Goal: Task Accomplishment & Management: Manage account settings

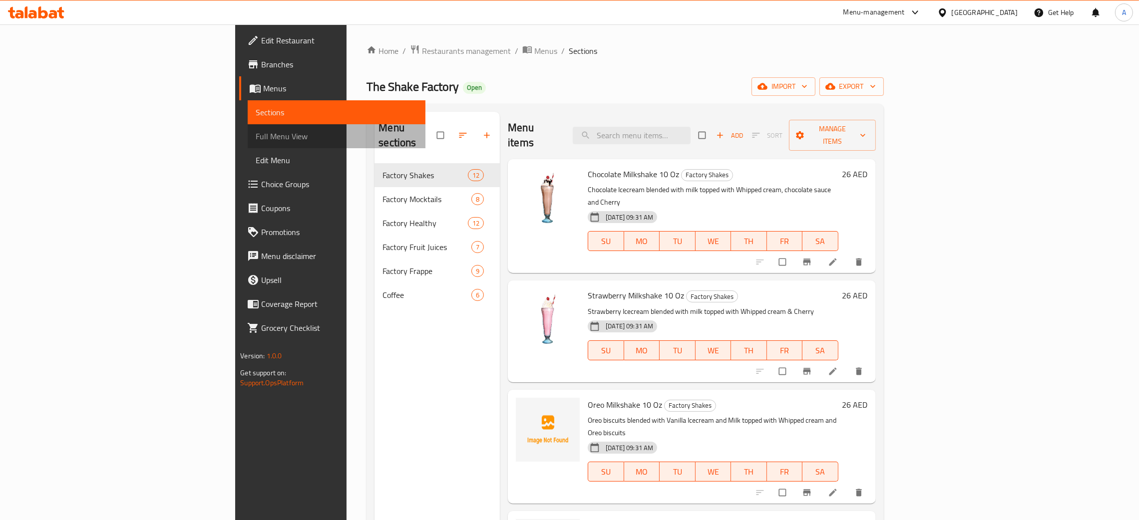
click at [256, 136] on span "Full Menu View" at bounding box center [337, 136] width 162 height 12
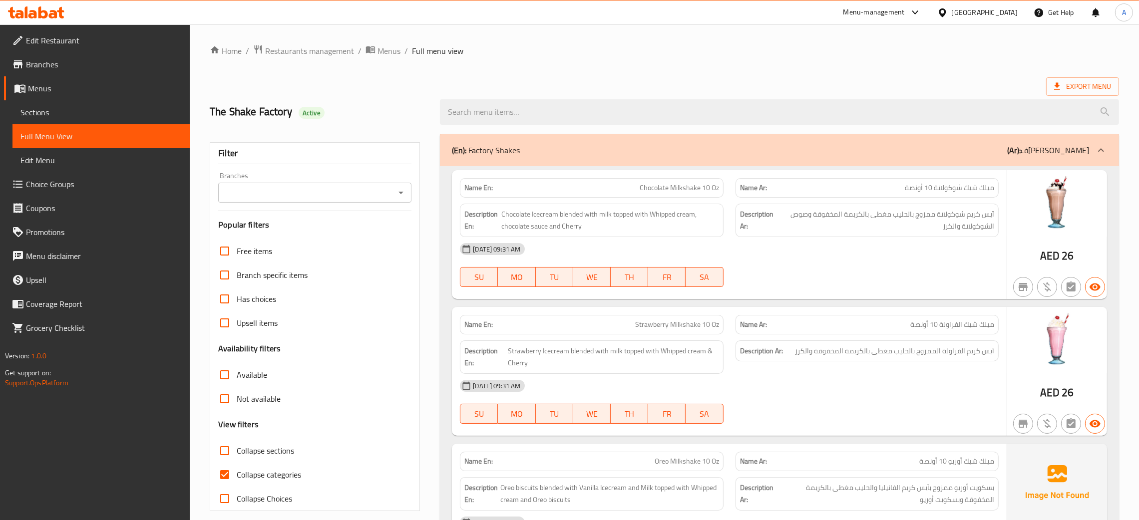
click at [400, 195] on icon "Open" at bounding box center [401, 193] width 12 height 12
click at [367, 114] on h2 "The Shake Factory Active" at bounding box center [319, 111] width 218 height 15
click at [391, 52] on span "Menus" at bounding box center [388, 51] width 23 height 12
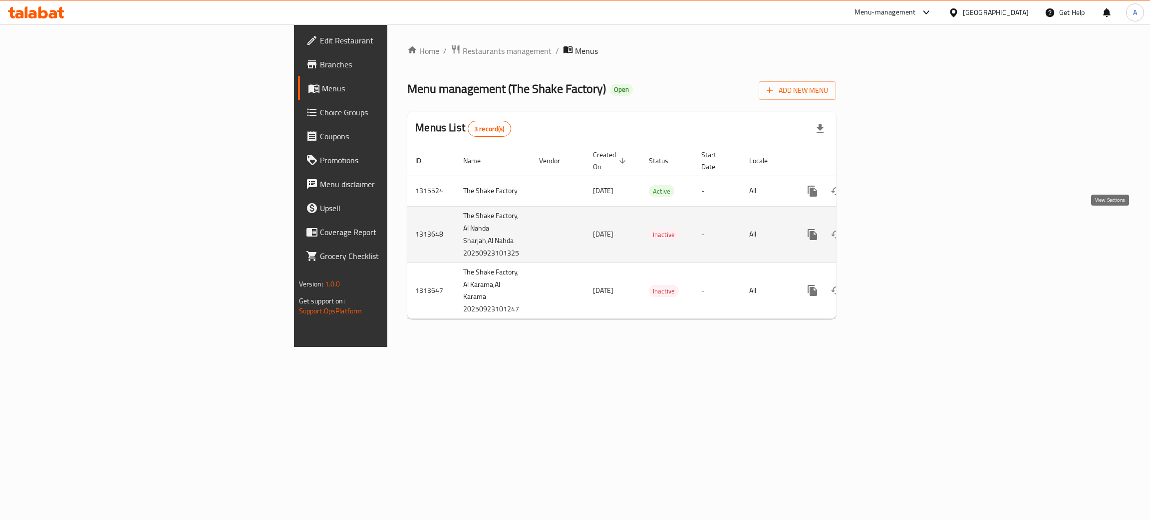
click at [897, 227] on link "enhanced table" at bounding box center [885, 235] width 24 height 24
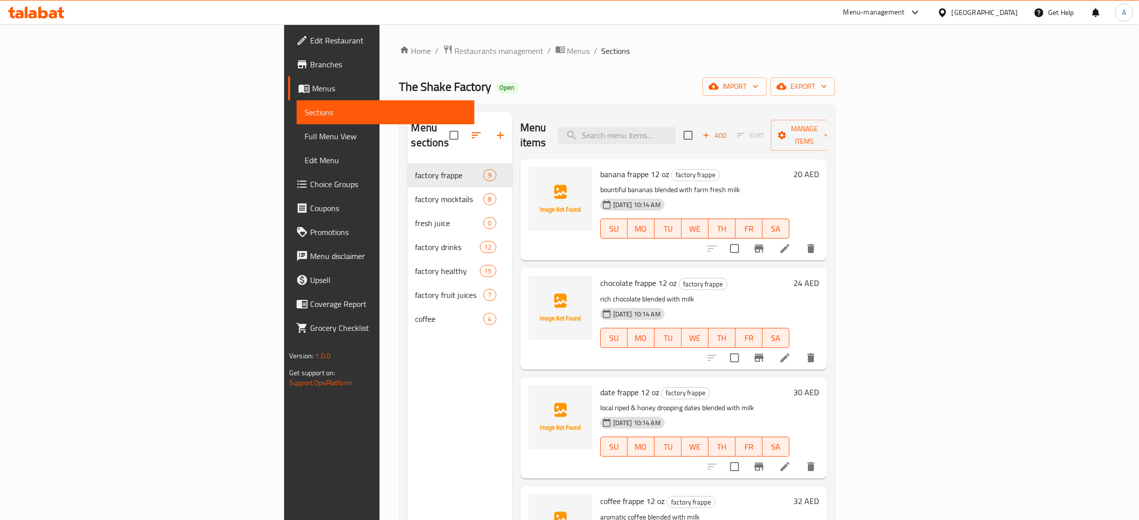
click at [305, 137] on span "Full Menu View" at bounding box center [386, 136] width 162 height 12
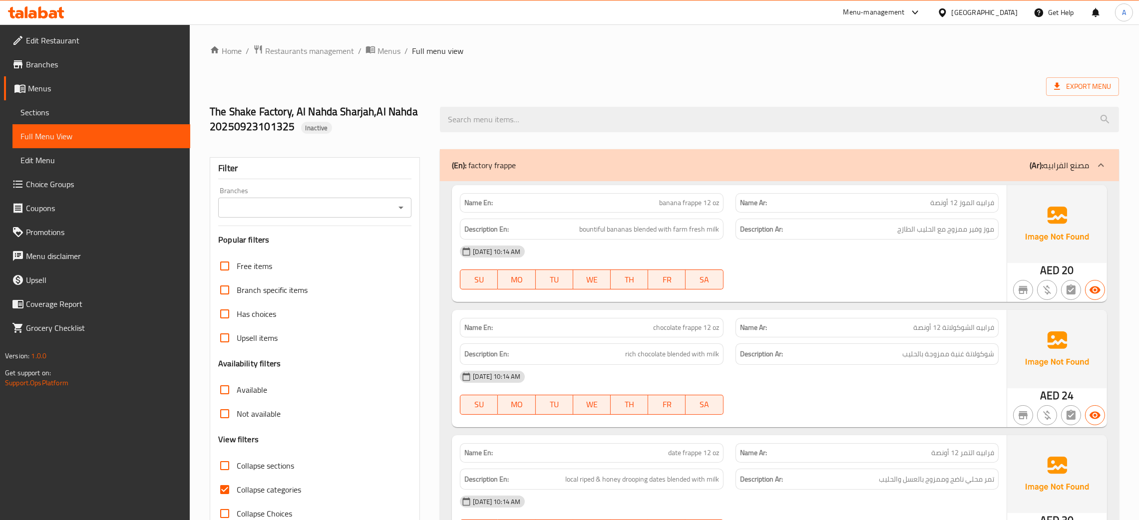
click at [388, 52] on span "Menus" at bounding box center [388, 51] width 23 height 12
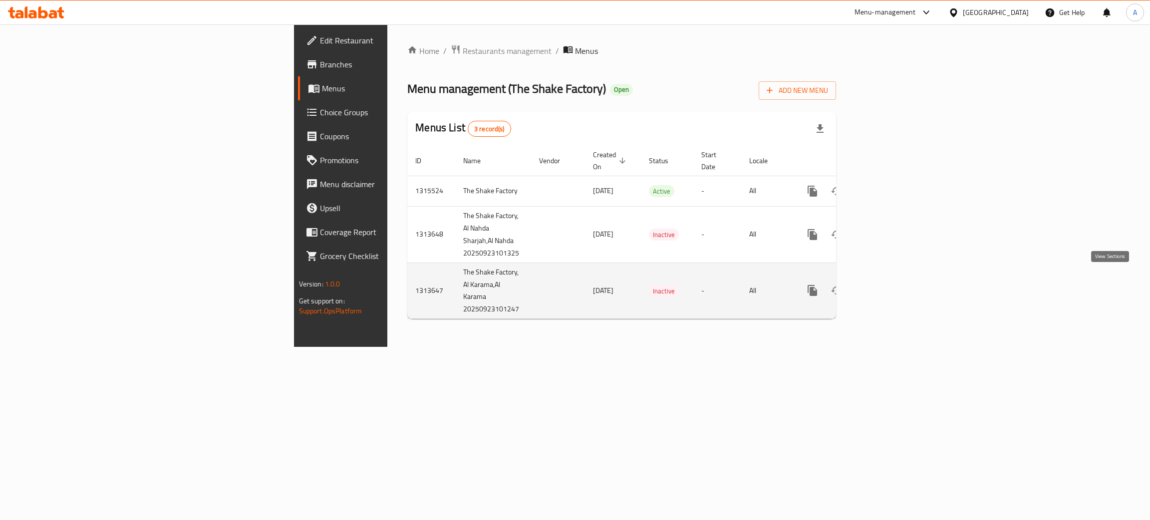
click at [891, 285] on icon "enhanced table" at bounding box center [885, 291] width 12 height 12
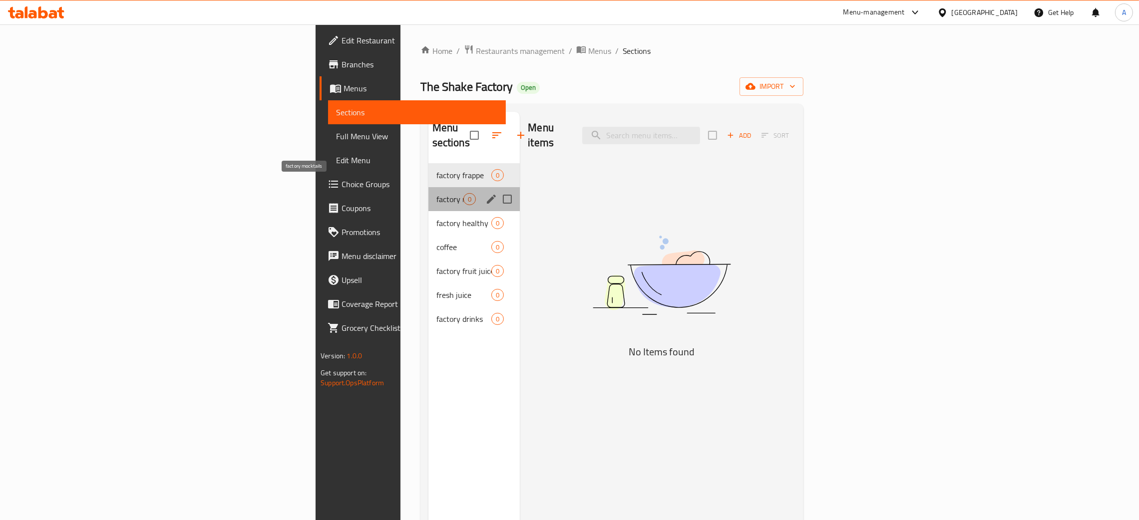
click at [436, 193] on span "factory mocktails" at bounding box center [449, 199] width 27 height 12
click at [436, 217] on span "factory healthy" at bounding box center [449, 223] width 27 height 12
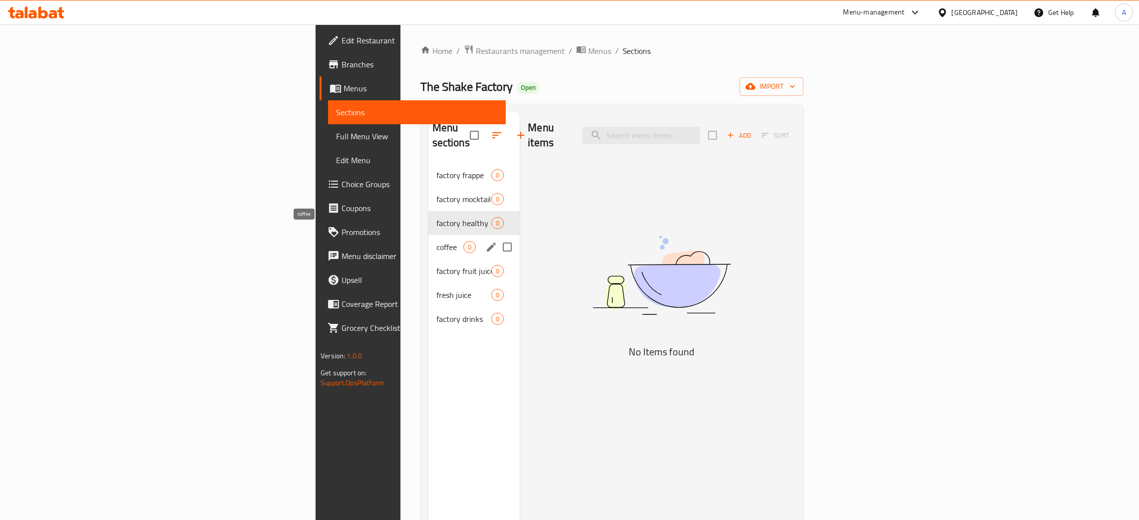
click at [436, 241] on span "coffee" at bounding box center [449, 247] width 27 height 12
click at [436, 265] on span "factory fruit juices" at bounding box center [449, 271] width 27 height 12
click at [428, 283] on div "fresh juice 0" at bounding box center [474, 295] width 92 height 24
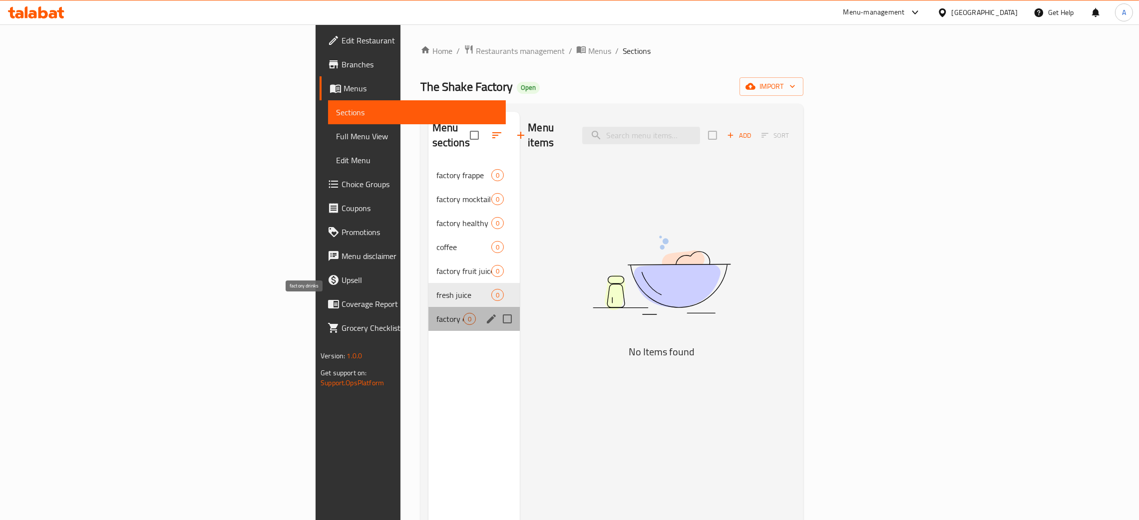
click at [436, 313] on span "factory drinks" at bounding box center [449, 319] width 27 height 12
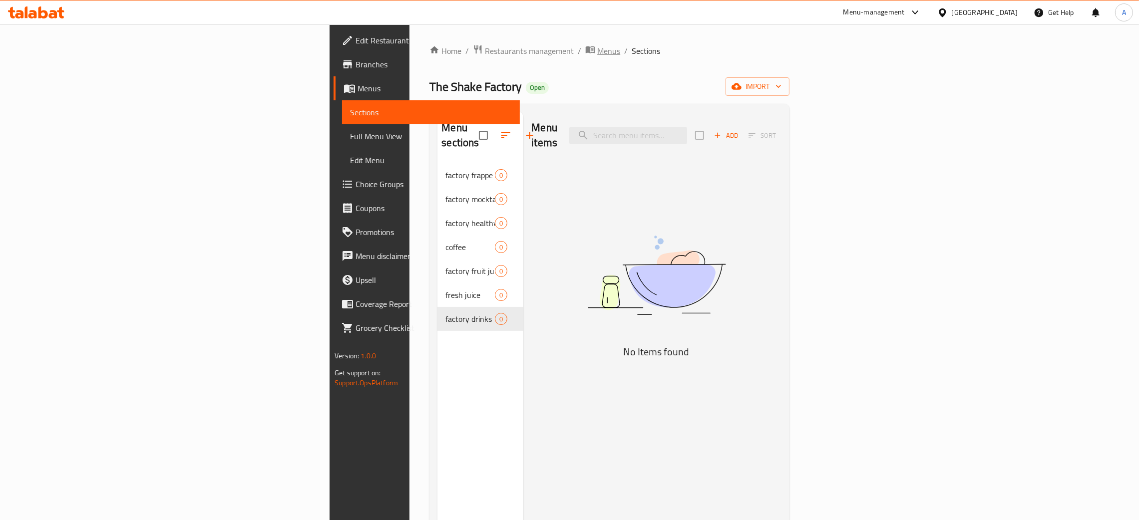
click at [597, 53] on span "Menus" at bounding box center [608, 51] width 23 height 12
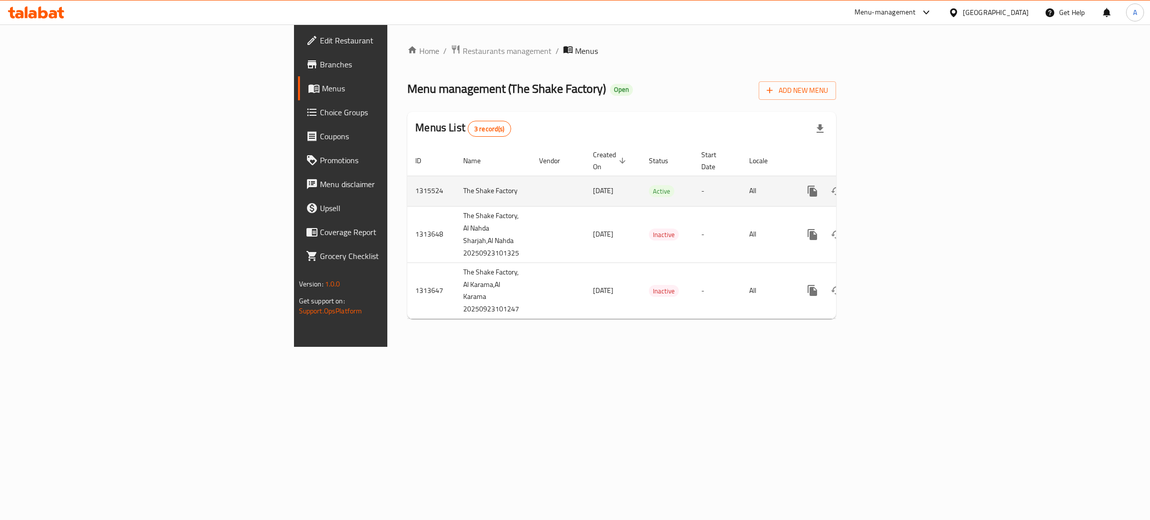
click at [891, 185] on icon "enhanced table" at bounding box center [885, 191] width 12 height 12
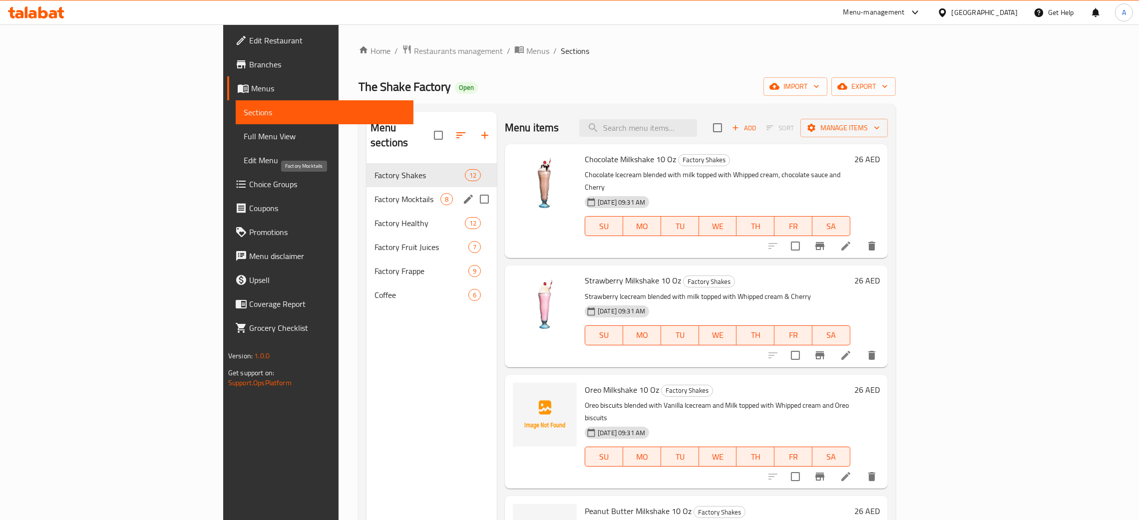
click at [366, 187] on div "Factory Mocktails 8" at bounding box center [431, 199] width 130 height 24
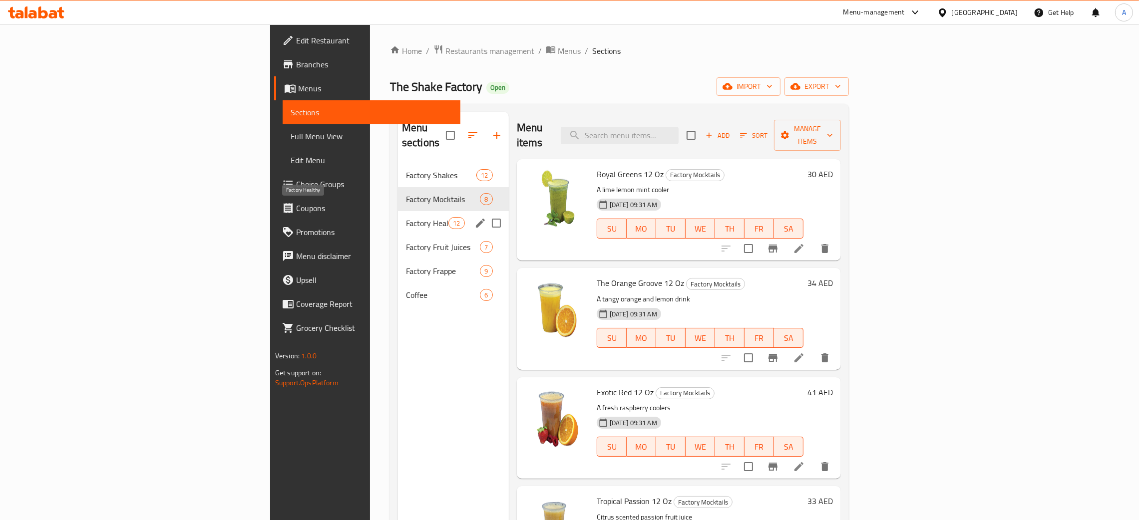
click at [406, 217] on span "Factory Healthy" at bounding box center [427, 223] width 42 height 12
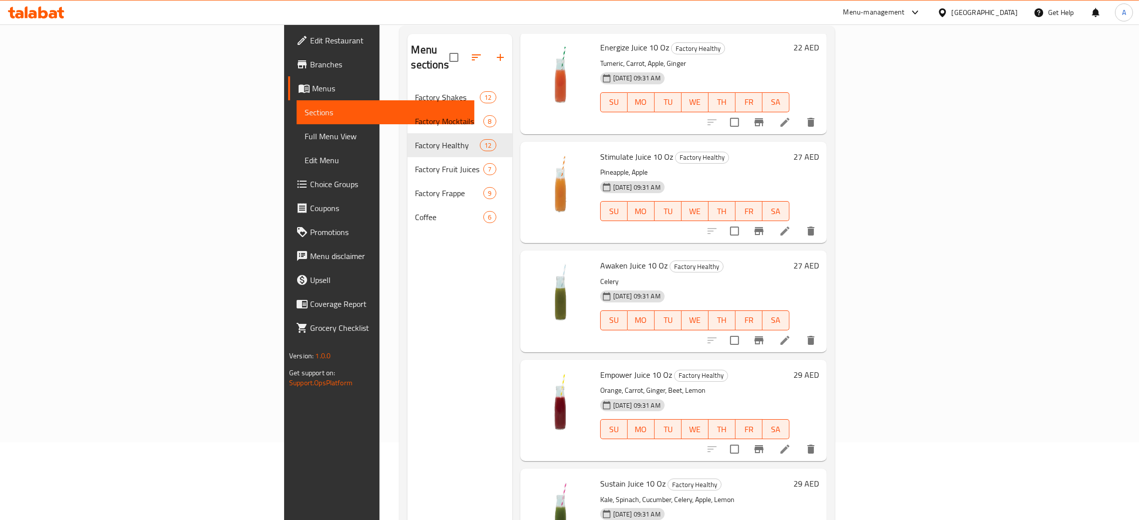
scroll to position [141, 0]
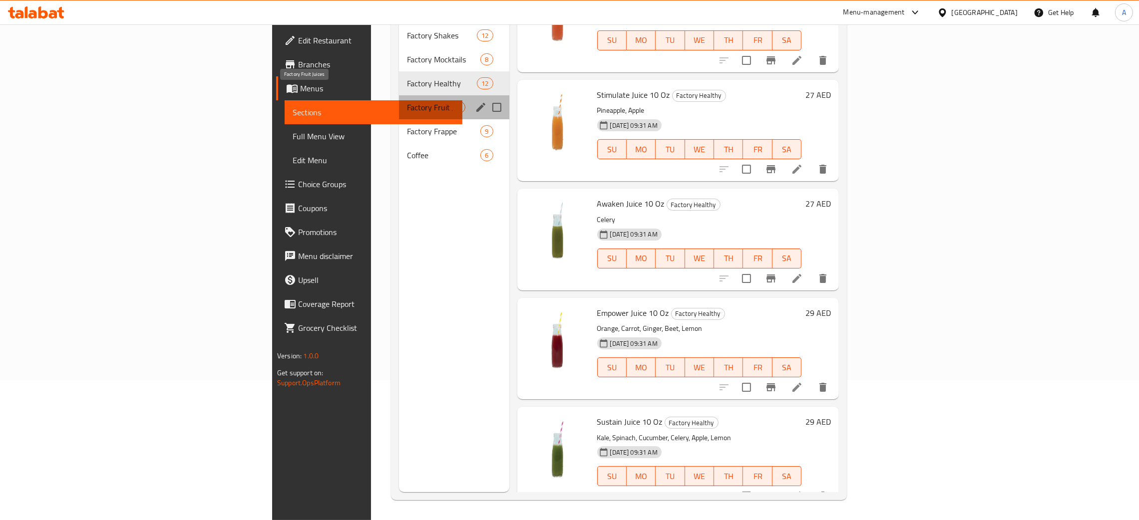
click at [407, 101] on span "Factory Fruit Juices" at bounding box center [429, 107] width 45 height 12
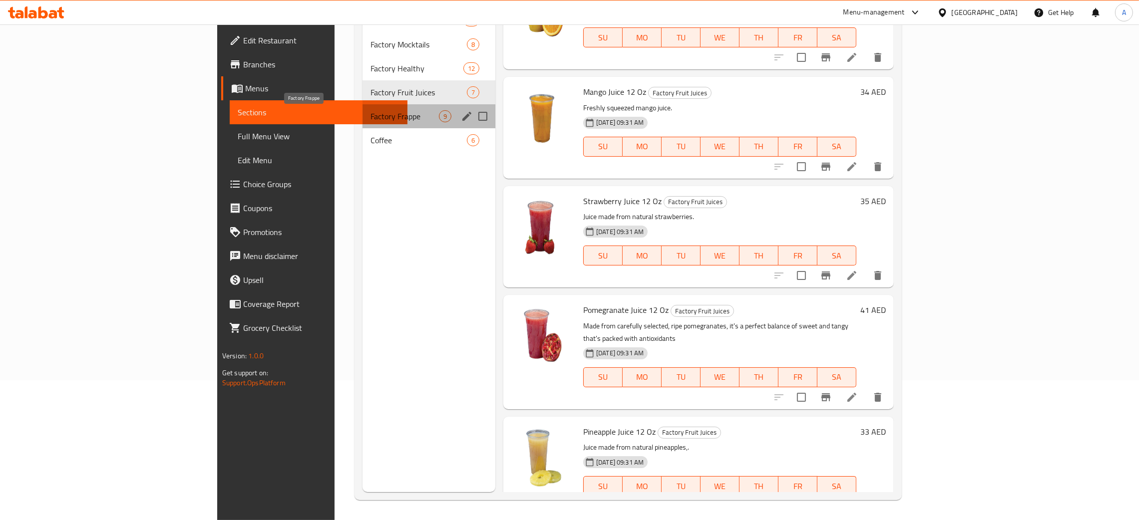
click at [370, 113] on span "Factory Frappe" at bounding box center [404, 116] width 68 height 12
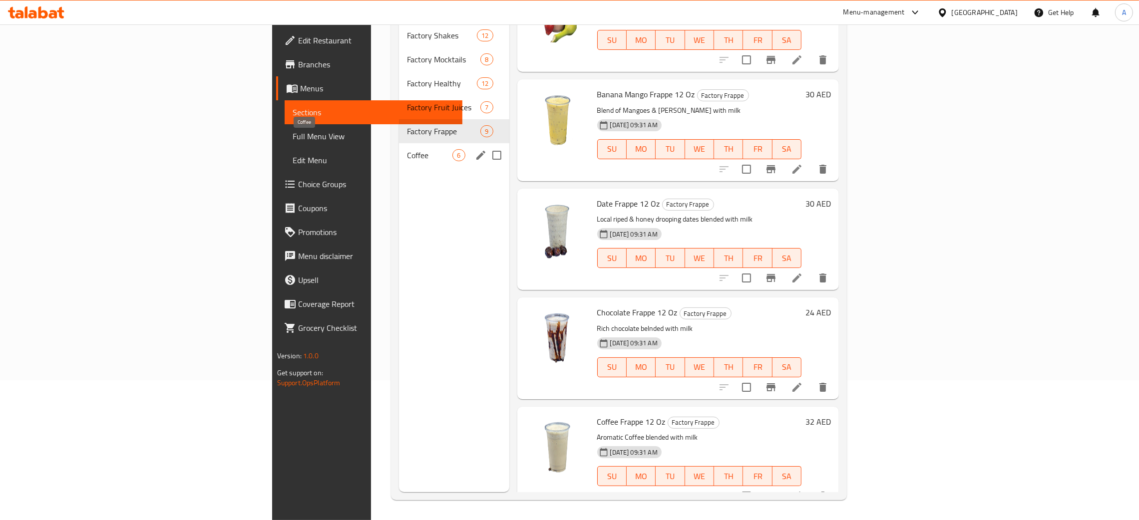
click at [407, 149] on span "Coffee" at bounding box center [429, 155] width 45 height 12
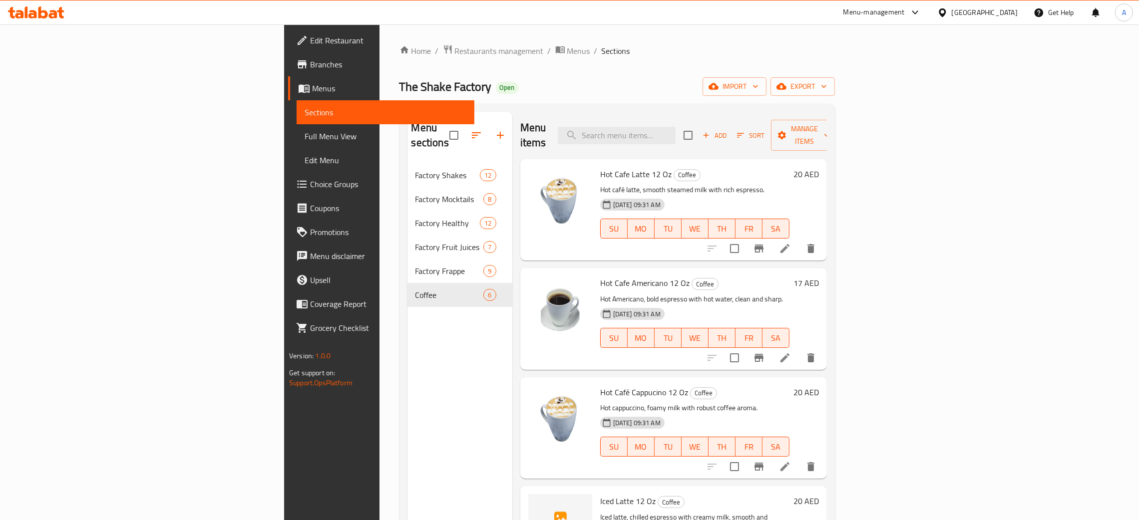
click at [34, 16] on icon at bounding box center [32, 14] width 8 height 8
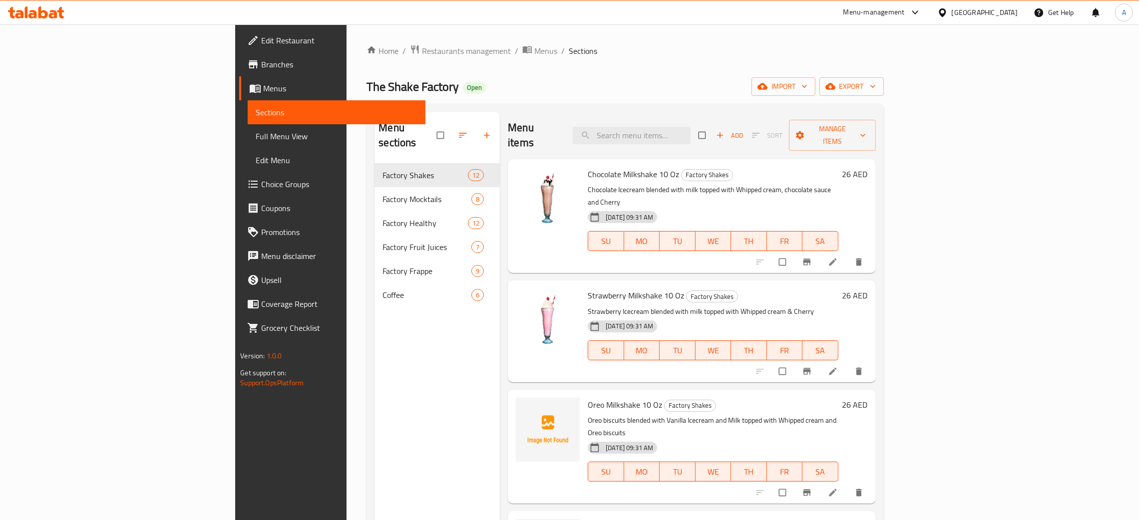
click at [256, 137] on span "Full Menu View" at bounding box center [337, 136] width 162 height 12
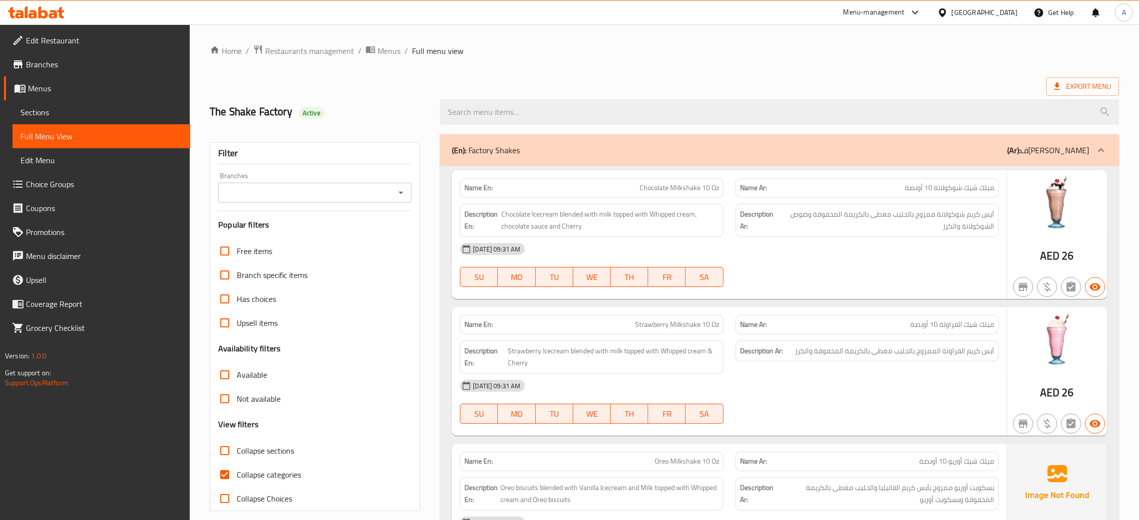
click at [401, 194] on icon "Open" at bounding box center [401, 193] width 12 height 12
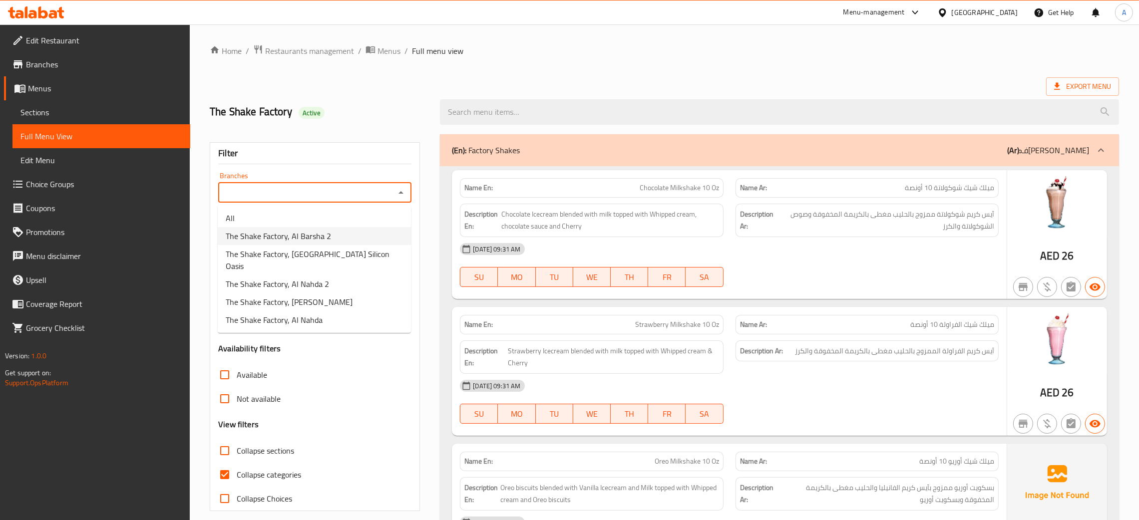
click at [346, 236] on li "The Shake Factory, Al Barsha 2" at bounding box center [314, 236] width 193 height 18
type input "The Shake Factory, Al Barsha 2"
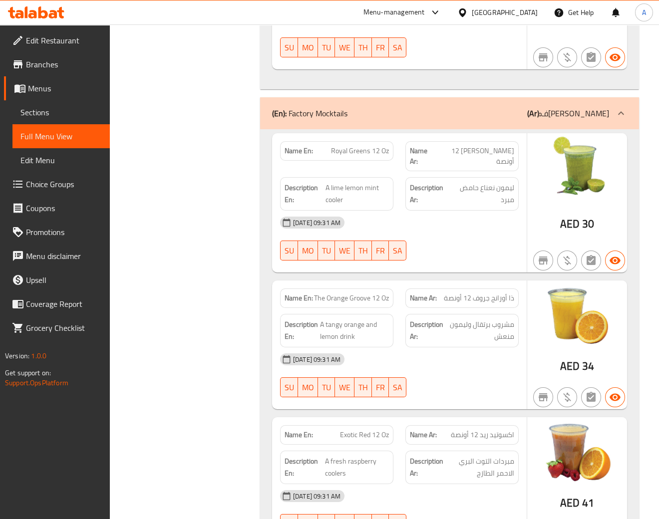
scroll to position [2322, 0]
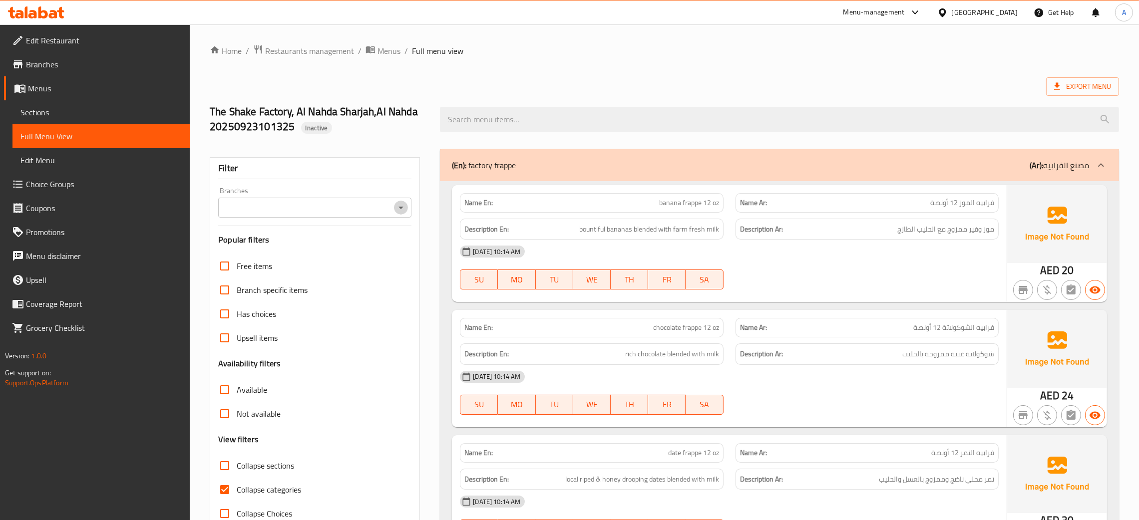
click at [399, 206] on icon "Open" at bounding box center [401, 208] width 12 height 12
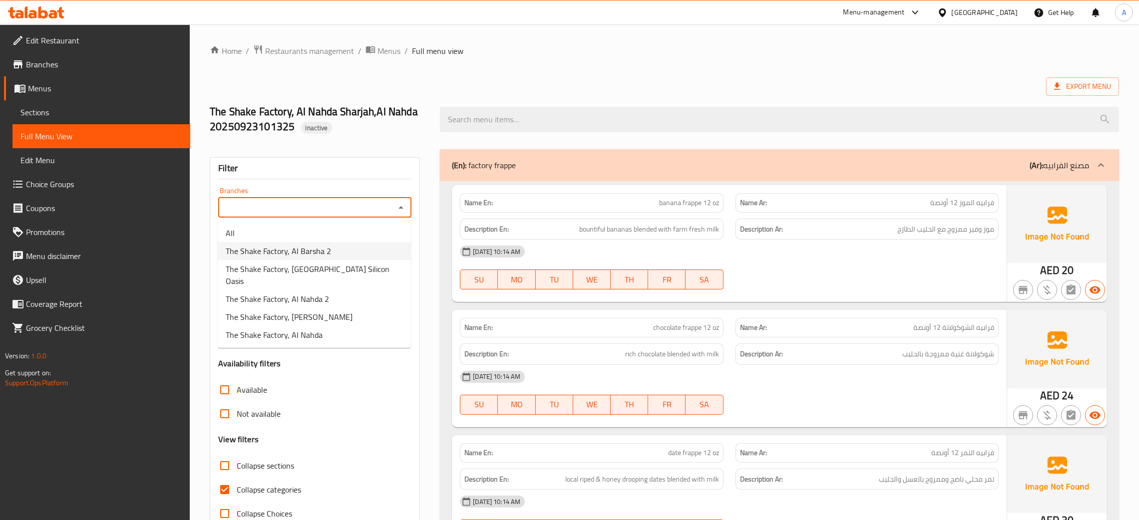
click at [314, 256] on span "The Shake Factory, Al Barsha 2" at bounding box center [278, 251] width 105 height 12
type input "The Shake Factory, Al Barsha 2"
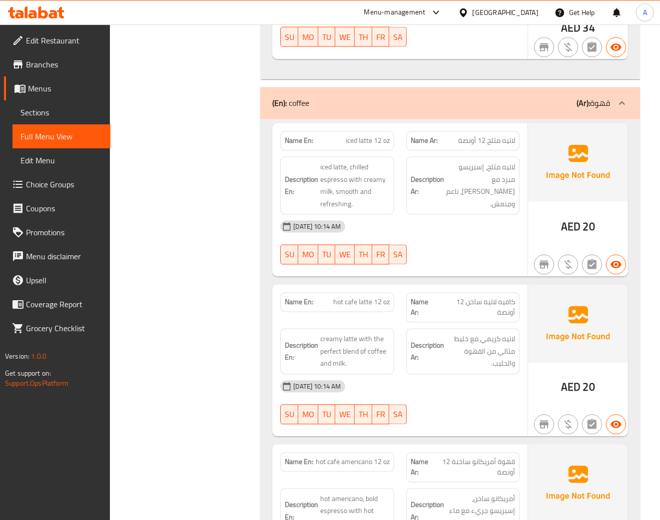
scroll to position [8291, 0]
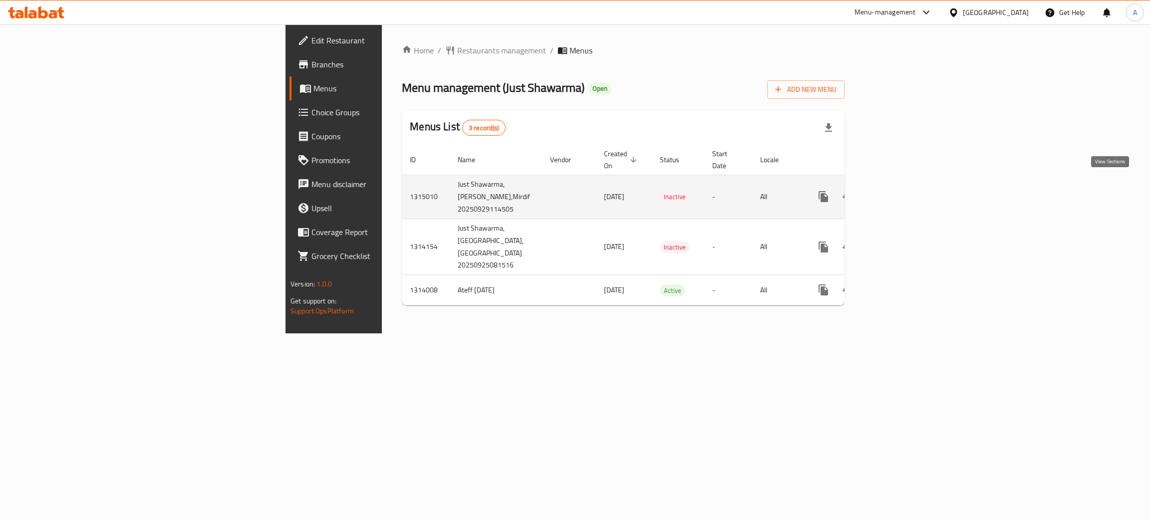
click at [902, 191] on icon "enhanced table" at bounding box center [896, 197] width 12 height 12
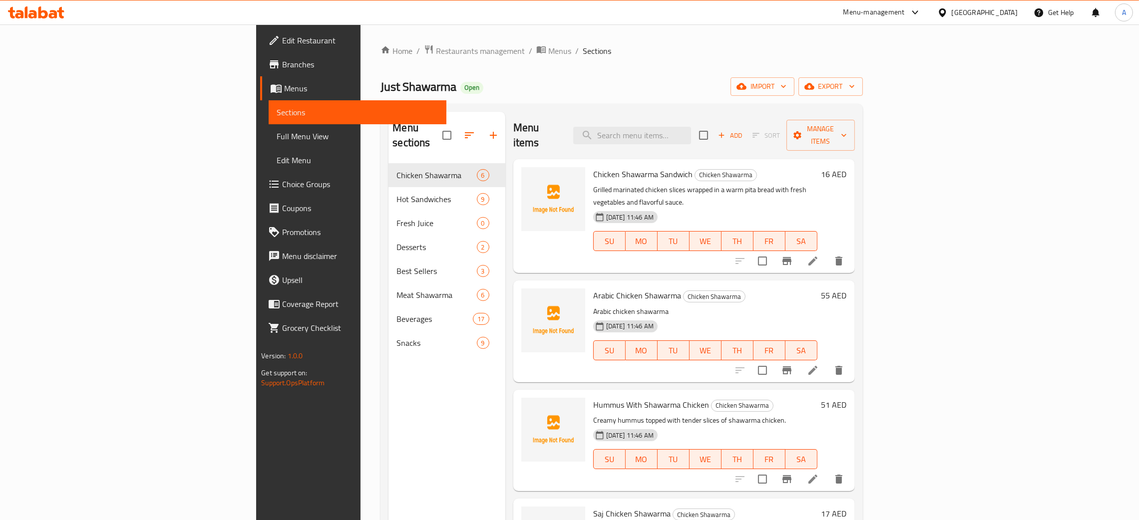
click at [277, 137] on span "Full Menu View" at bounding box center [358, 136] width 162 height 12
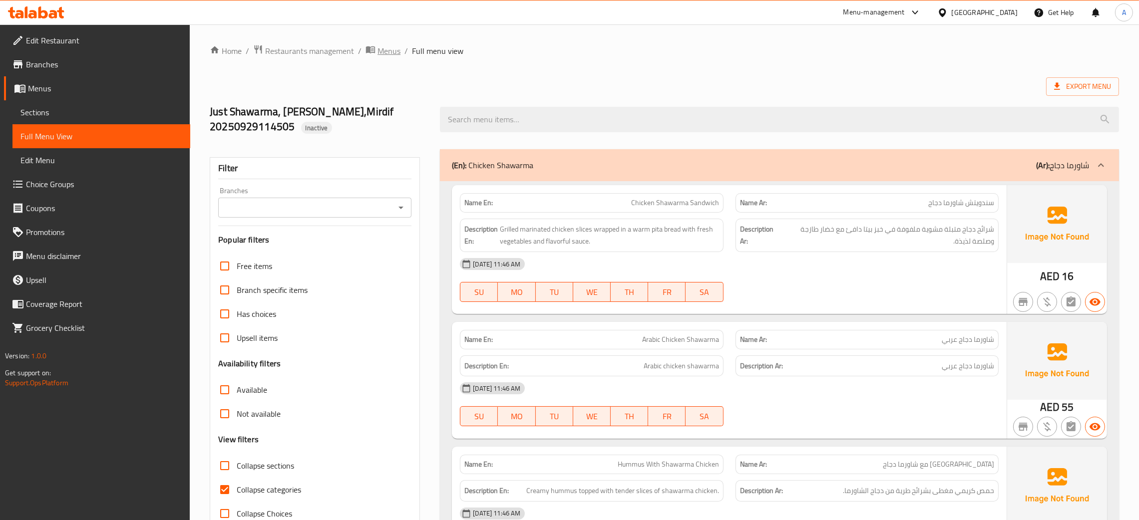
click at [386, 51] on span "Menus" at bounding box center [388, 51] width 23 height 12
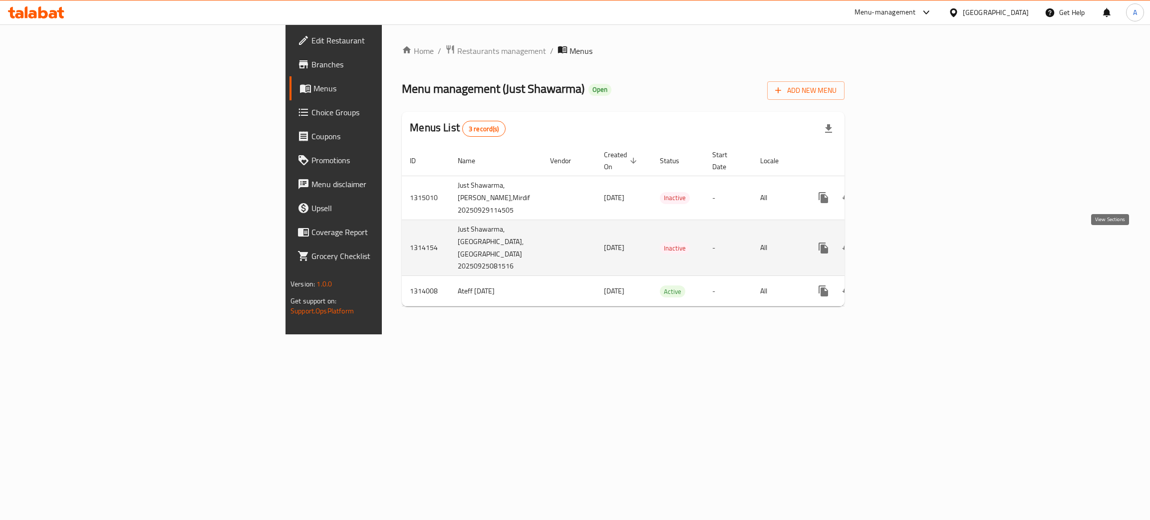
click at [908, 245] on link "enhanced table" at bounding box center [896, 248] width 24 height 24
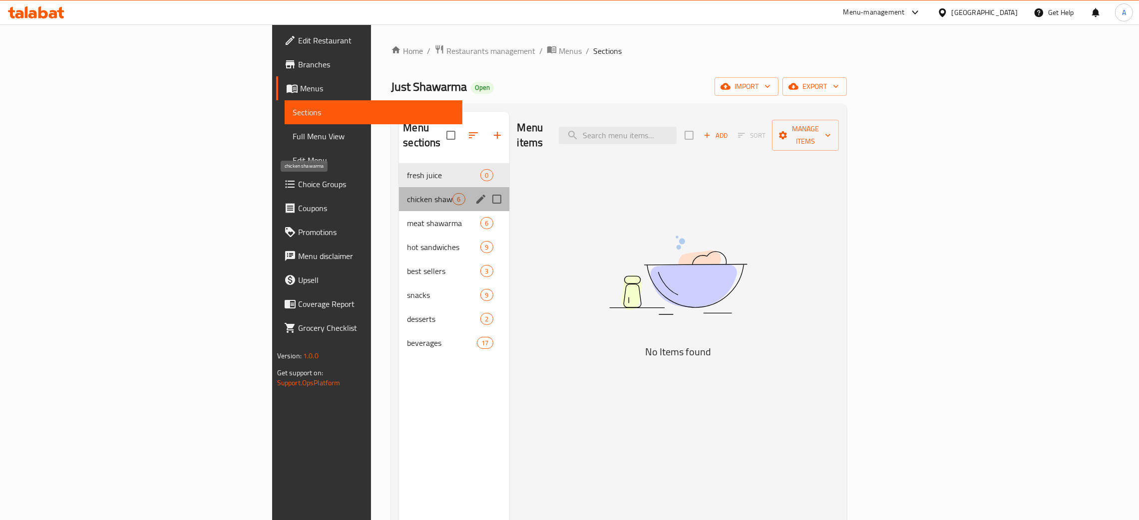
click at [407, 193] on span "chicken shawarma" at bounding box center [429, 199] width 45 height 12
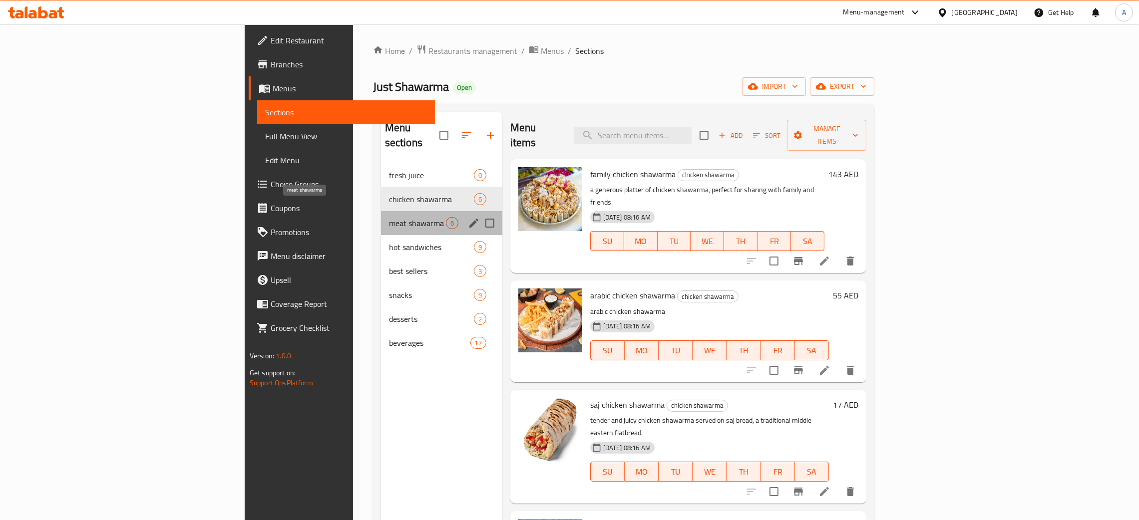
click at [389, 217] on span "meat shawarma" at bounding box center [417, 223] width 57 height 12
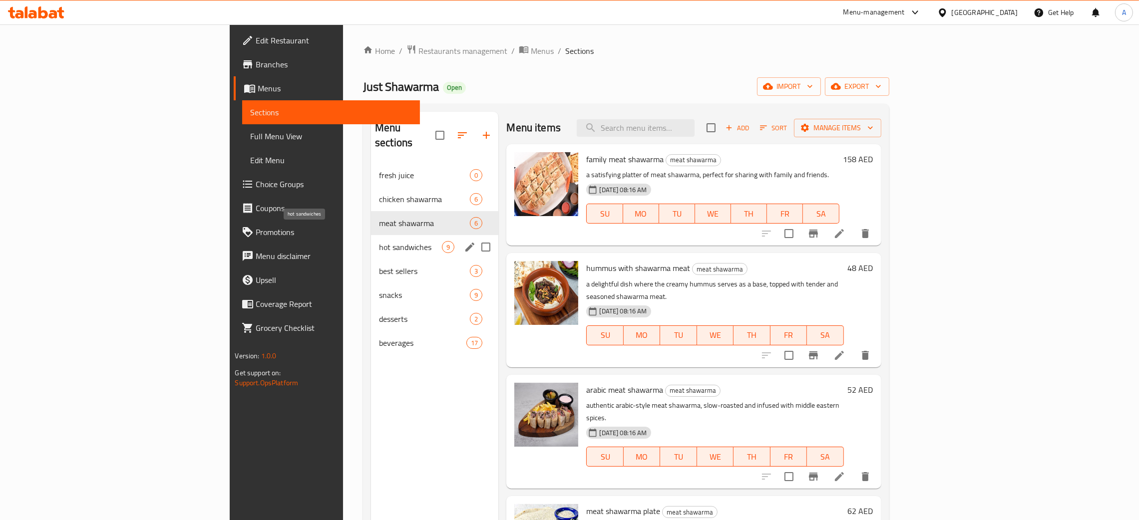
click at [379, 241] on span "hot sandwiches" at bounding box center [410, 247] width 63 height 12
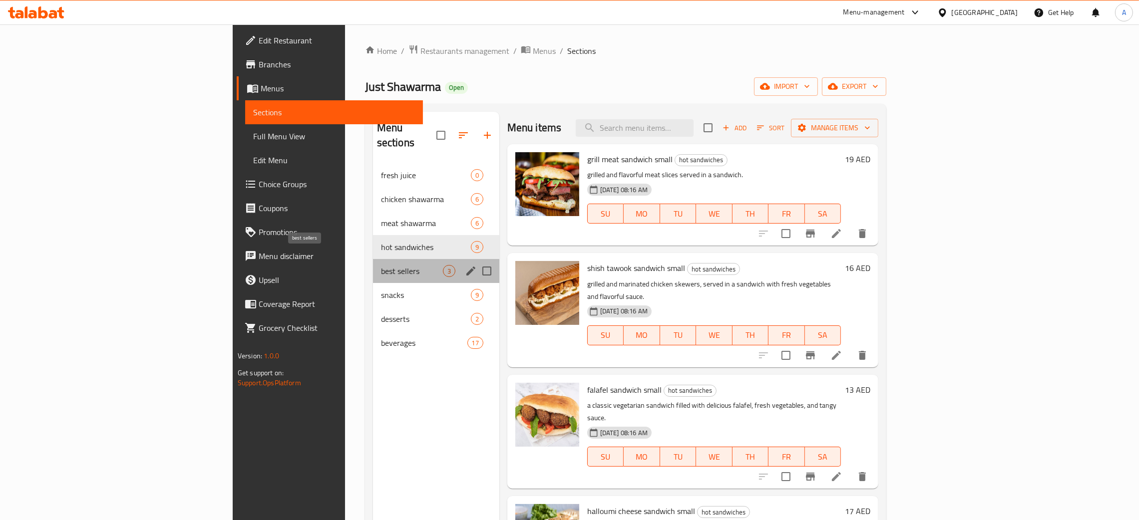
click at [381, 265] on span "best sellers" at bounding box center [412, 271] width 62 height 12
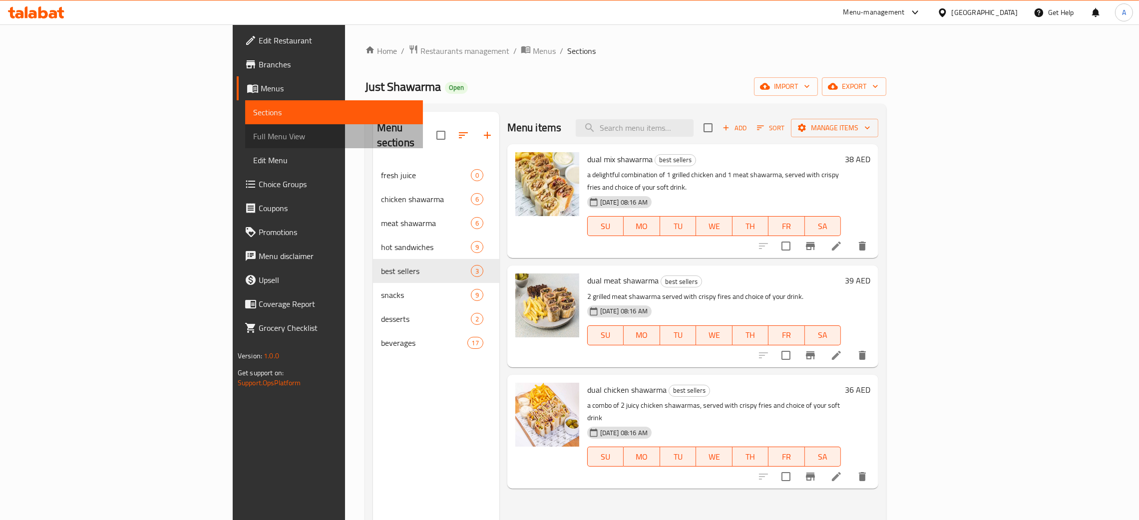
click at [253, 133] on span "Full Menu View" at bounding box center [334, 136] width 162 height 12
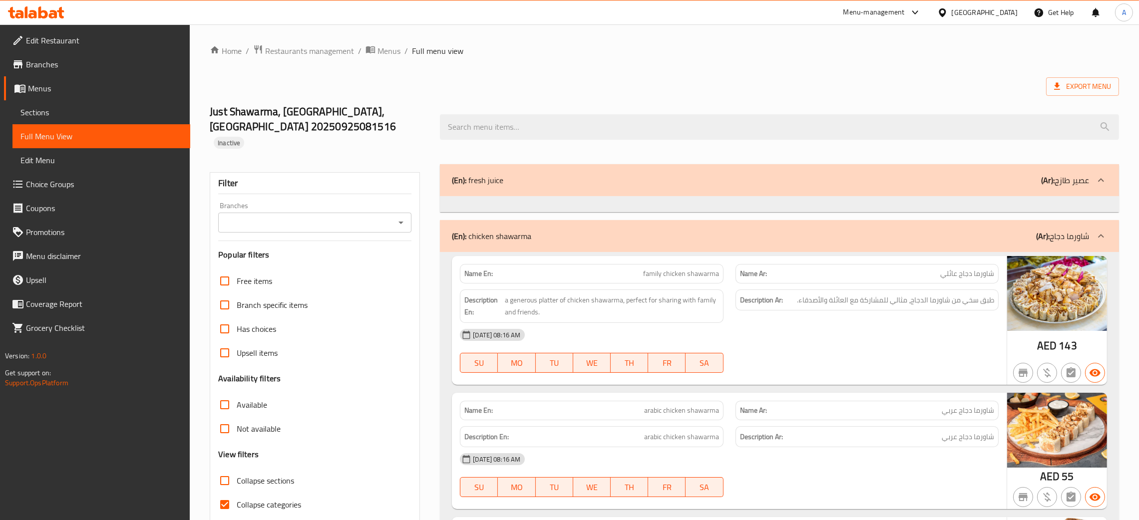
click at [403, 217] on icon "Open" at bounding box center [401, 223] width 12 height 12
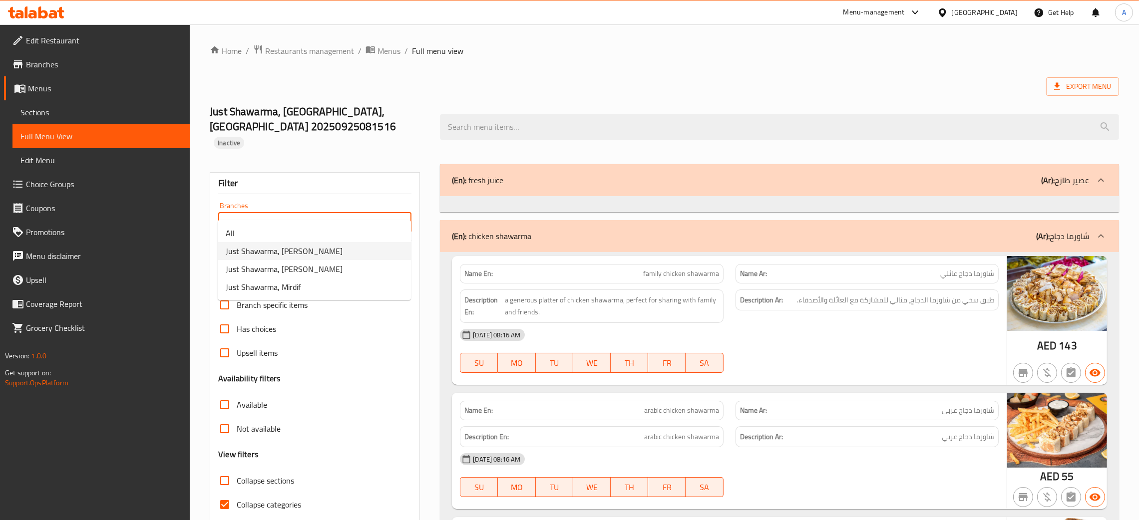
click at [332, 250] on li "Just Shawarma, [PERSON_NAME]" at bounding box center [314, 251] width 193 height 18
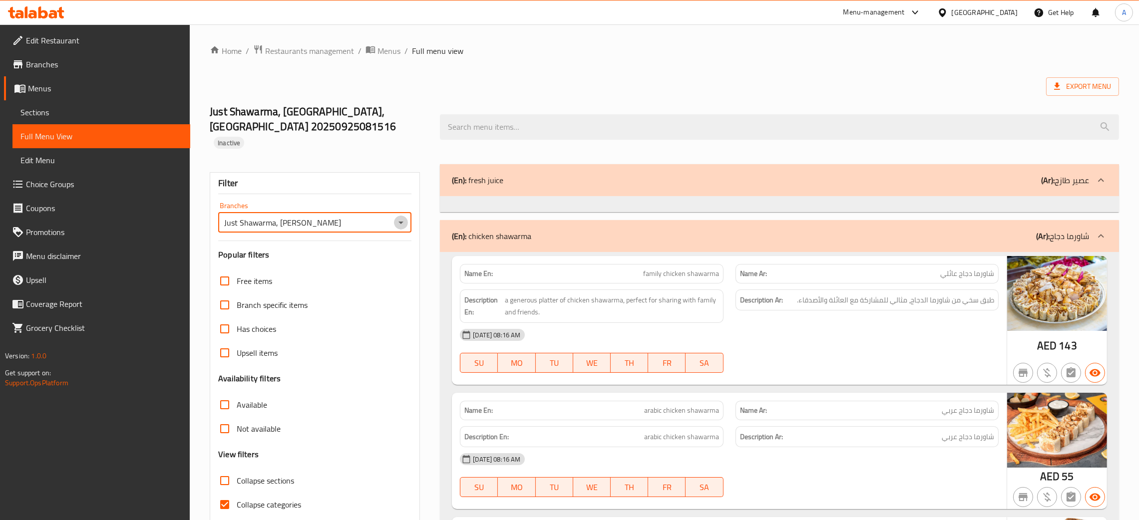
click at [402, 217] on icon "Open" at bounding box center [401, 223] width 12 height 12
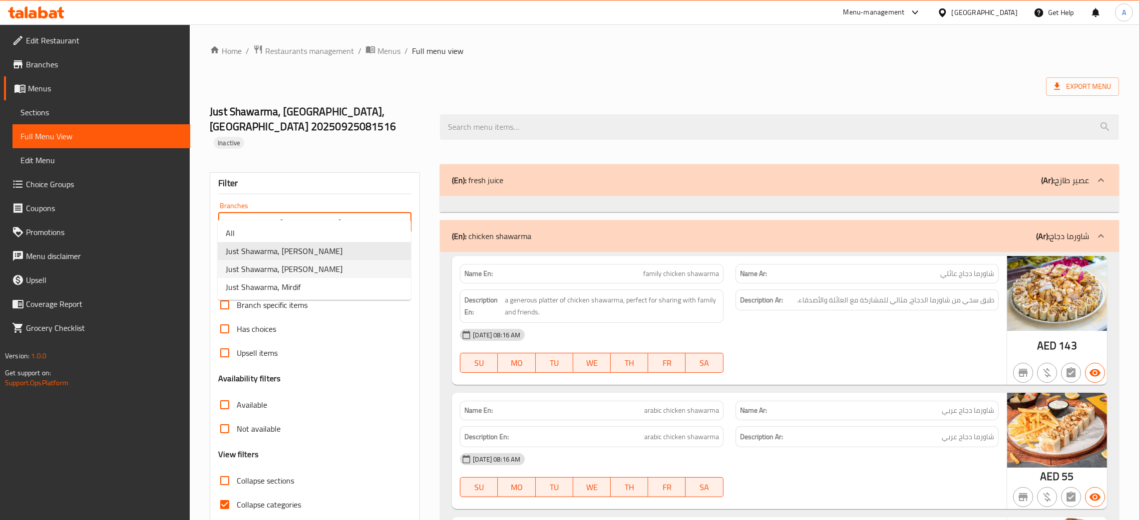
click at [325, 272] on span "Just Shawarma, Ibn Batutta Mall" at bounding box center [284, 269] width 117 height 12
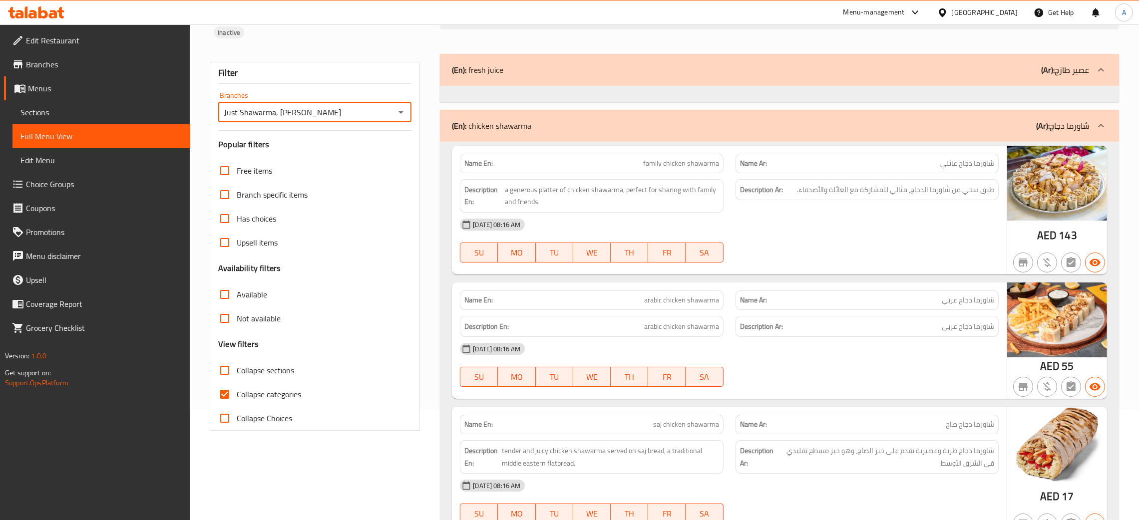
scroll to position [75, 0]
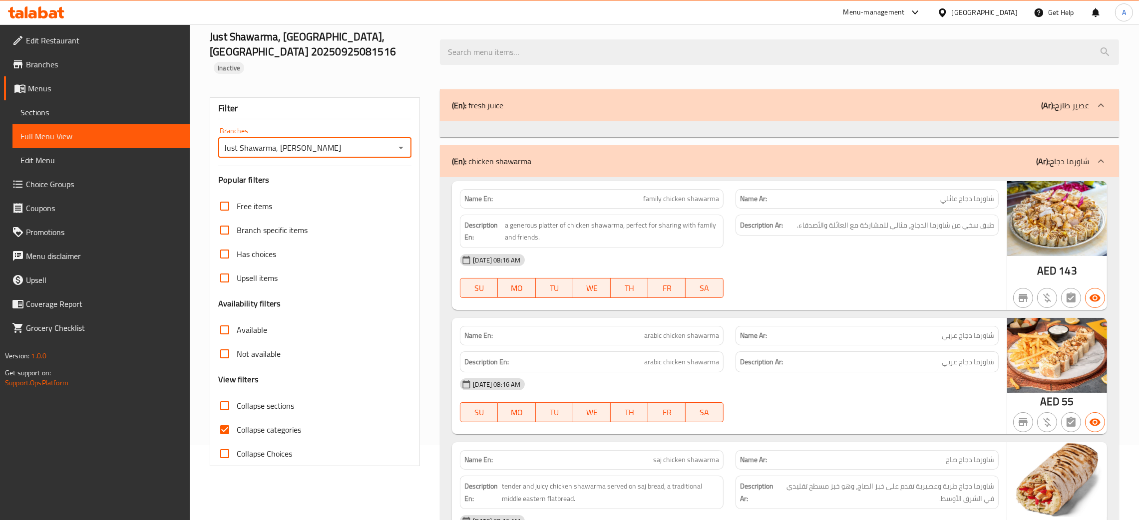
click at [397, 142] on icon "Open" at bounding box center [401, 148] width 12 height 12
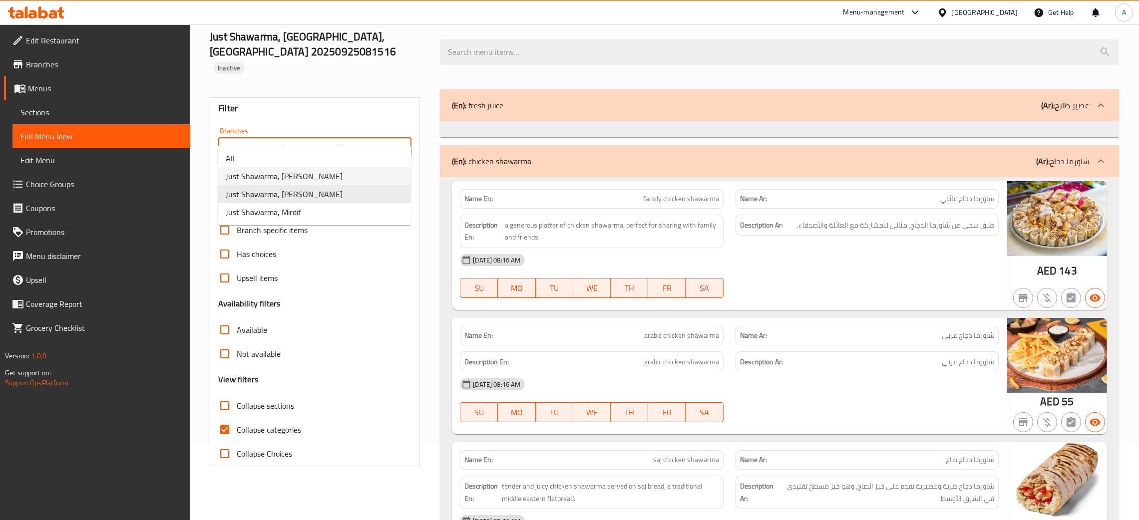
click at [306, 175] on li "Just Shawarma, Al Mina" at bounding box center [314, 176] width 193 height 18
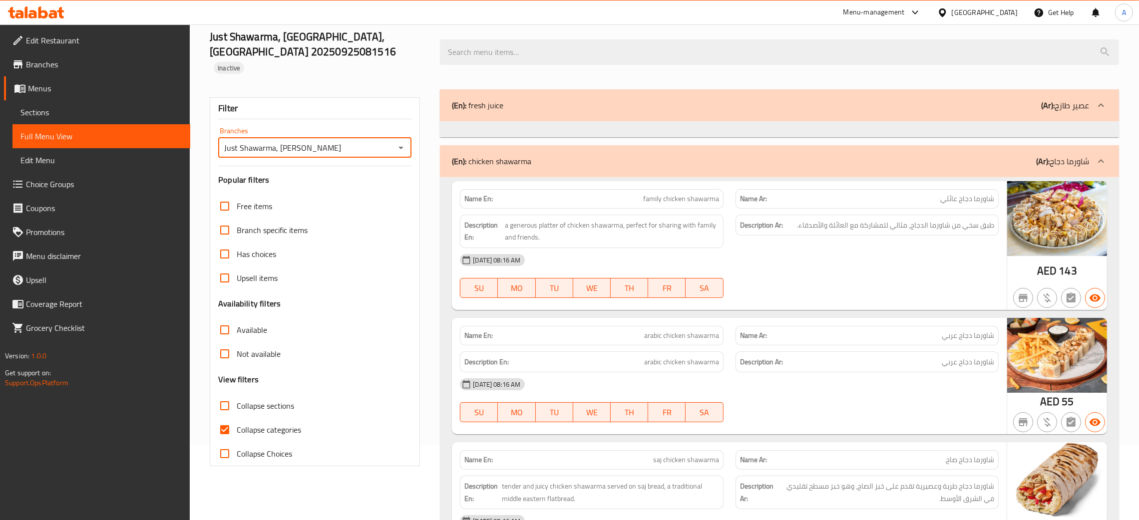
click at [403, 142] on icon "Open" at bounding box center [401, 148] width 12 height 12
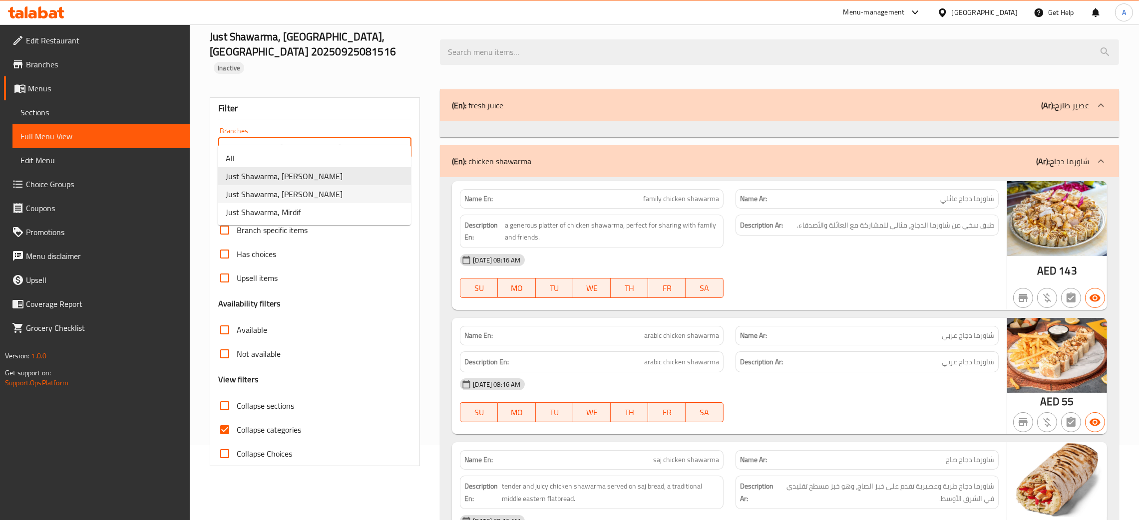
click at [351, 186] on li "Just Shawarma, Ibn Batutta Mall" at bounding box center [314, 194] width 193 height 18
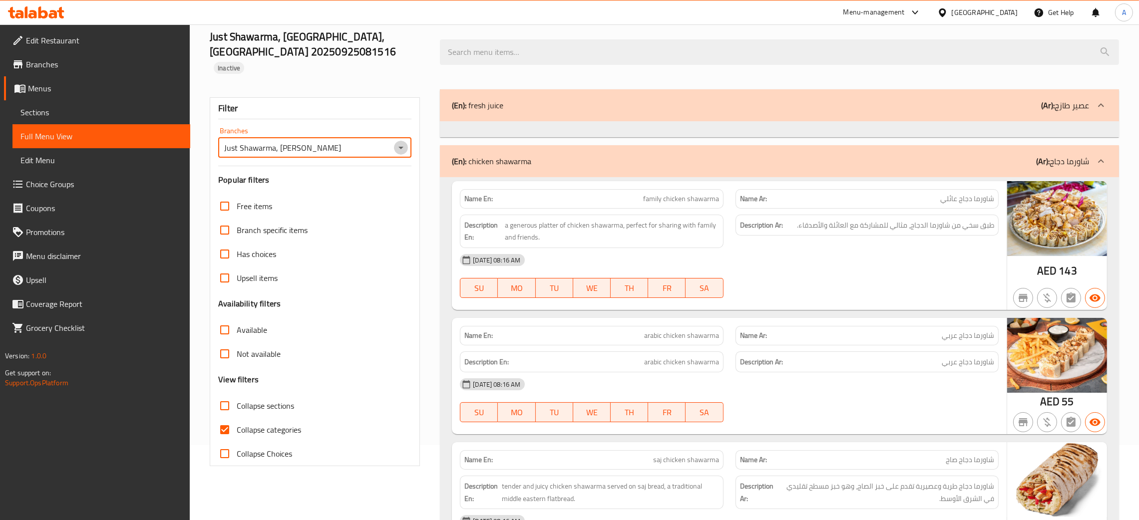
click at [405, 142] on icon "Open" at bounding box center [401, 148] width 12 height 12
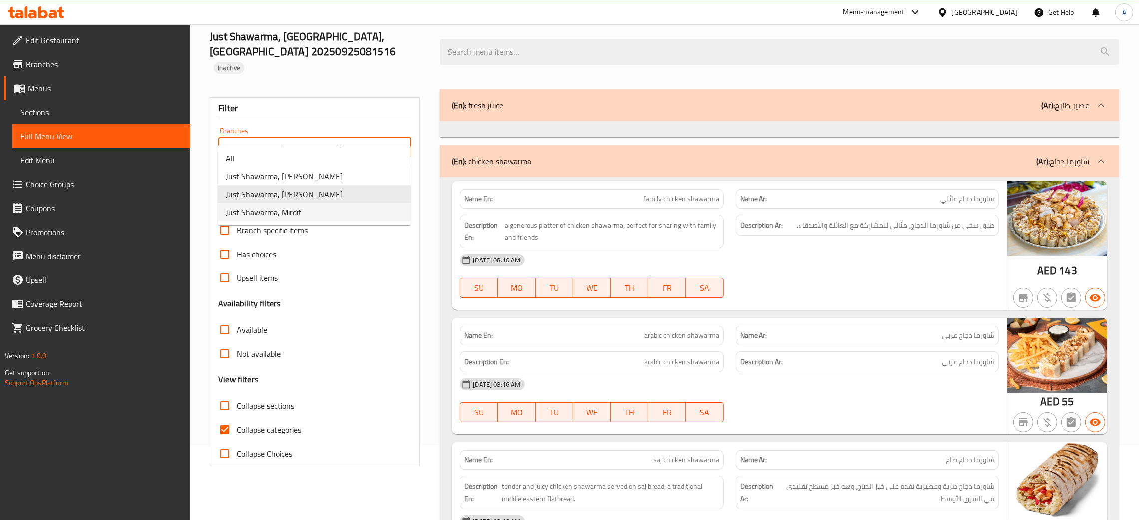
click at [322, 213] on li "Just Shawarma, Mirdif" at bounding box center [314, 212] width 193 height 18
type input "Just Shawarma, Mirdif"
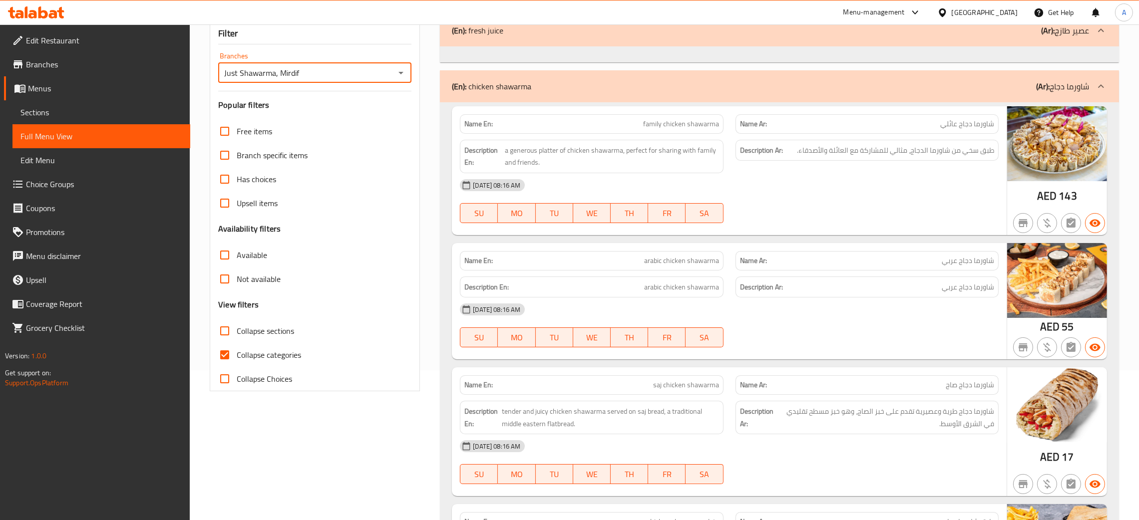
scroll to position [0, 0]
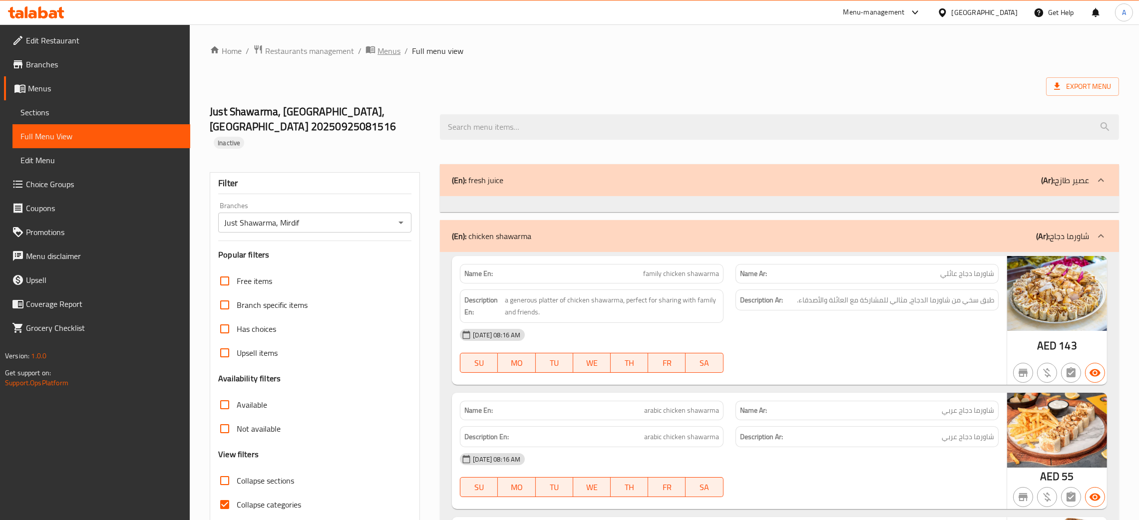
click at [394, 54] on span "Menus" at bounding box center [388, 51] width 23 height 12
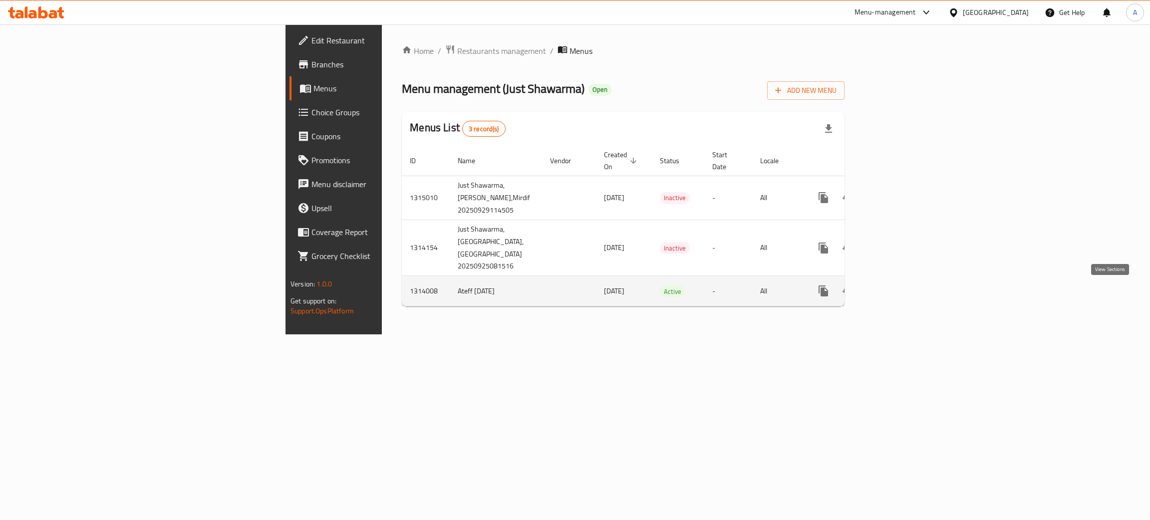
click at [902, 294] on icon "enhanced table" at bounding box center [896, 291] width 12 height 12
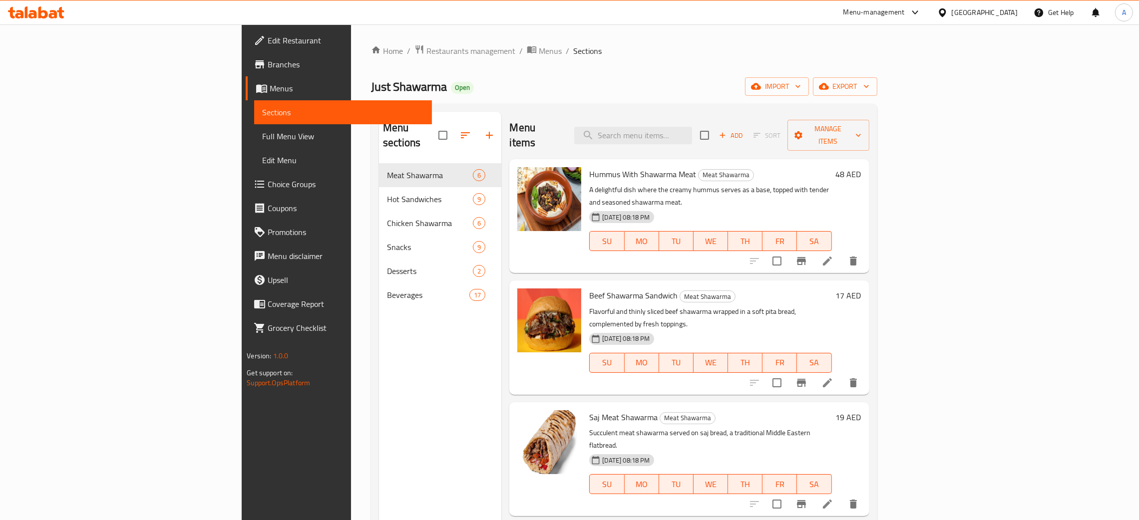
click at [262, 137] on span "Full Menu View" at bounding box center [343, 136] width 162 height 12
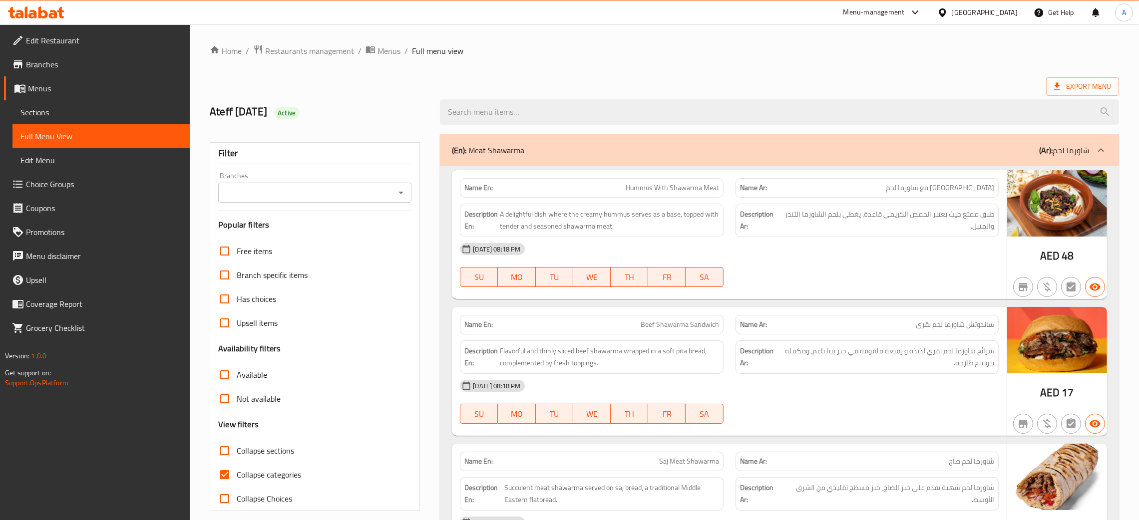
click at [408, 193] on button "Open" at bounding box center [401, 193] width 14 height 14
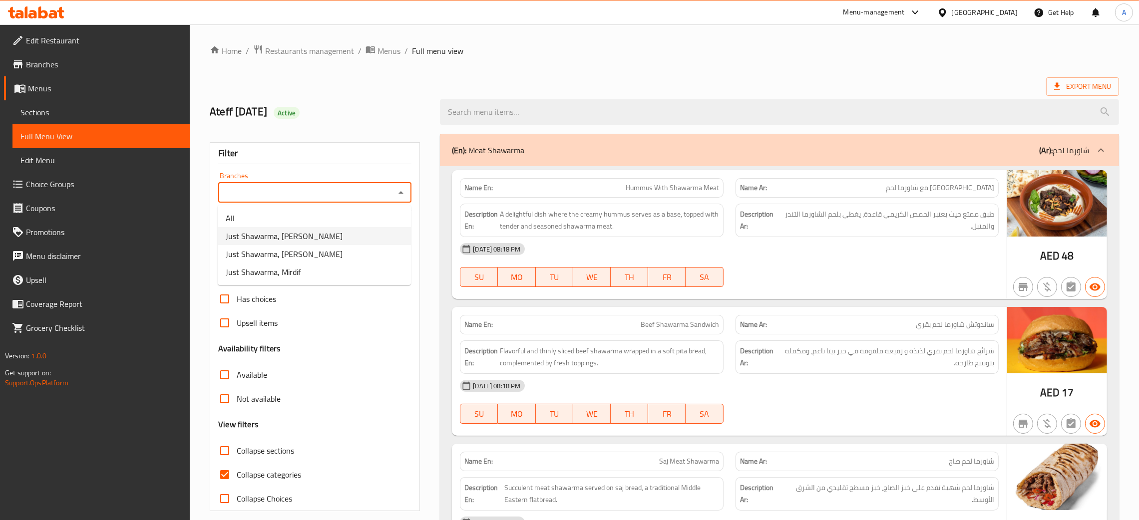
click at [298, 238] on span "Just Shawarma, Al Mina" at bounding box center [284, 236] width 117 height 12
click at [400, 193] on icon "Open" at bounding box center [400, 193] width 5 height 2
click at [308, 250] on span "Just Shawarma, Ibn Batutta Mall" at bounding box center [284, 254] width 117 height 12
click at [397, 191] on icon "Open" at bounding box center [401, 193] width 12 height 12
click at [304, 276] on li "Just Shawarma, Mirdif" at bounding box center [314, 272] width 193 height 18
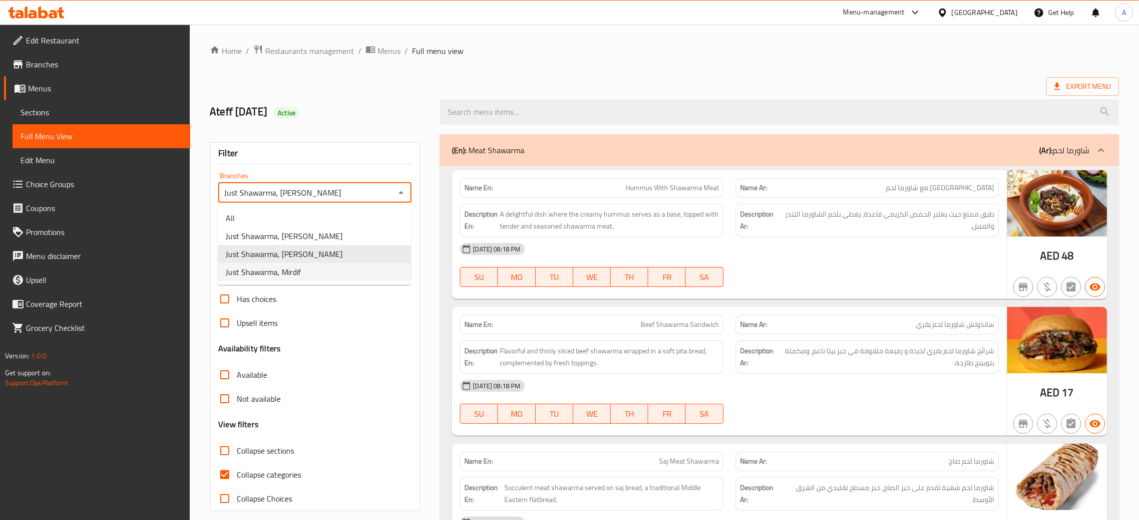
type input "Just Shawarma, Mirdif"
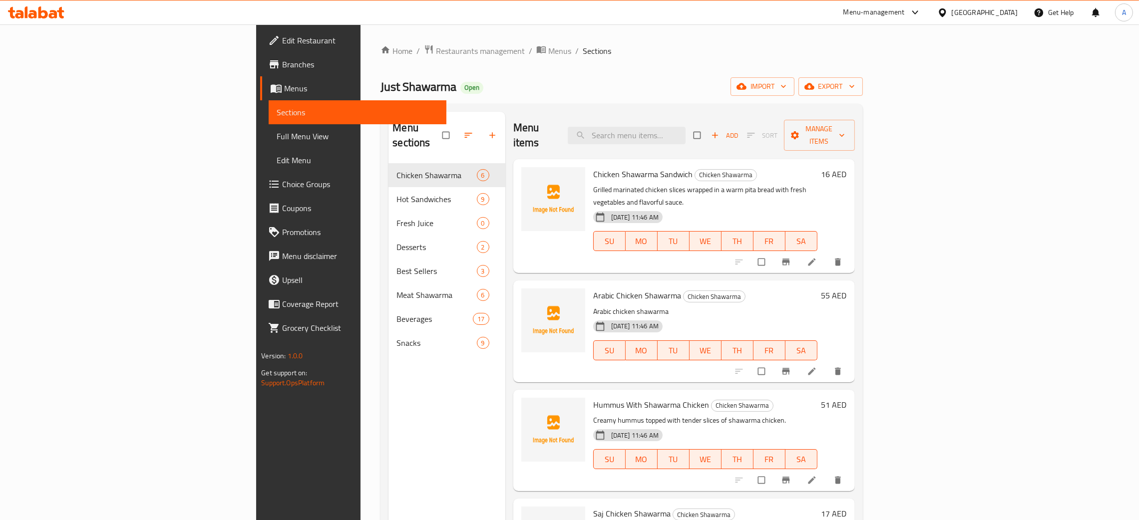
click at [277, 134] on span "Full Menu View" at bounding box center [358, 136] width 162 height 12
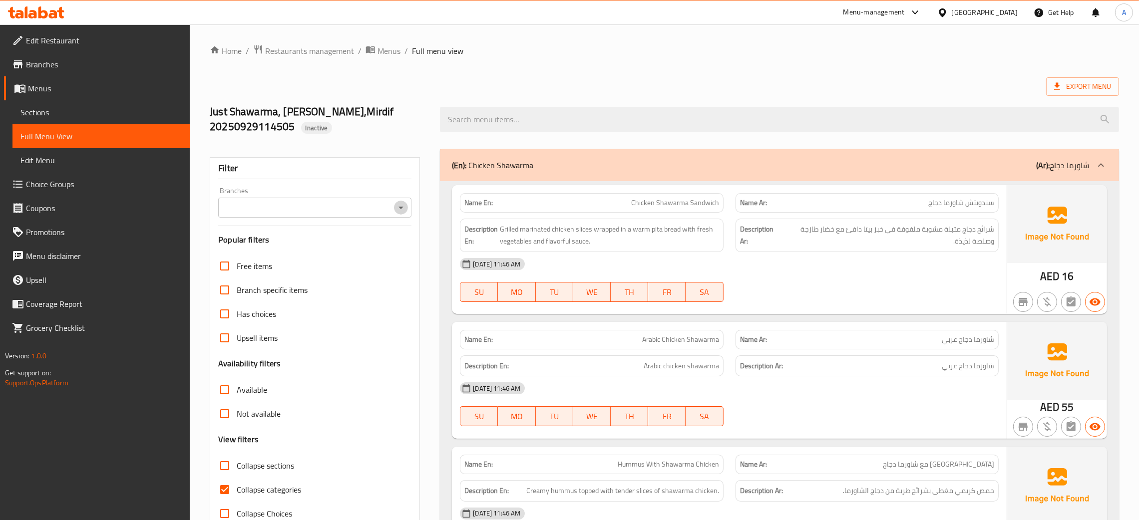
click at [400, 206] on icon "Open" at bounding box center [401, 208] width 12 height 12
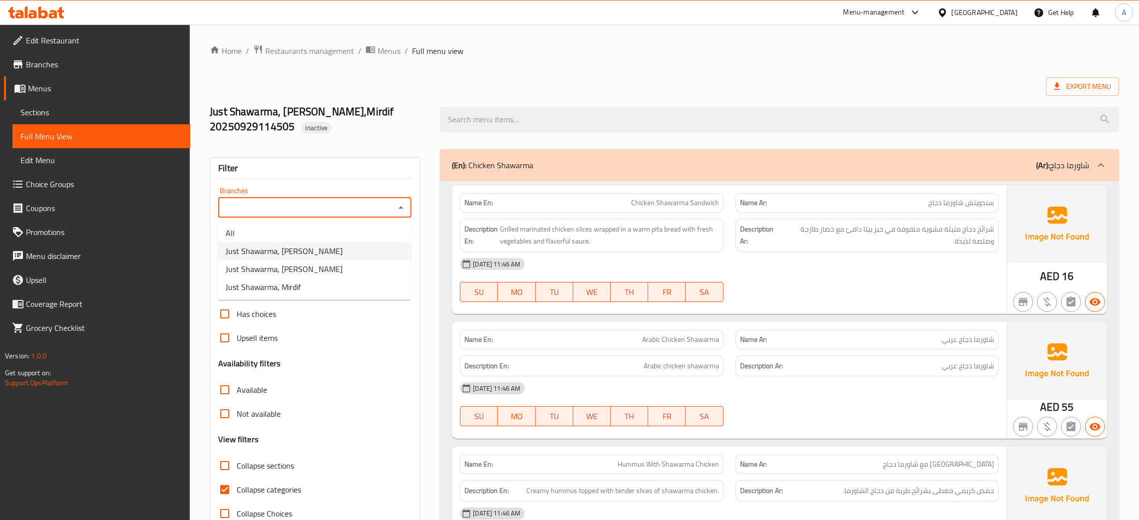
click at [316, 254] on li "Just Shawarma, Al Mina" at bounding box center [314, 251] width 193 height 18
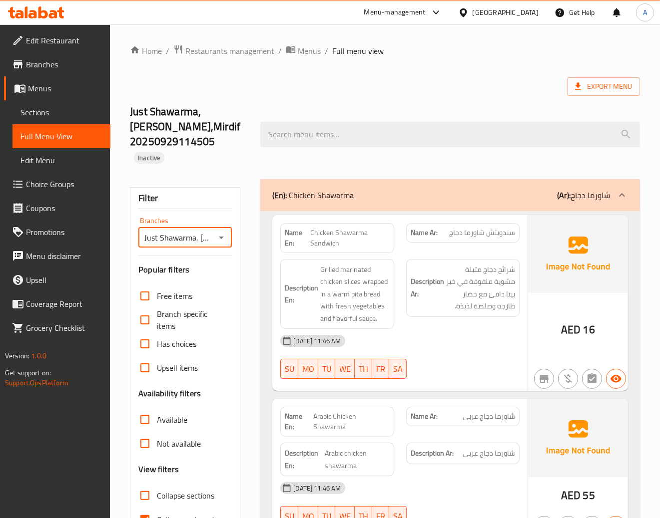
click at [223, 233] on icon "Open" at bounding box center [221, 238] width 12 height 12
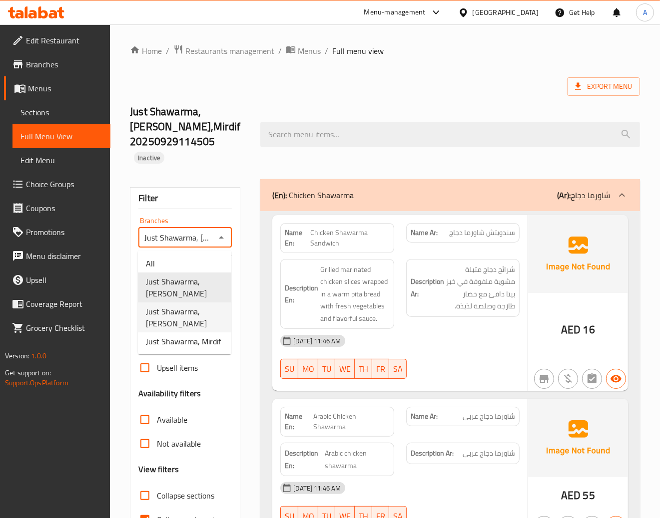
click at [195, 310] on span "Just Shawarma, Ibn Batutta Mall" at bounding box center [184, 318] width 77 height 24
type input "Just Shawarma, Ibn Batutta Mall"
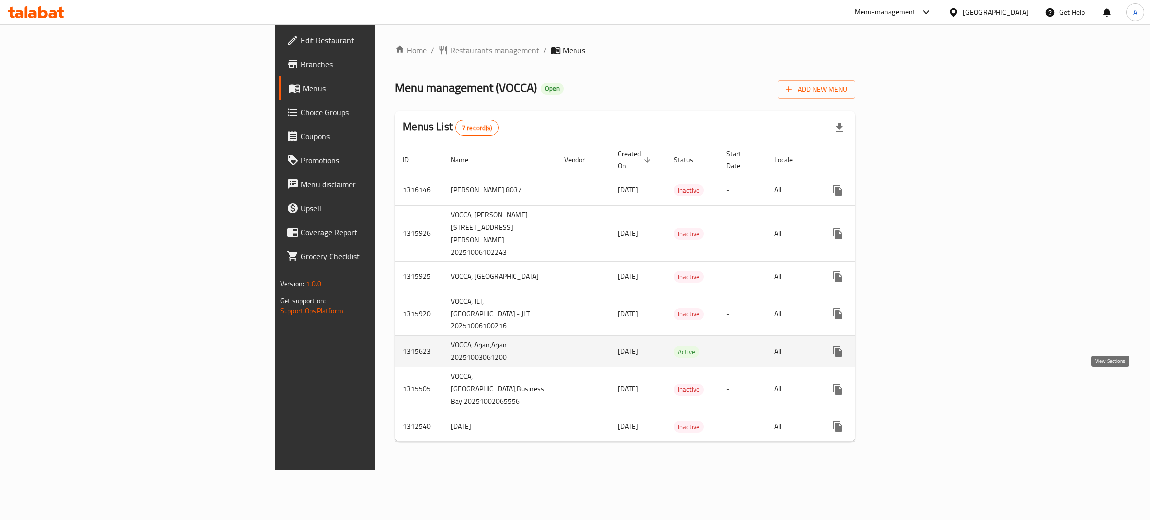
click at [916, 357] on icon "enhanced table" at bounding box center [910, 351] width 12 height 12
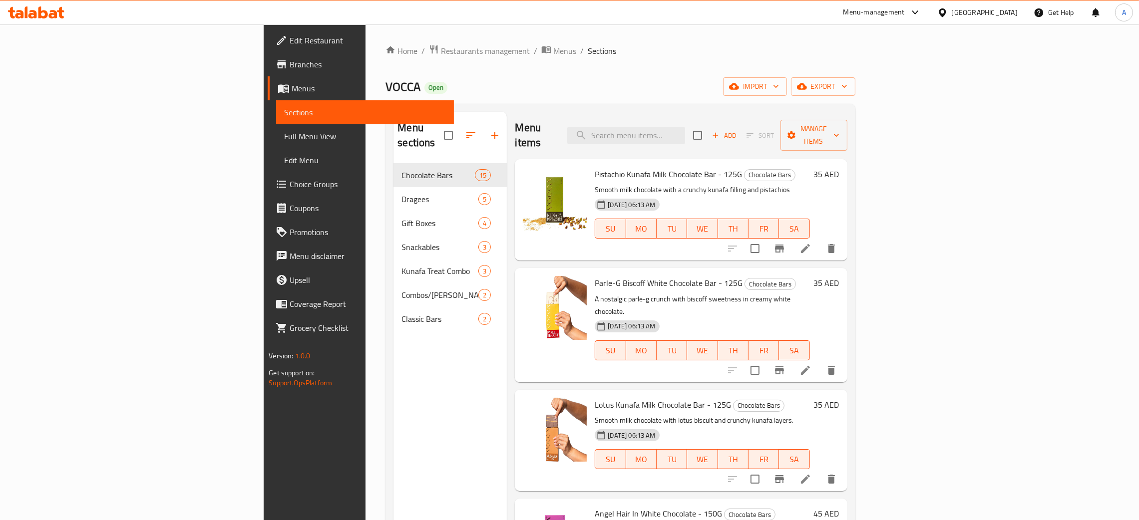
click at [284, 134] on span "Full Menu View" at bounding box center [365, 136] width 162 height 12
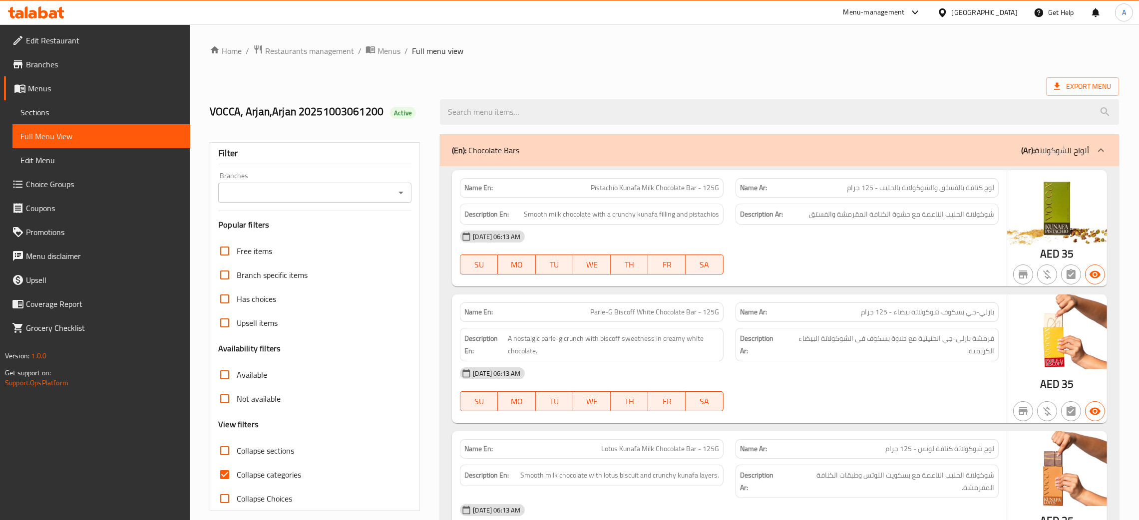
click at [406, 195] on icon "Open" at bounding box center [401, 193] width 12 height 12
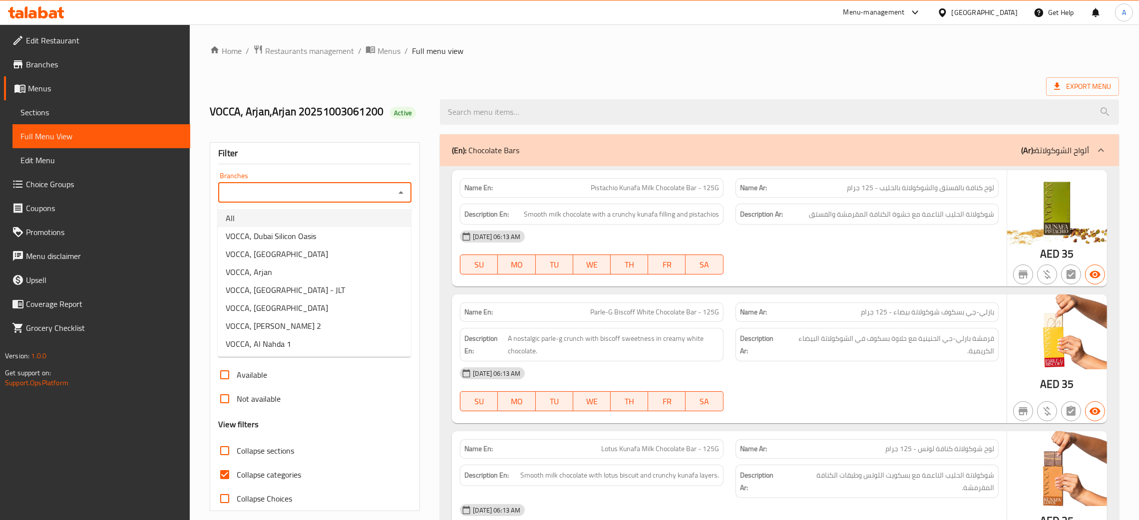
click at [42, 61] on span "Branches" at bounding box center [104, 64] width 156 height 12
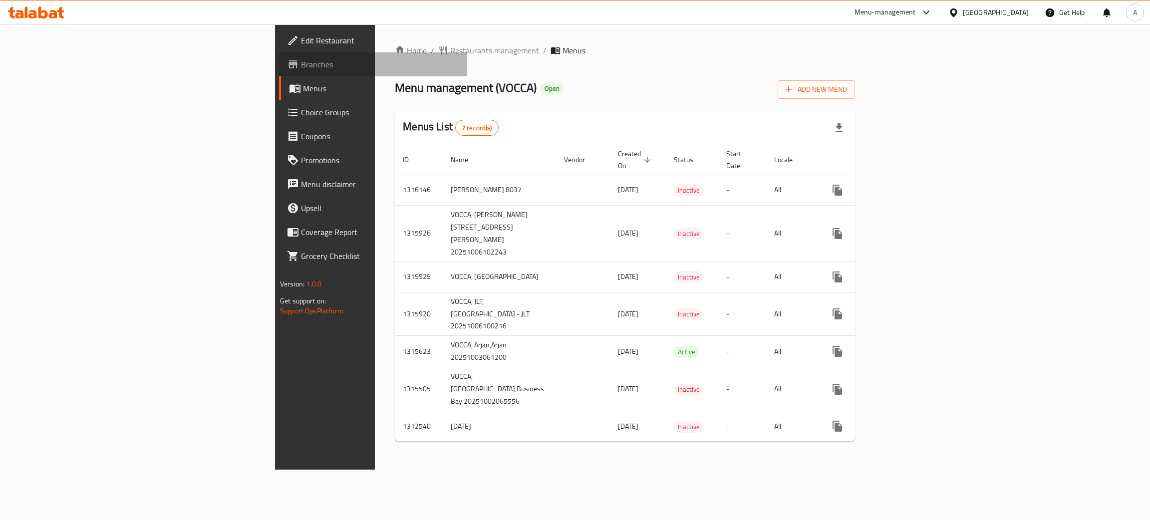
click at [301, 65] on span "Branches" at bounding box center [380, 64] width 158 height 12
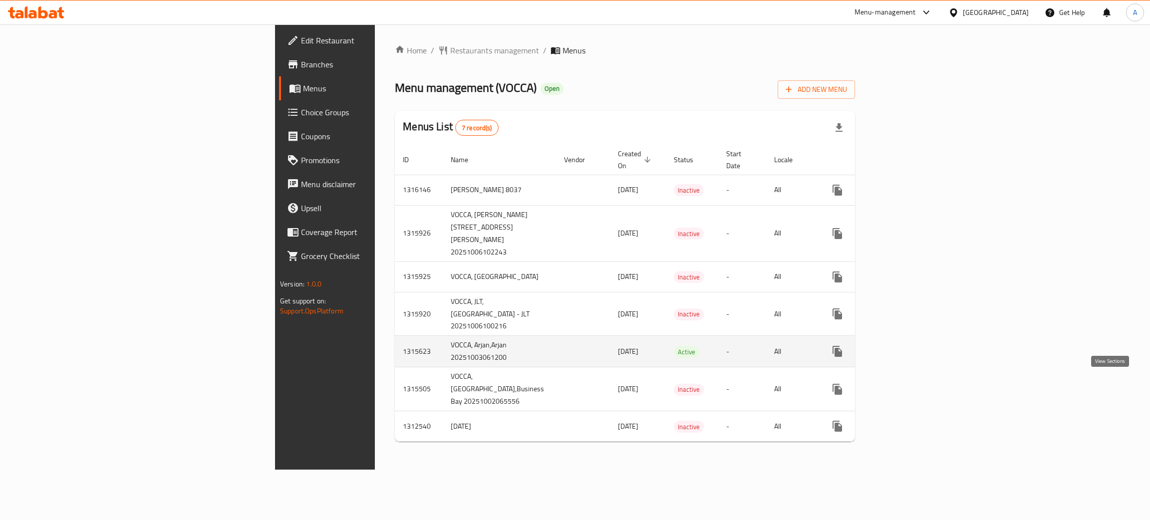
click at [922, 363] on link "enhanced table" at bounding box center [910, 352] width 24 height 24
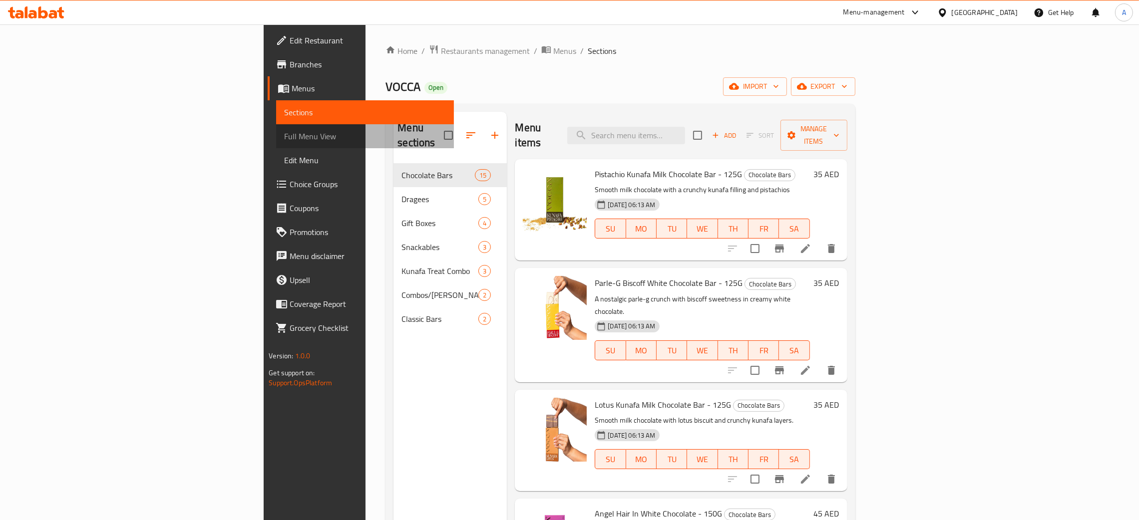
click at [284, 134] on span "Full Menu View" at bounding box center [365, 136] width 162 height 12
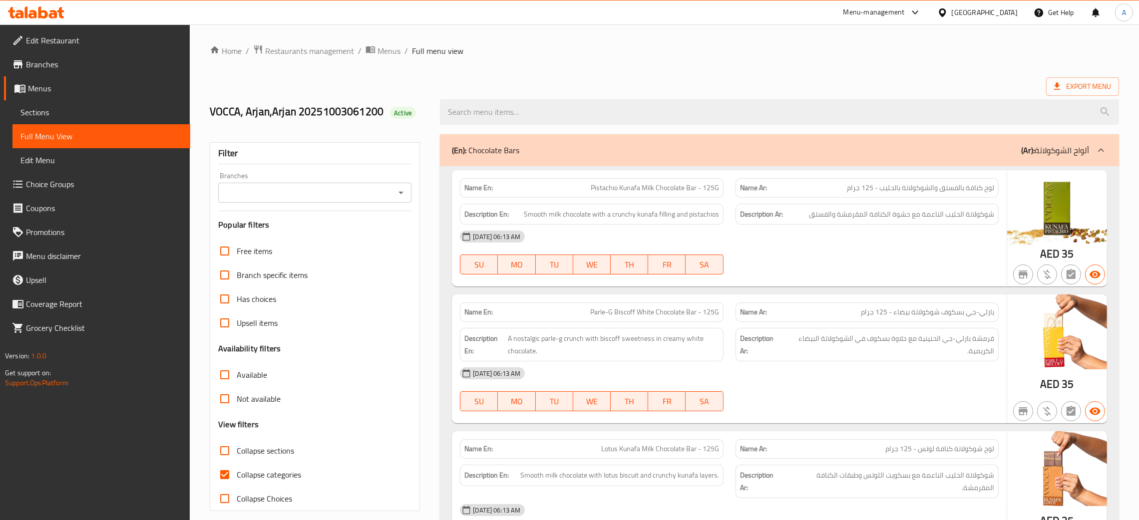
click at [399, 196] on icon "Open" at bounding box center [401, 193] width 12 height 12
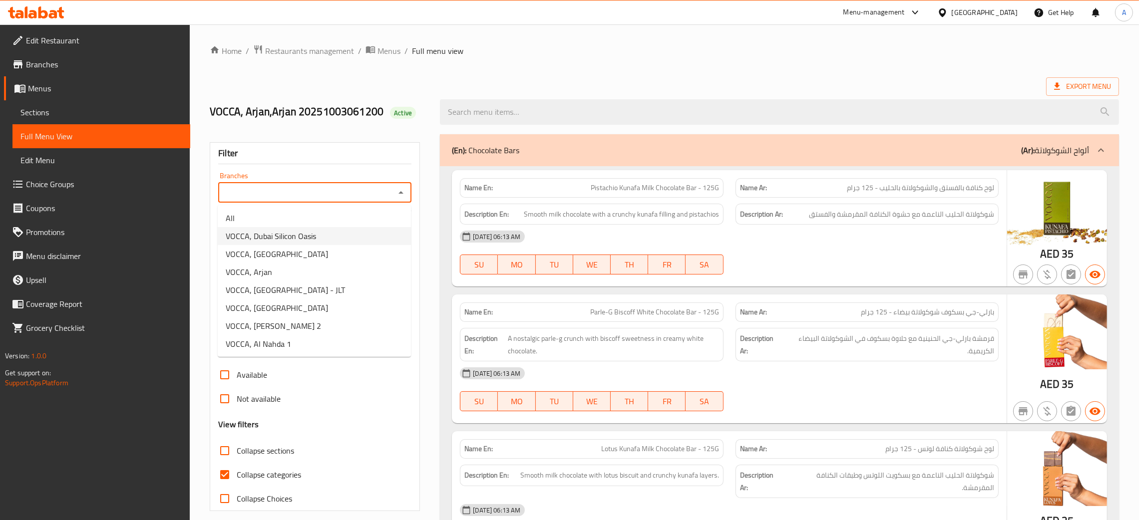
click at [298, 235] on span "VOCCA, Dubai Silicon Oasis" at bounding box center [271, 236] width 90 height 12
type input "VOCCA, Dubai Silicon Oasis"
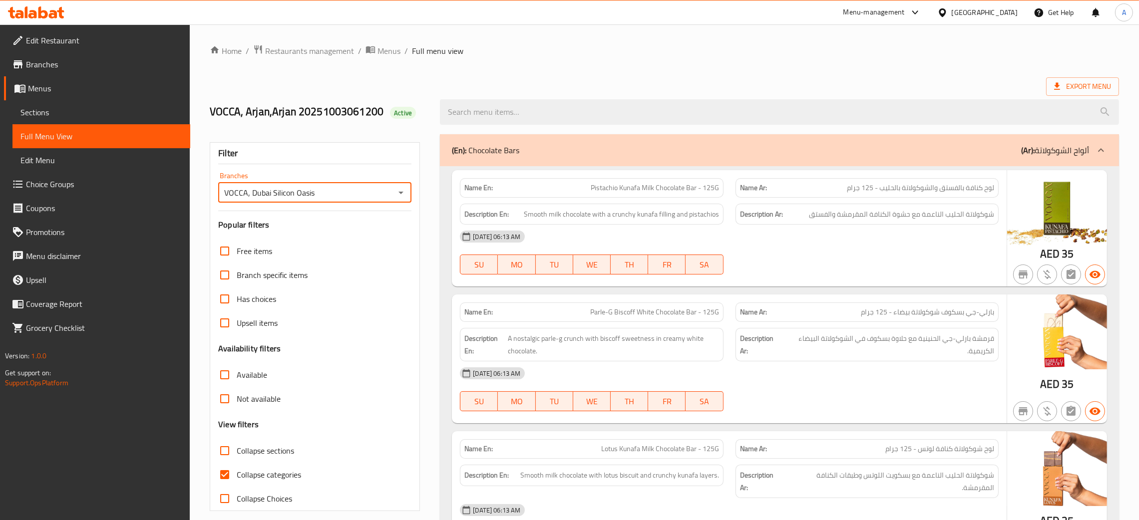
click at [583, 49] on ol "Home / Restaurants management / Menus / Full menu view" at bounding box center [664, 50] width 909 height 13
click at [378, 50] on span "Menus" at bounding box center [388, 51] width 23 height 12
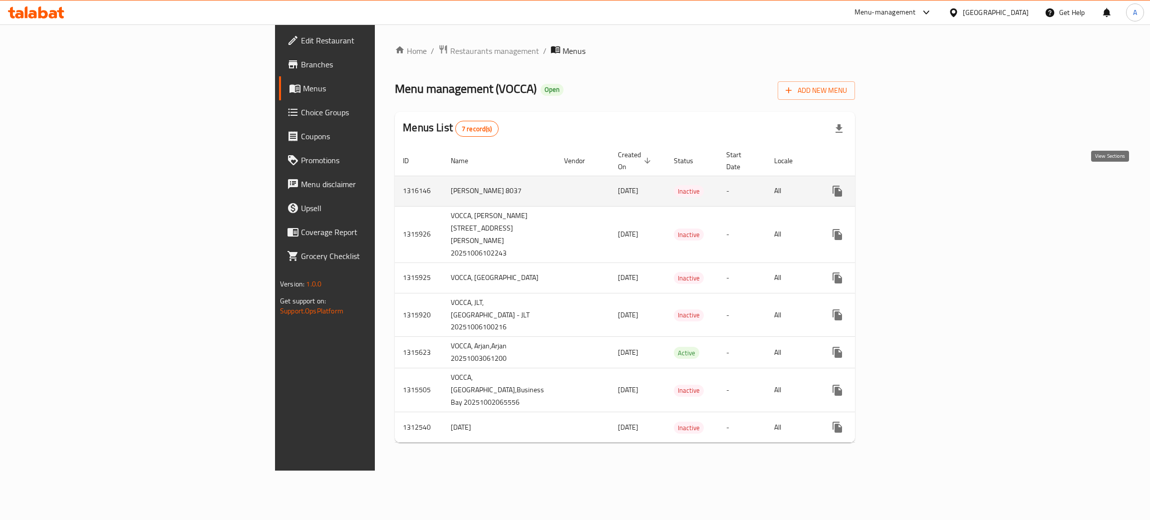
click at [916, 185] on icon "enhanced table" at bounding box center [910, 191] width 12 height 12
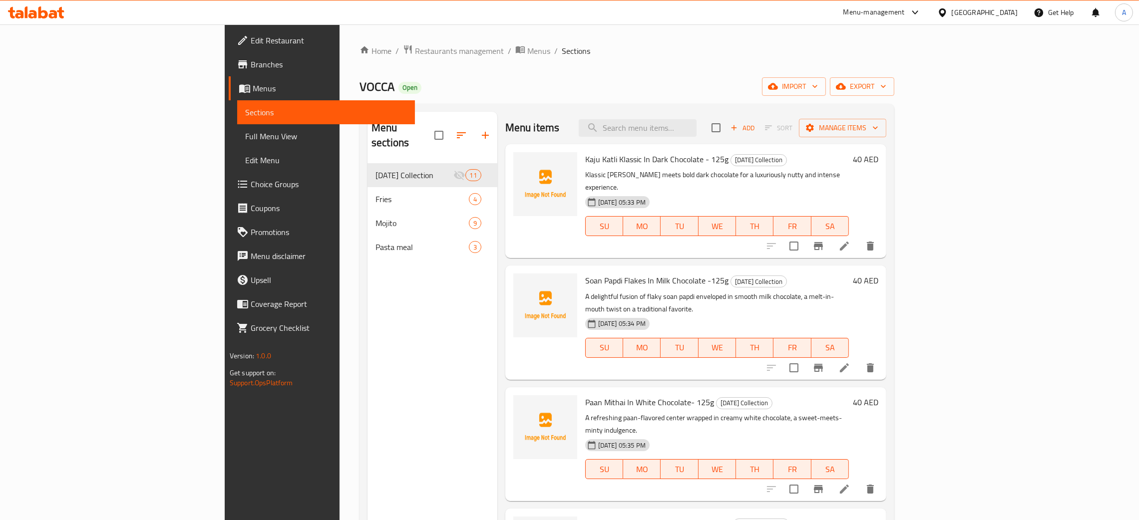
click at [245, 133] on span "Full Menu View" at bounding box center [326, 136] width 162 height 12
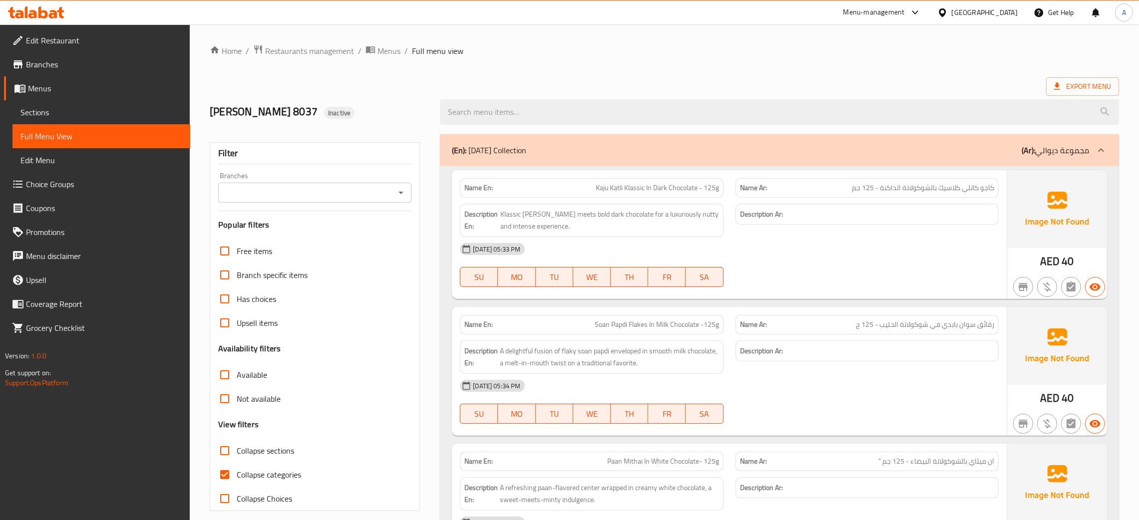
click at [408, 192] on div "Branches" at bounding box center [314, 193] width 193 height 20
click at [402, 191] on icon "Open" at bounding box center [401, 193] width 12 height 12
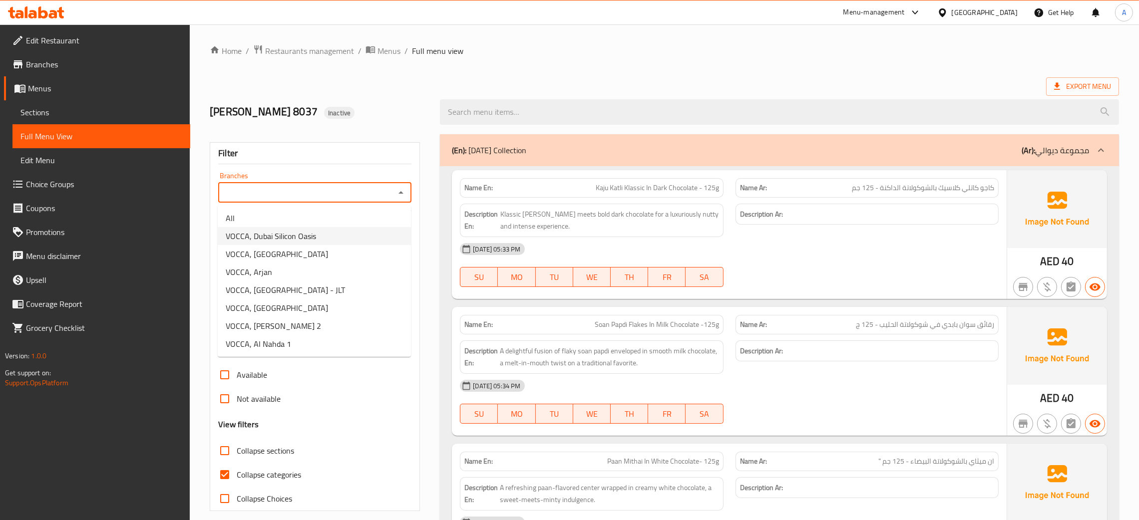
click at [307, 234] on span "VOCCA, Dubai Silicon Oasis" at bounding box center [271, 236] width 90 height 12
type input "VOCCA, Dubai Silicon Oasis"
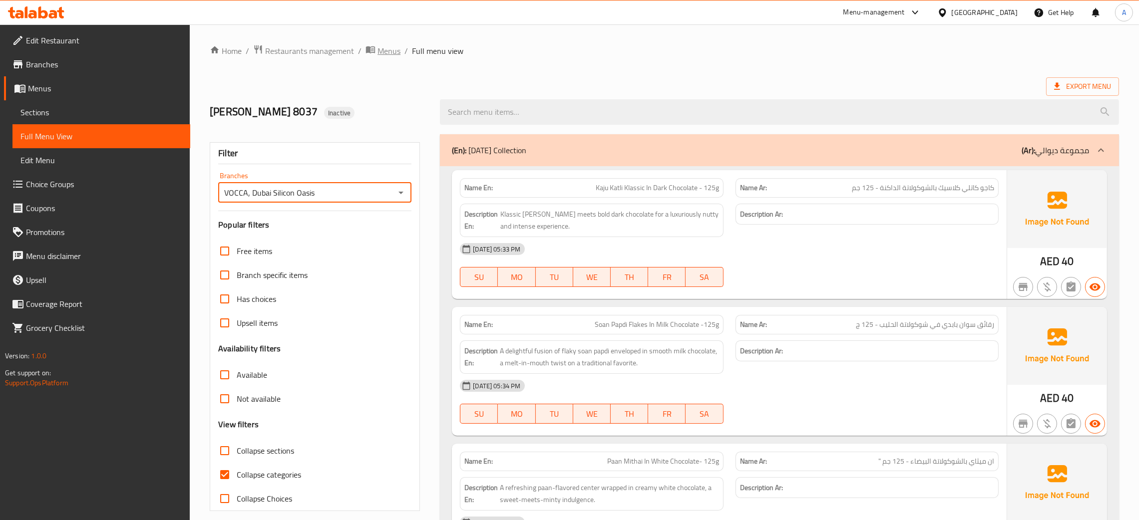
click at [382, 47] on span "Menus" at bounding box center [388, 51] width 23 height 12
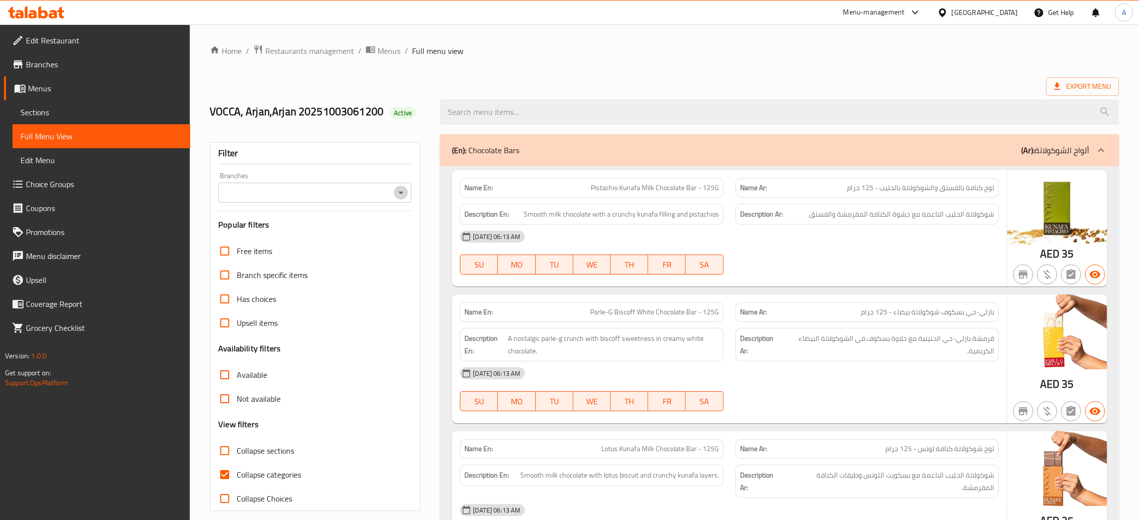
click at [401, 191] on icon "Open" at bounding box center [401, 193] width 12 height 12
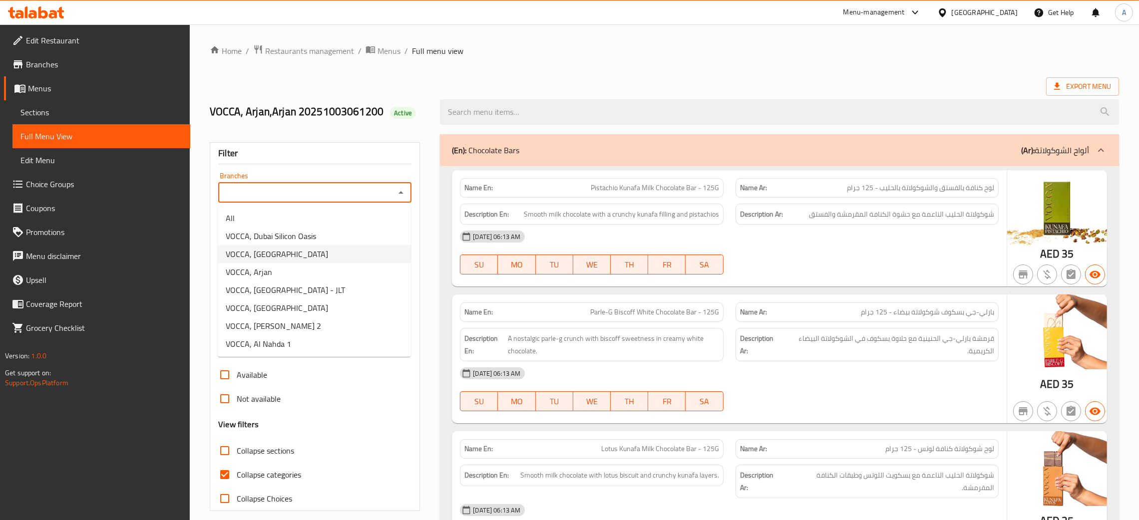
click at [313, 259] on li "VOCCA, [GEOGRAPHIC_DATA]" at bounding box center [314, 254] width 193 height 18
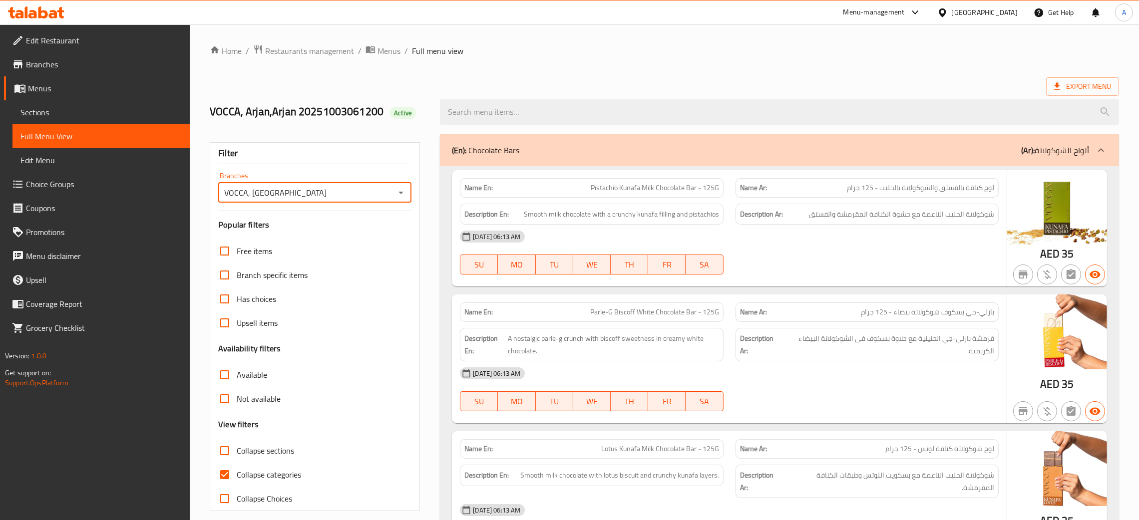
click at [401, 193] on icon "Open" at bounding box center [400, 193] width 5 height 2
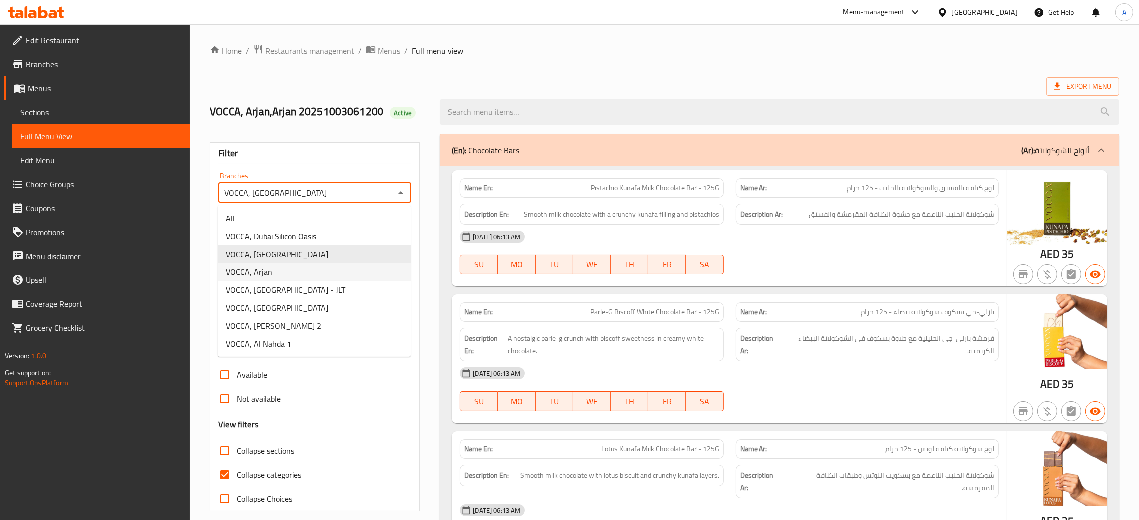
click at [297, 274] on li "VOCCA, Arjan" at bounding box center [314, 272] width 193 height 18
type input "VOCCA, Arjan"
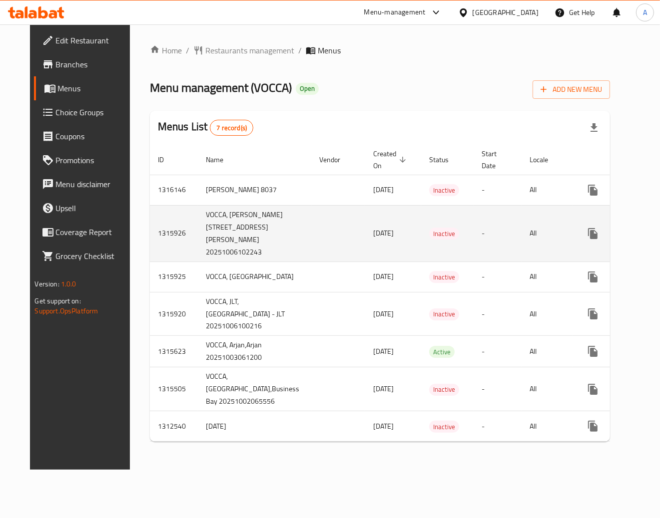
scroll to position [4, 0]
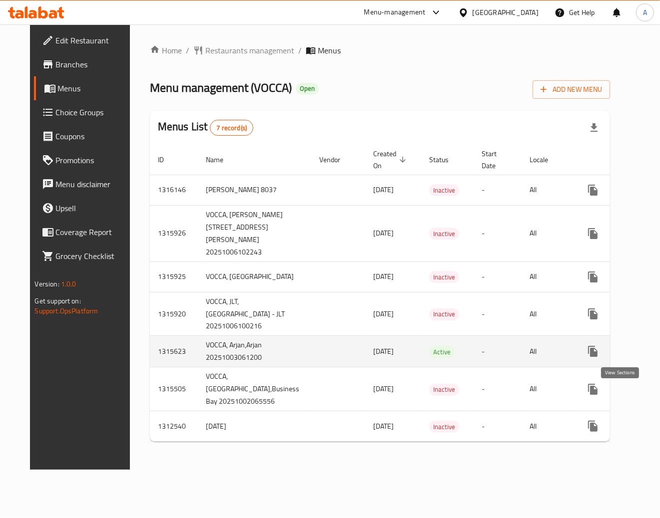
click at [659, 357] on icon "enhanced table" at bounding box center [665, 351] width 12 height 12
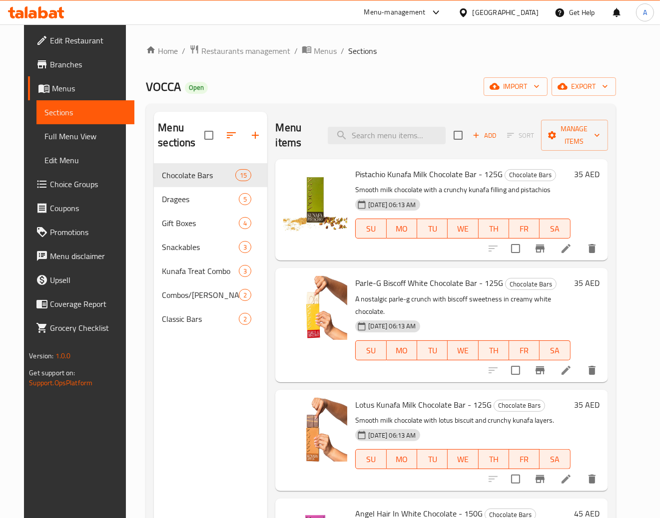
click at [51, 142] on span "Full Menu View" at bounding box center [85, 136] width 82 height 12
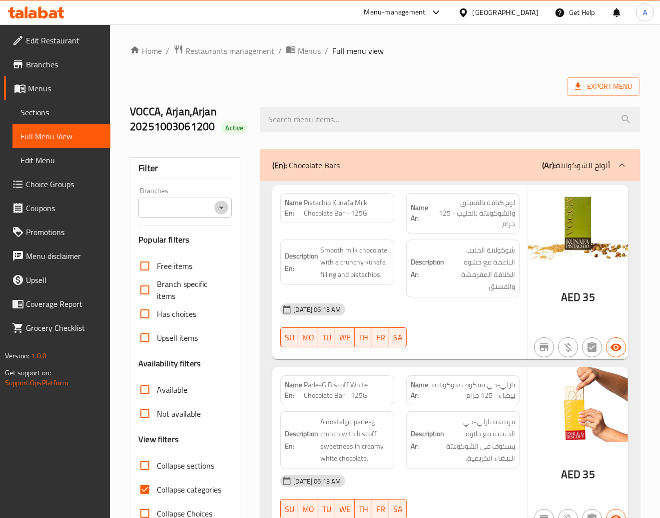
click at [221, 209] on icon "Open" at bounding box center [221, 208] width 5 height 2
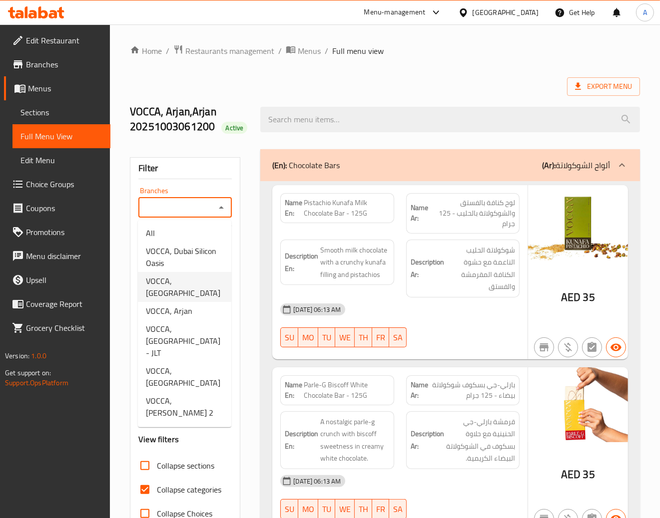
click at [193, 278] on span "VOCCA, Business Bay" at bounding box center [184, 287] width 77 height 24
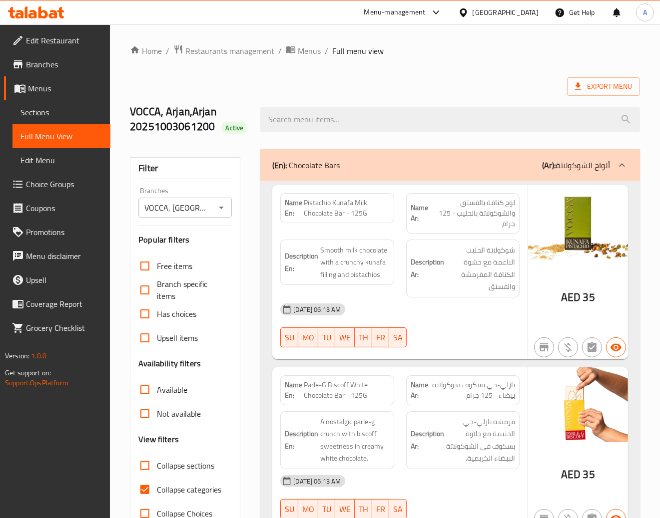
click at [343, 77] on div "Export Menu" at bounding box center [385, 86] width 510 height 18
click at [222, 208] on icon "Open" at bounding box center [221, 208] width 5 height 2
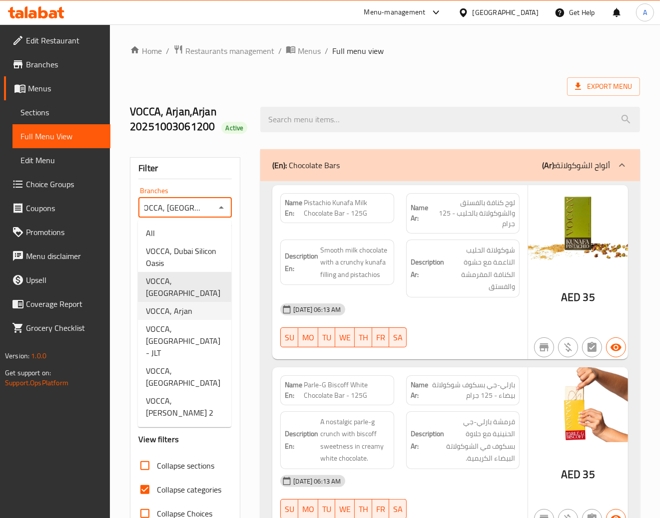
click at [189, 305] on span "VOCCA, Arjan" at bounding box center [169, 311] width 46 height 12
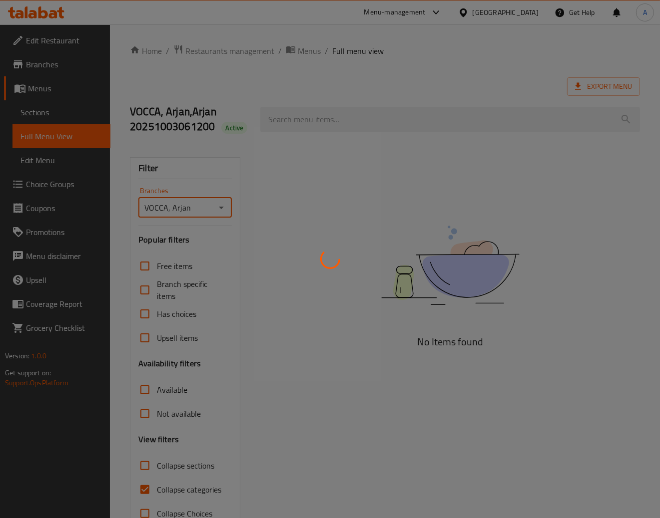
scroll to position [0, 0]
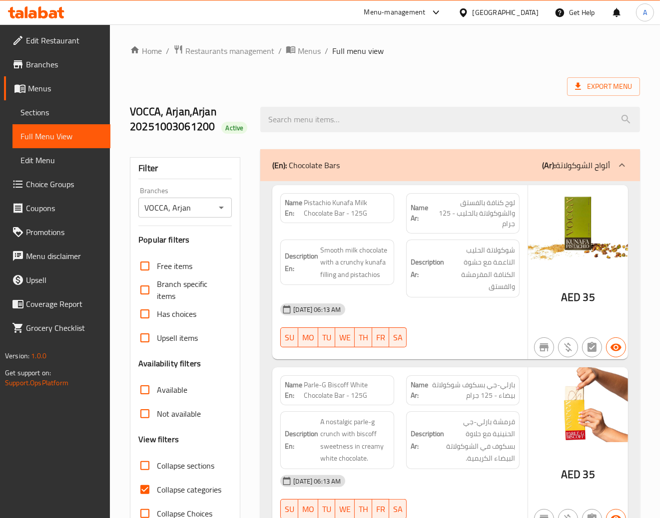
click at [417, 99] on div "VOCCA, Arjan,Arjan 20251003061200 Active" at bounding box center [385, 119] width 522 height 59
click at [217, 211] on icon "Open" at bounding box center [221, 208] width 12 height 12
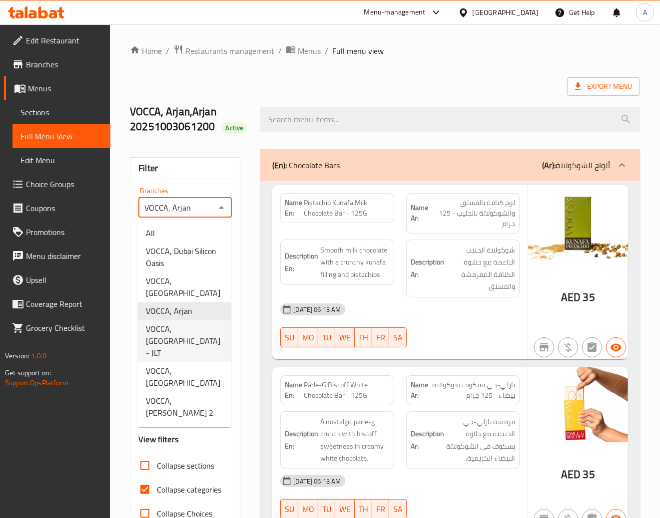
click at [167, 323] on span "VOCCA, Jumeirah Lakes Towers - JLT" at bounding box center [184, 341] width 77 height 36
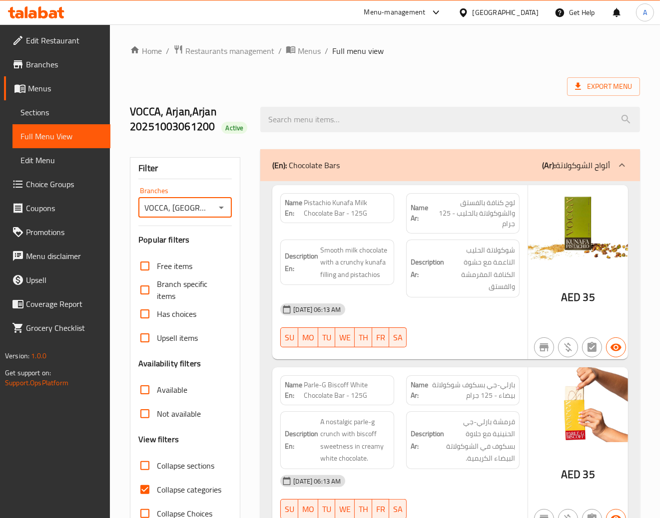
click at [224, 204] on icon "Open" at bounding box center [221, 208] width 12 height 12
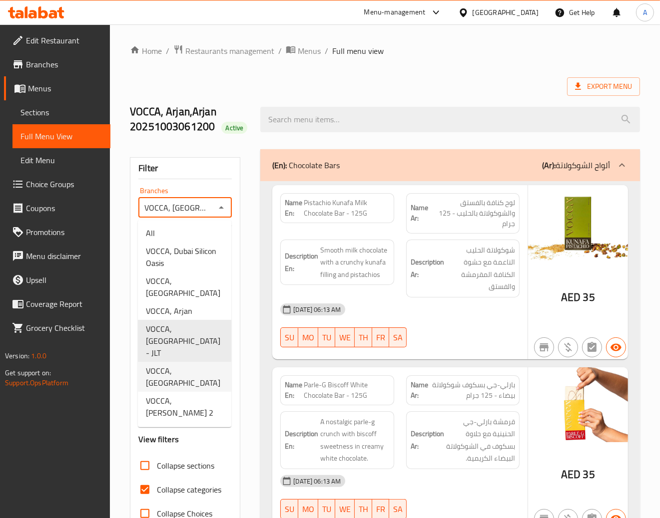
click at [197, 365] on span "VOCCA, Creek Harbour" at bounding box center [184, 377] width 77 height 24
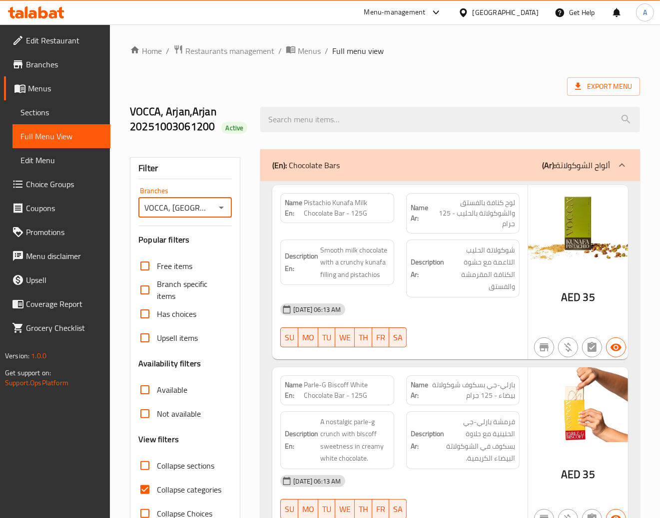
click at [220, 206] on icon "Open" at bounding box center [221, 208] width 12 height 12
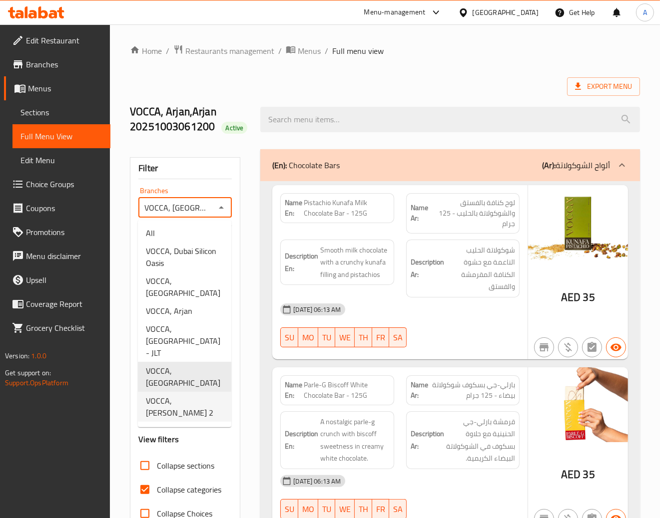
click at [173, 395] on span "VOCCA, Al Hamidiya 2" at bounding box center [184, 407] width 77 height 24
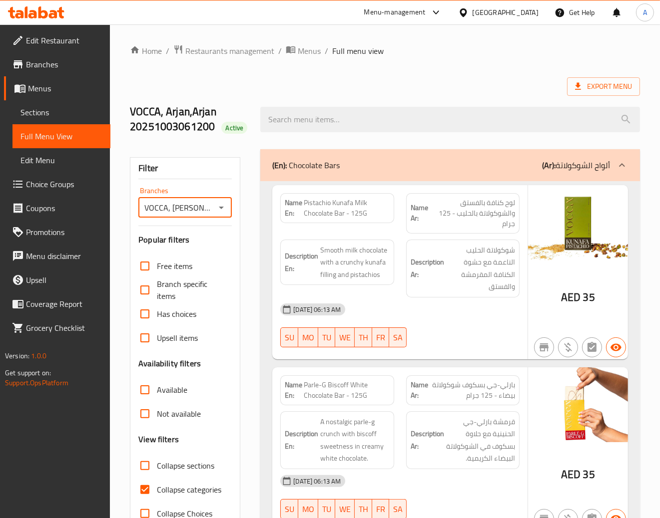
click at [224, 206] on icon "Open" at bounding box center [221, 208] width 12 height 12
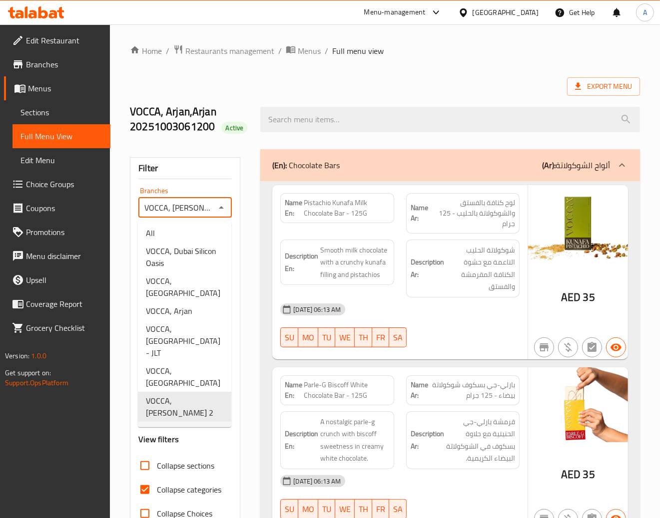
click at [190, 425] on span "VOCCA, Al Nahda 1" at bounding box center [178, 431] width 65 height 12
type input "VOCCA, Al Nahda 1"
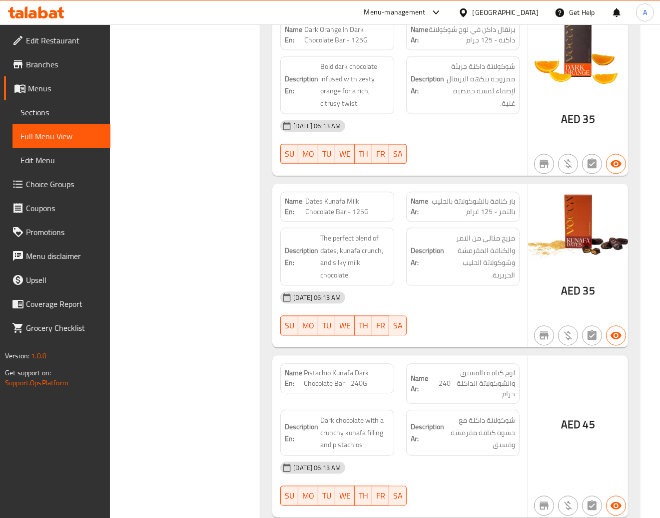
scroll to position [1947, 0]
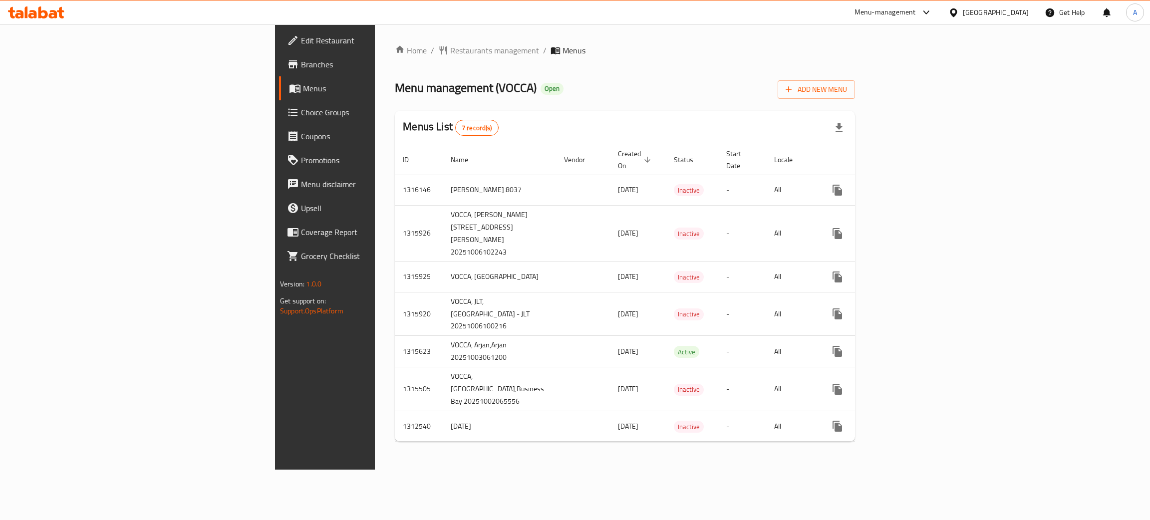
click at [619, 103] on div "Home / Restaurants management / Menus Menu management ( VOCCA ) Open Add New Me…" at bounding box center [625, 246] width 460 height 405
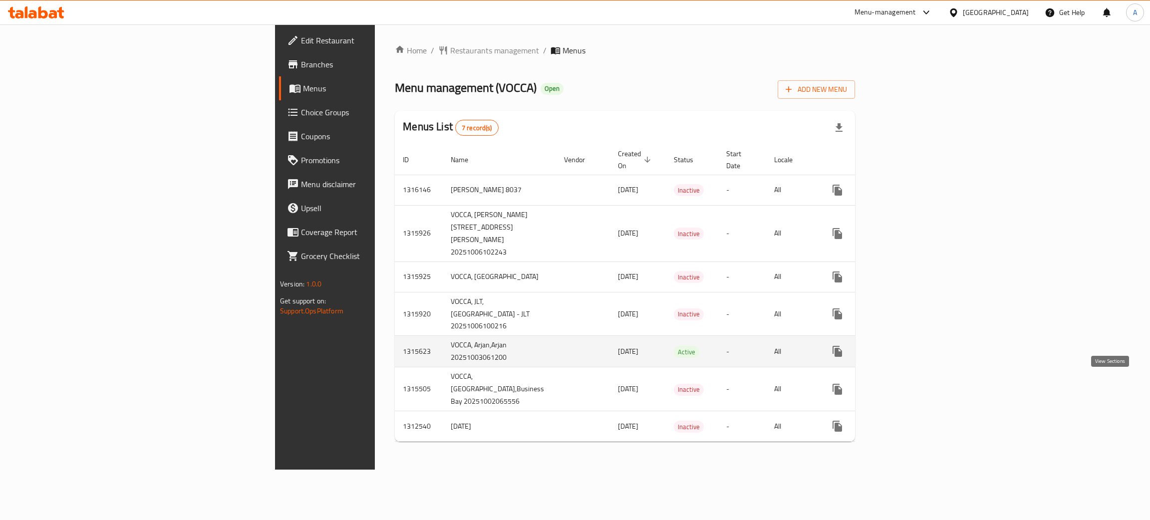
click at [916, 357] on icon "enhanced table" at bounding box center [910, 351] width 12 height 12
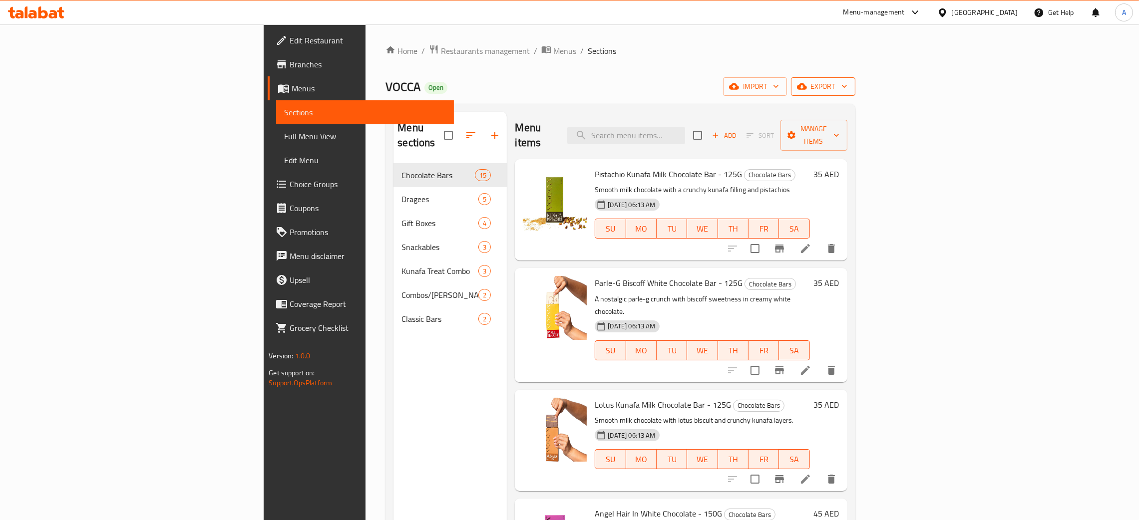
click at [855, 86] on button "export" at bounding box center [823, 86] width 64 height 18
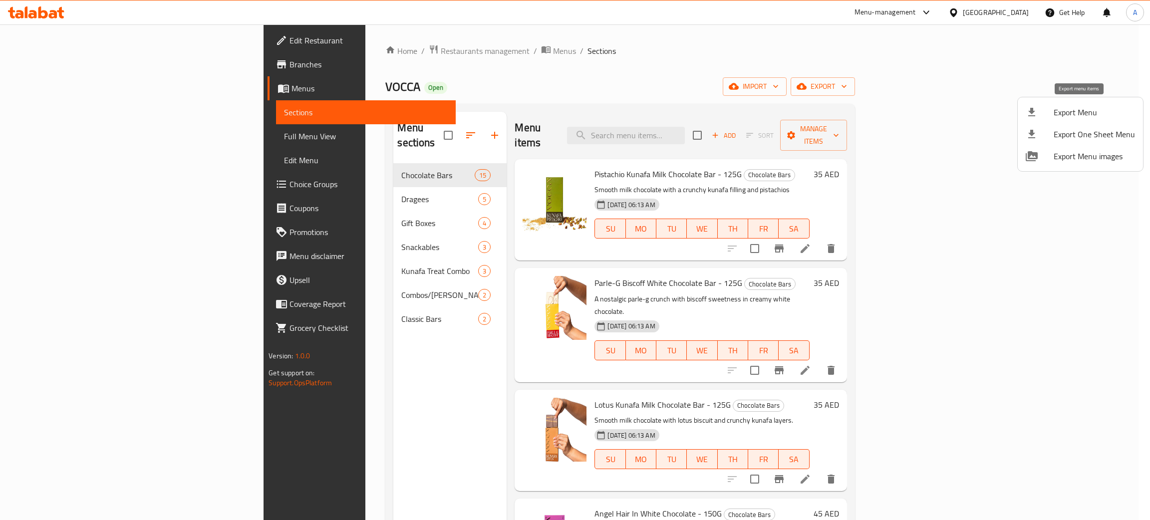
click at [1080, 110] on span "Export Menu" at bounding box center [1094, 112] width 81 height 12
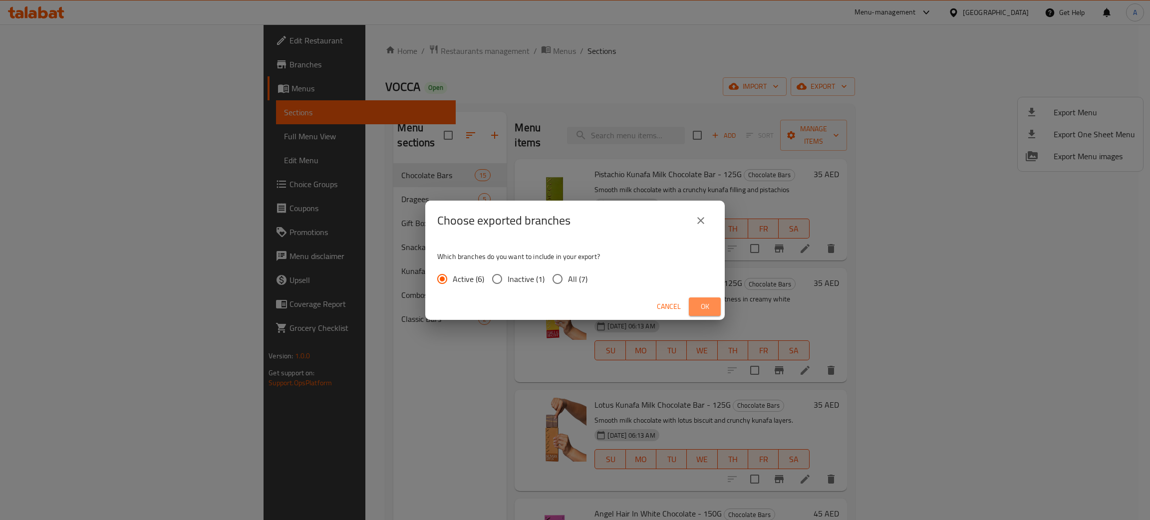
click at [702, 306] on span "Ok" at bounding box center [705, 307] width 16 height 12
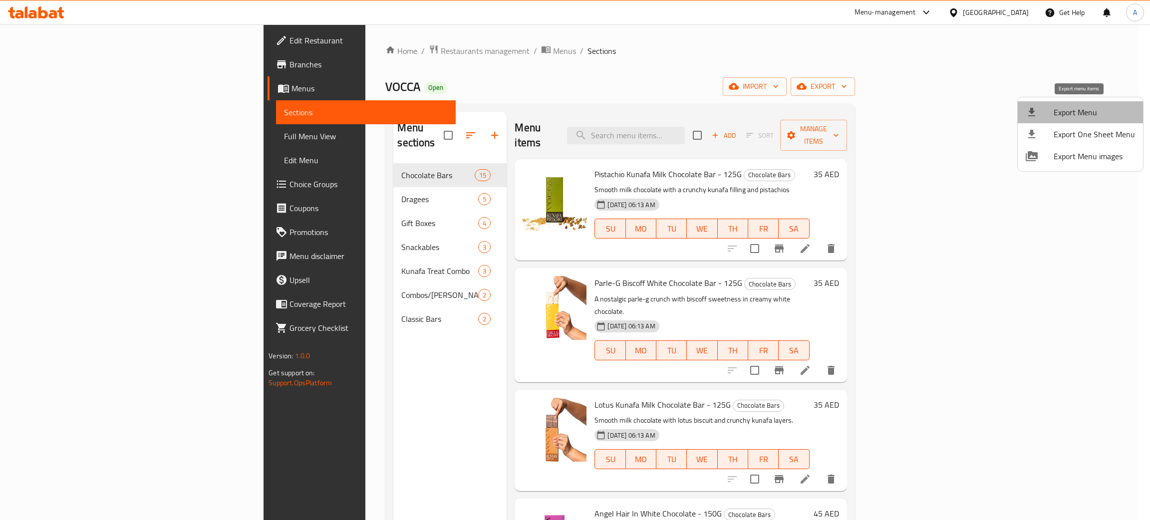
click at [1081, 110] on span "Export Menu" at bounding box center [1094, 112] width 81 height 12
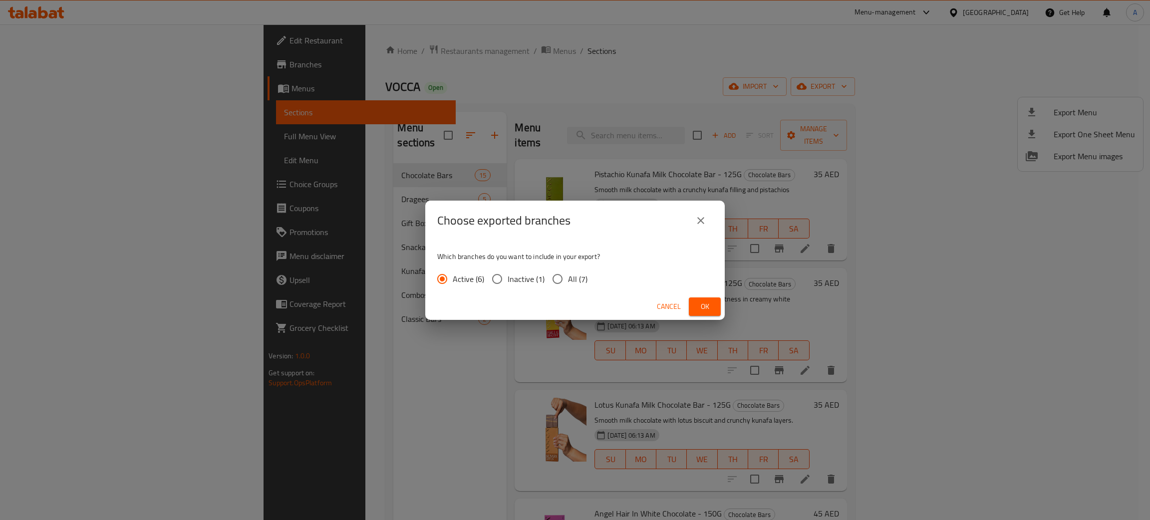
click at [556, 282] on input "All (7)" at bounding box center [557, 279] width 21 height 21
radio input "true"
click at [711, 308] on span "Ok" at bounding box center [705, 307] width 16 height 12
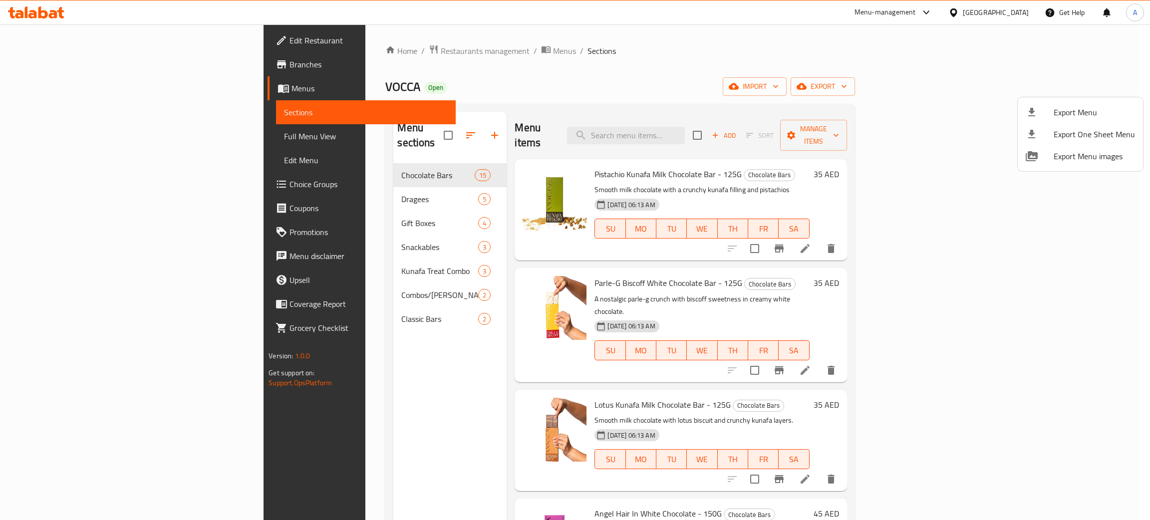
click at [49, 85] on div at bounding box center [575, 260] width 1150 height 520
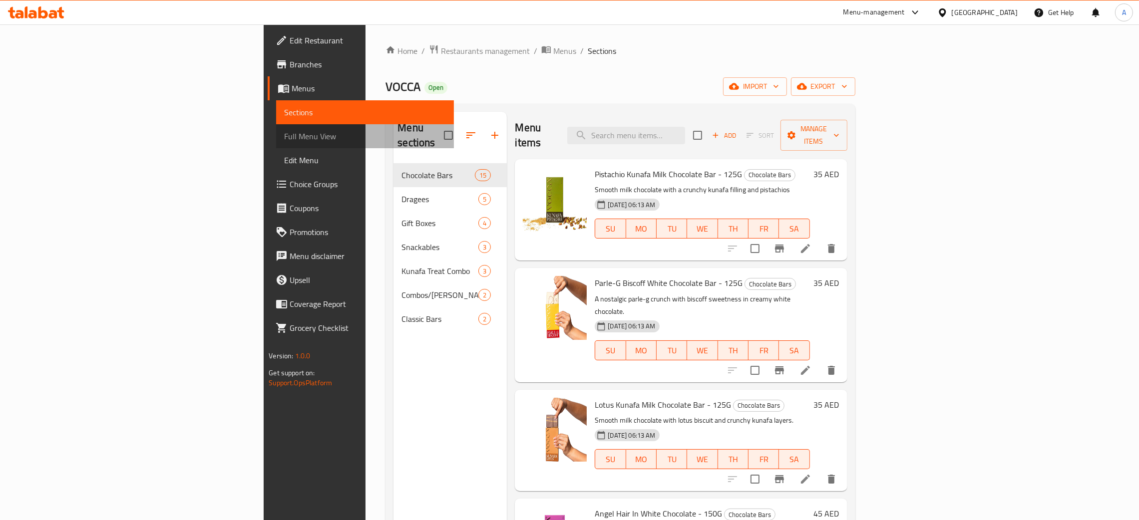
click at [284, 137] on span "Full Menu View" at bounding box center [365, 136] width 162 height 12
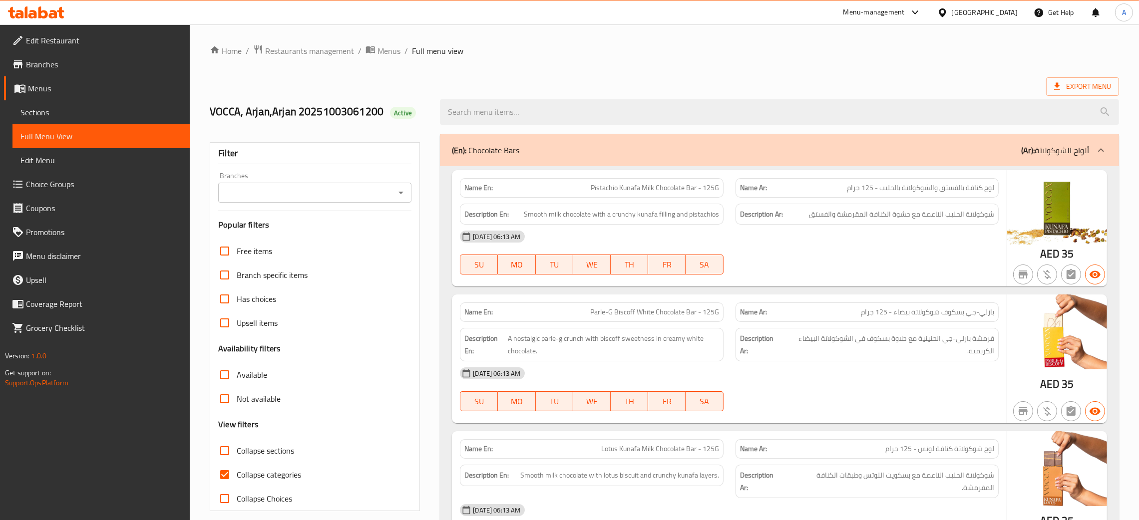
click at [399, 193] on icon "Open" at bounding box center [400, 193] width 5 height 2
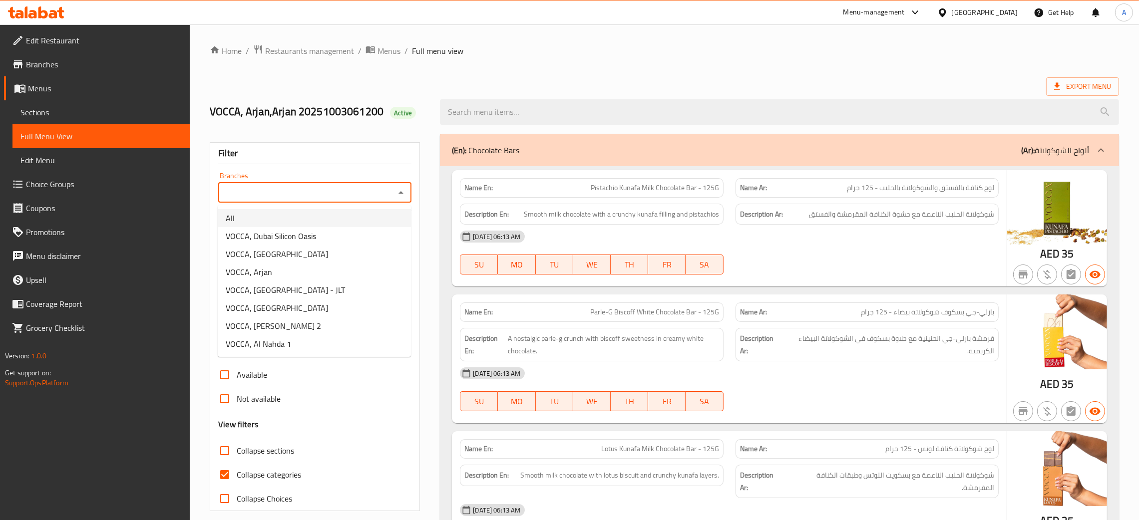
click at [43, 64] on span "Branches" at bounding box center [104, 64] width 156 height 12
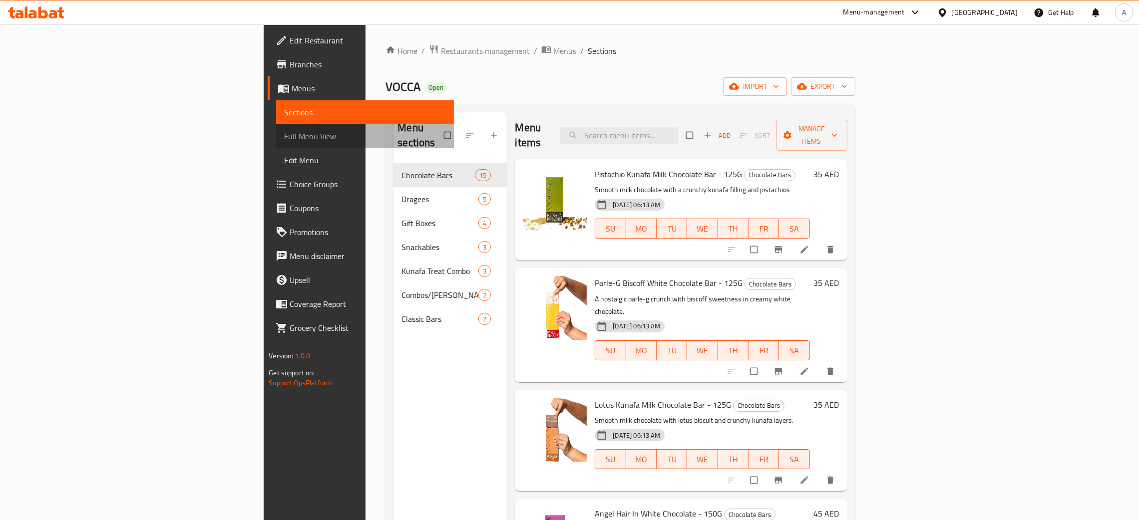
click at [284, 134] on span "Full Menu View" at bounding box center [365, 136] width 162 height 12
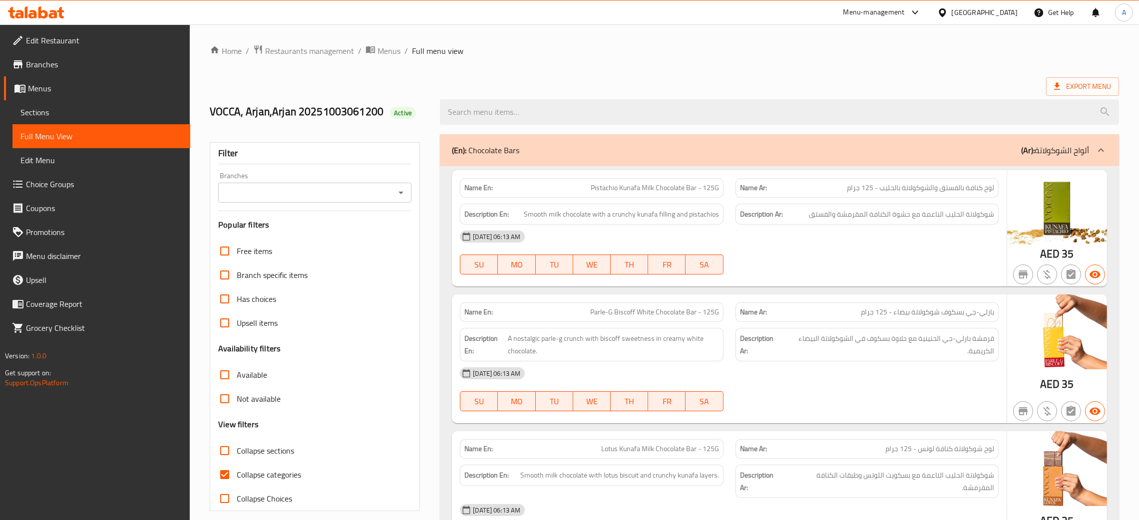
click at [393, 197] on div "Branches" at bounding box center [314, 193] width 193 height 20
click at [400, 193] on icon "Open" at bounding box center [400, 193] width 5 height 2
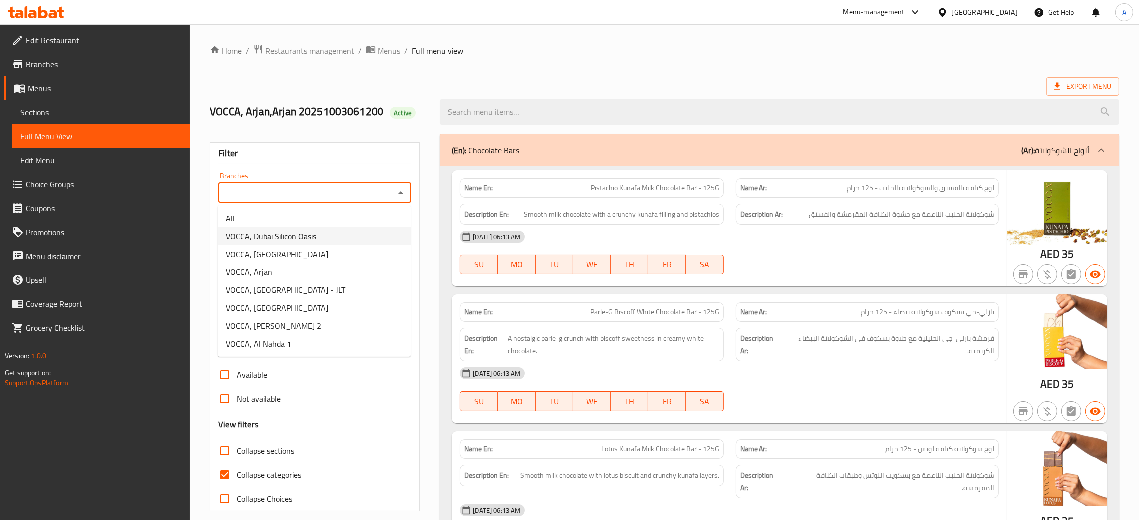
click at [325, 235] on li "VOCCA, Dubai Silicon Oasis" at bounding box center [314, 236] width 193 height 18
type input "VOCCA, Dubai Silicon Oasis"
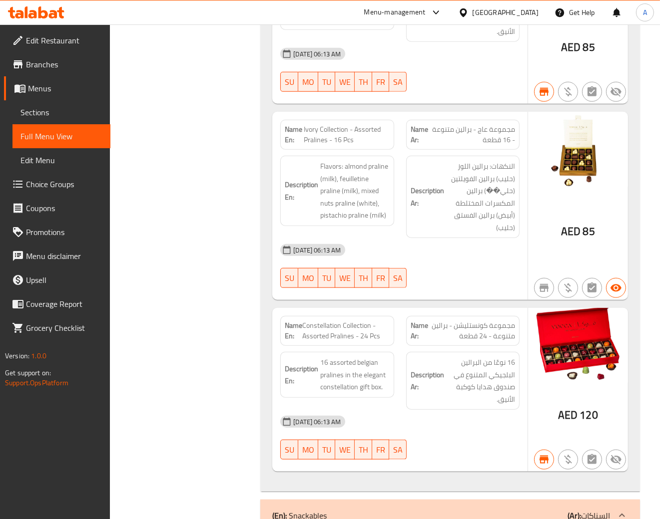
scroll to position [4119, 0]
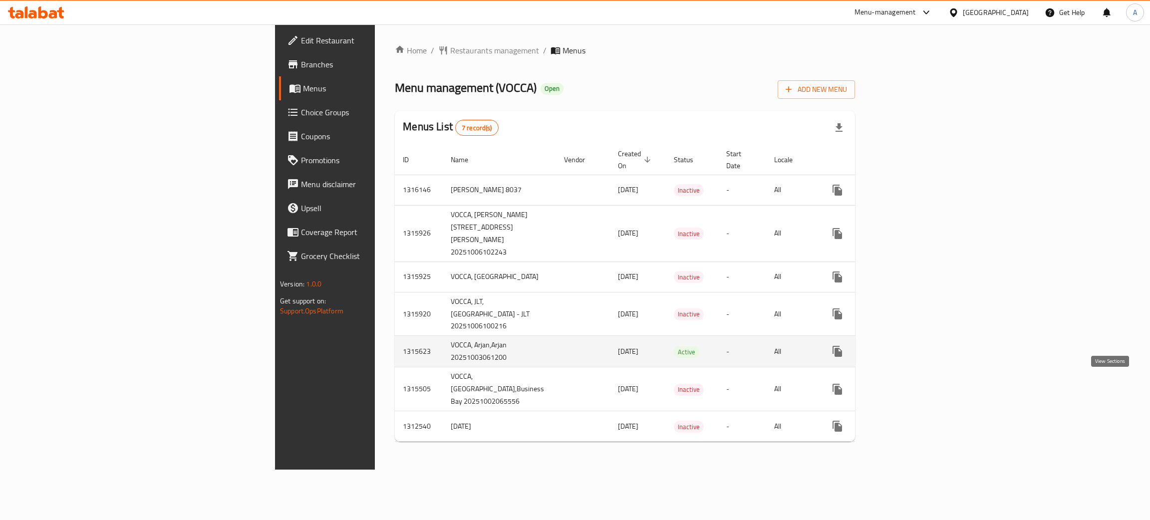
click at [916, 357] on icon "enhanced table" at bounding box center [910, 351] width 12 height 12
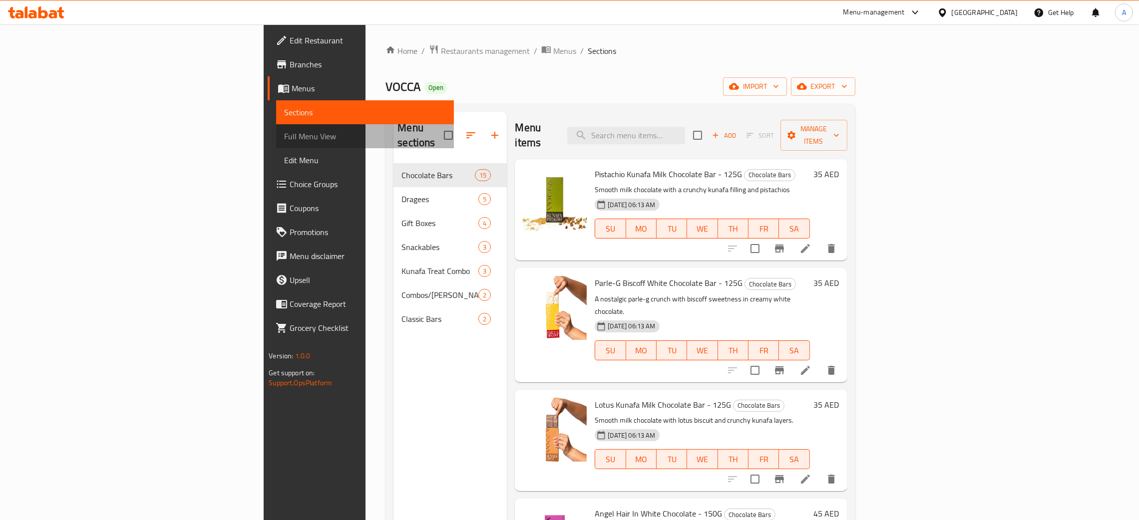
click at [284, 138] on span "Full Menu View" at bounding box center [365, 136] width 162 height 12
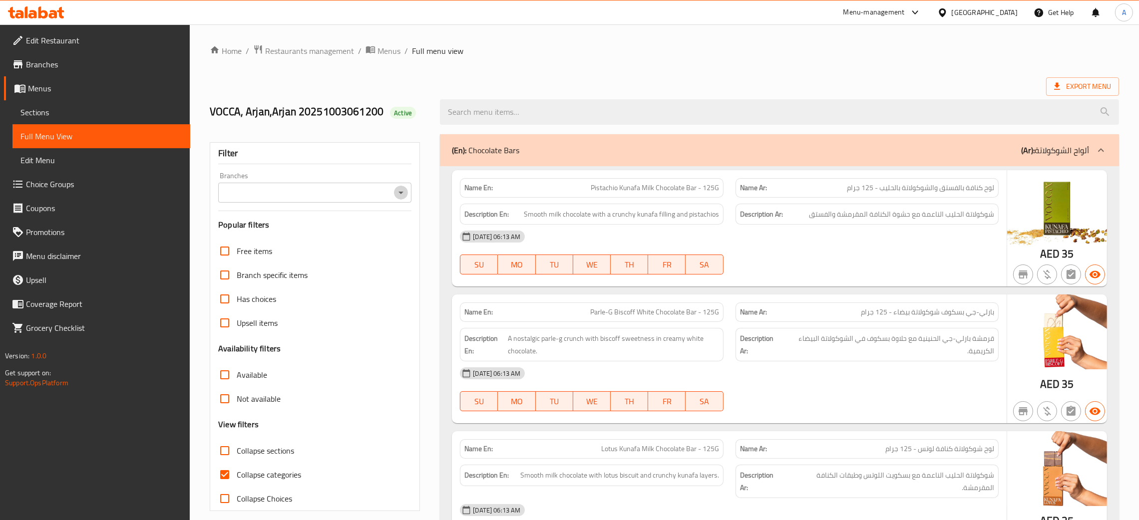
click at [397, 191] on icon "Open" at bounding box center [401, 193] width 12 height 12
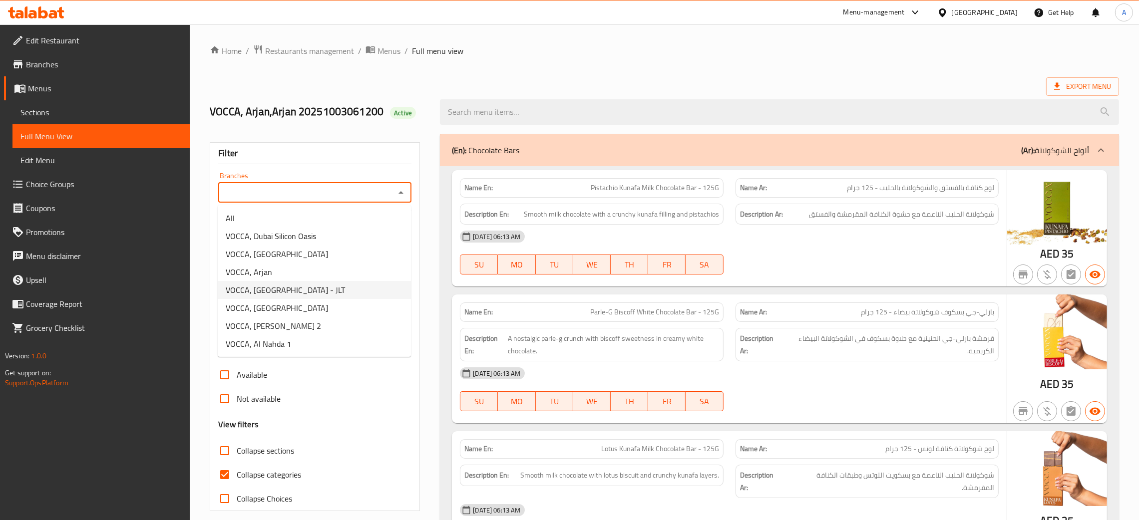
click at [308, 281] on li "VOCCA, Jumeirah Lakes Towers - JLT" at bounding box center [314, 290] width 193 height 18
type input "VOCCA, Jumeirah Lakes Towers - JLT"
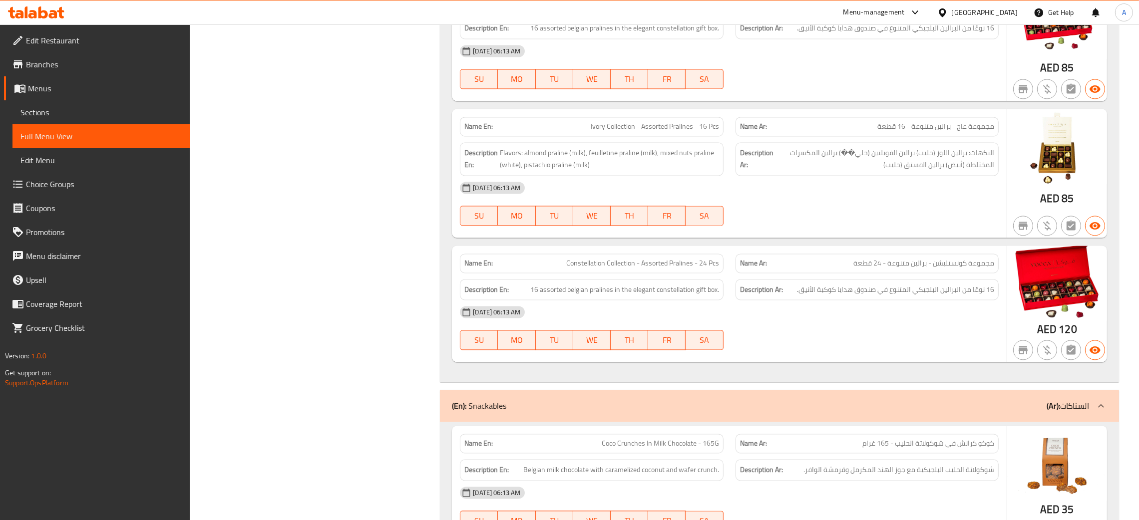
scroll to position [3220, 0]
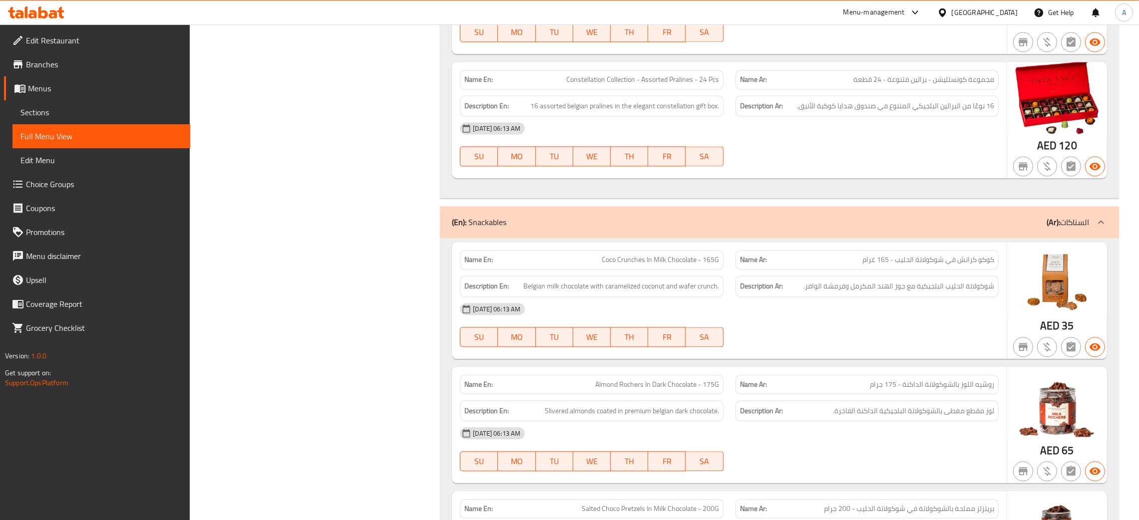
click at [1001, 9] on div "[GEOGRAPHIC_DATA]" at bounding box center [985, 12] width 66 height 11
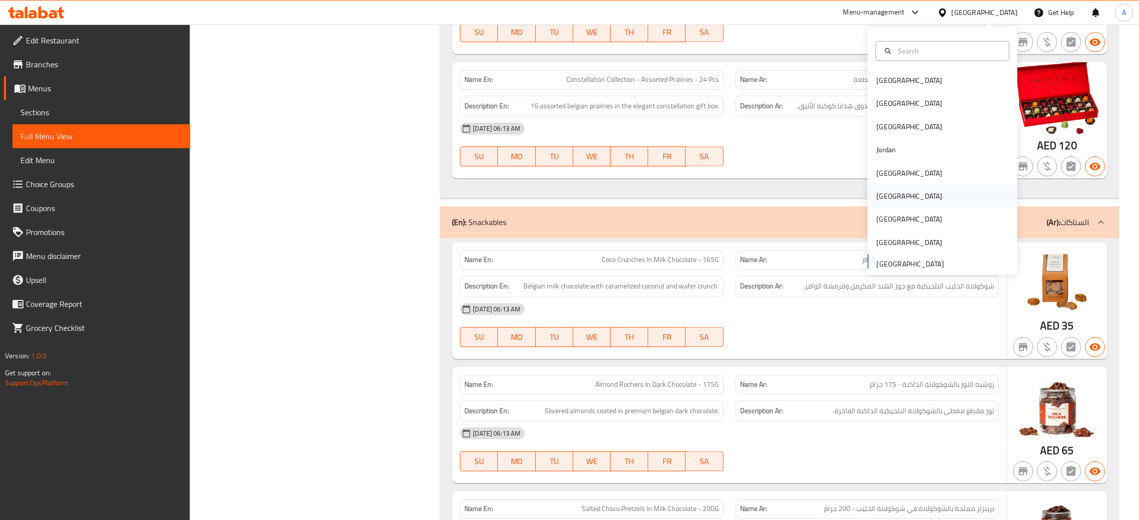
click at [895, 194] on div "Oman" at bounding box center [942, 196] width 150 height 23
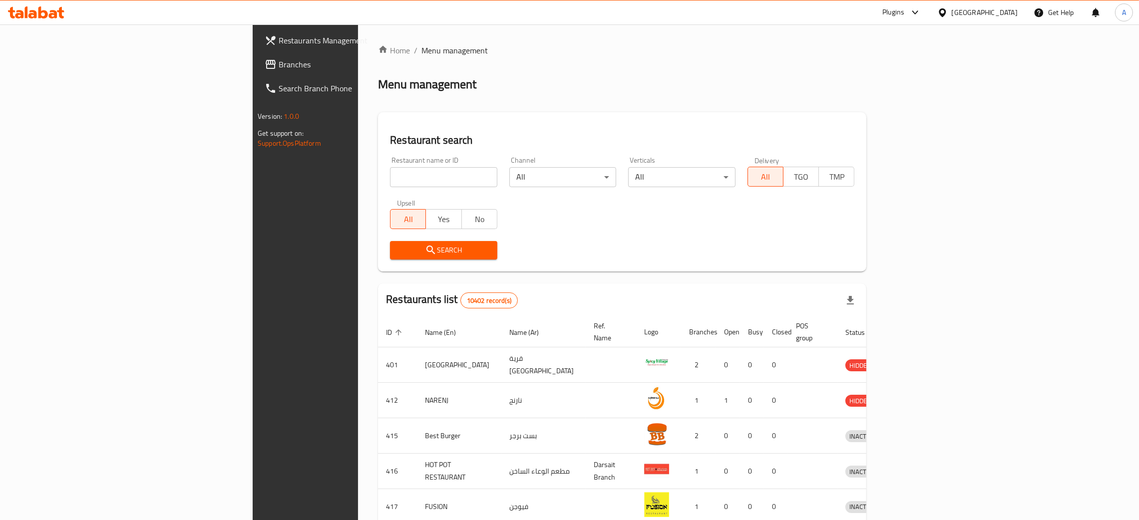
click at [390, 173] on input "search" at bounding box center [443, 177] width 107 height 20
paste input "Tinto Cafe"
type input "Tinto Cafe"
click button "Search" at bounding box center [443, 250] width 107 height 18
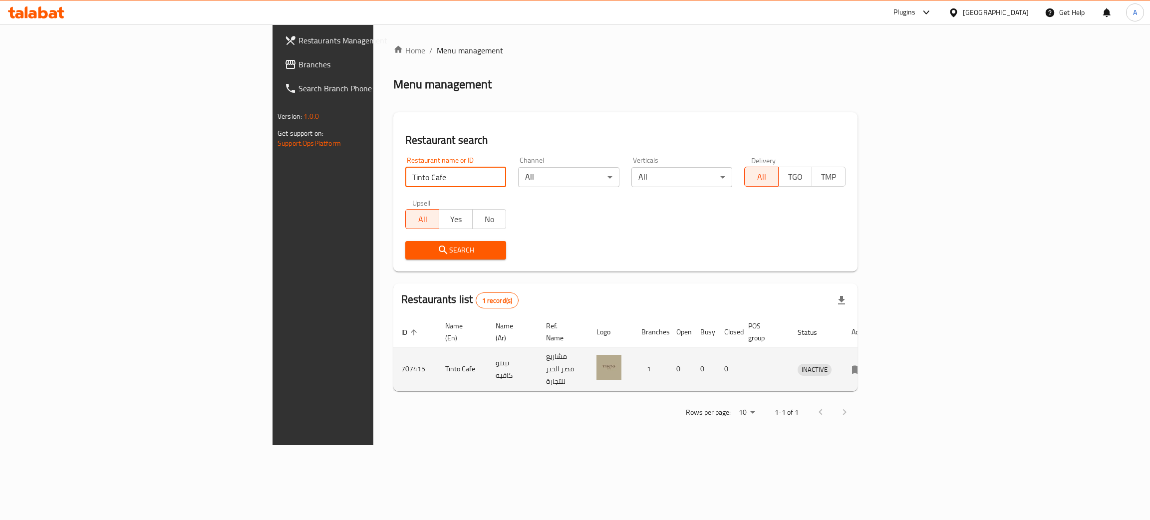
click at [863, 365] on icon "enhanced table" at bounding box center [857, 369] width 11 height 8
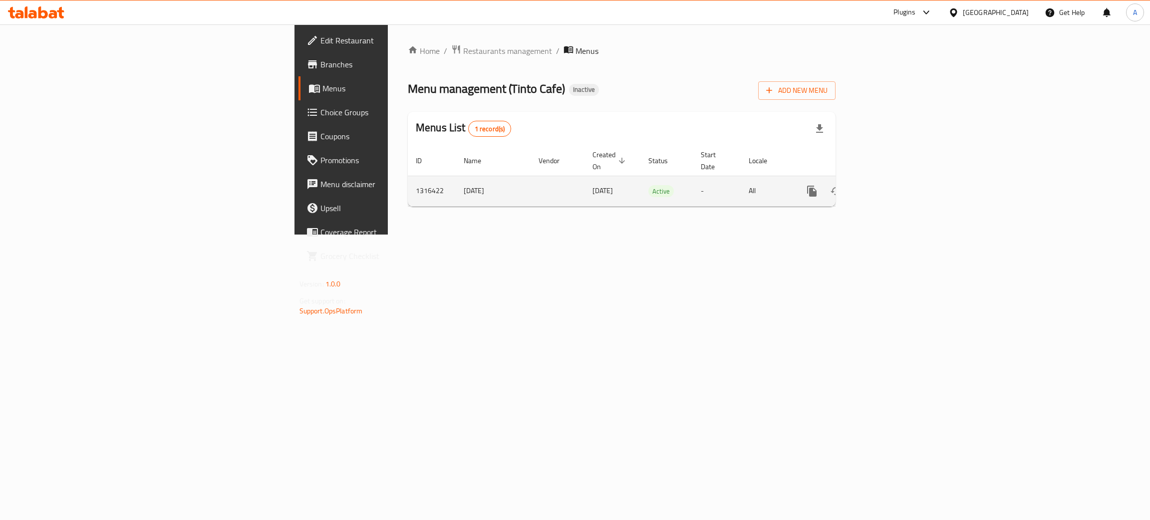
click at [890, 185] on icon "enhanced table" at bounding box center [884, 191] width 12 height 12
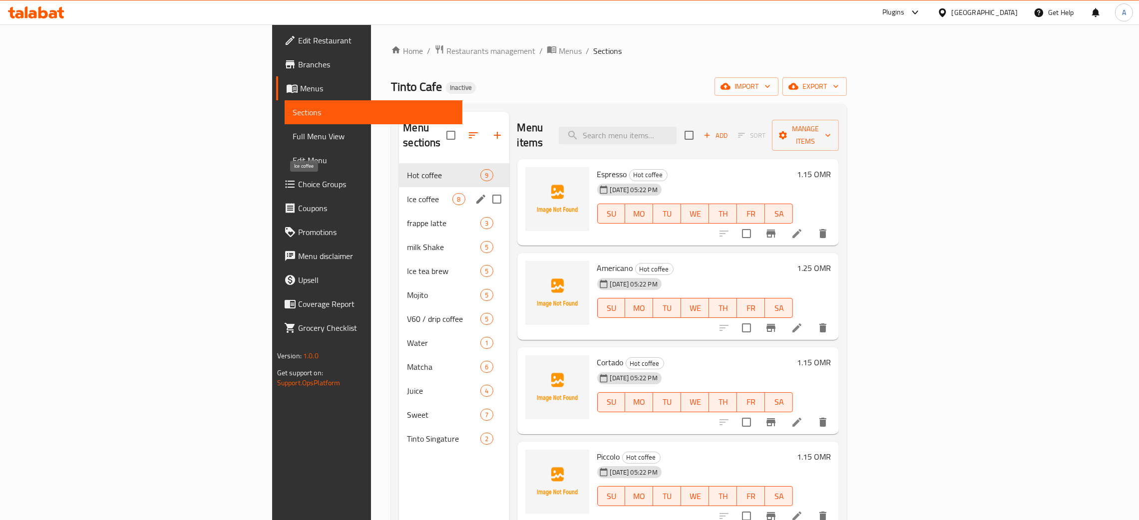
drag, startPoint x: 358, startPoint y: 182, endPoint x: 355, endPoint y: 211, distance: 29.1
click at [407, 193] on span "Ice coffee" at bounding box center [429, 199] width 45 height 12
click at [407, 217] on span "frappe latte" at bounding box center [429, 223] width 45 height 12
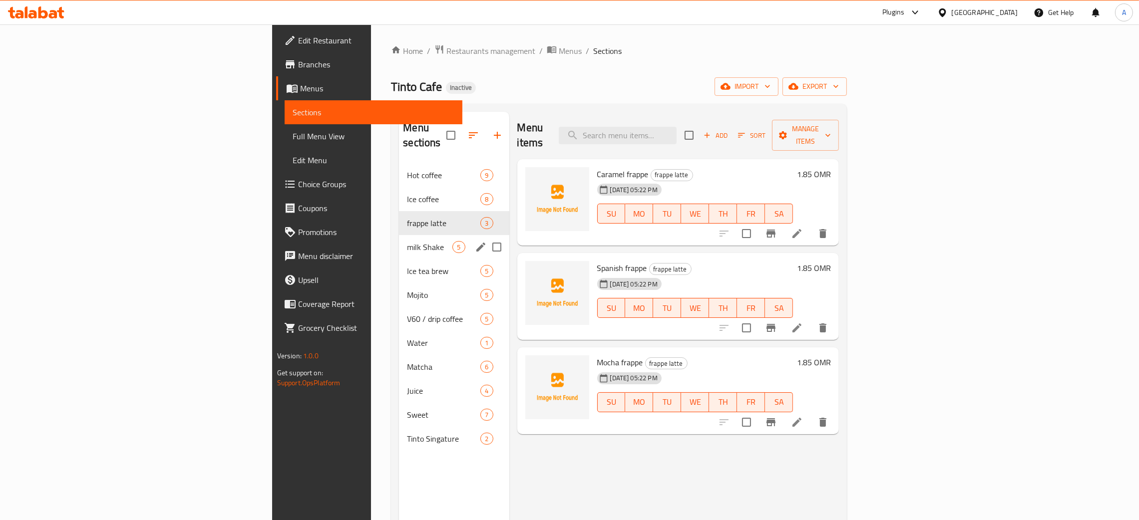
click at [399, 241] on div "milk Shake 5" at bounding box center [454, 247] width 110 height 24
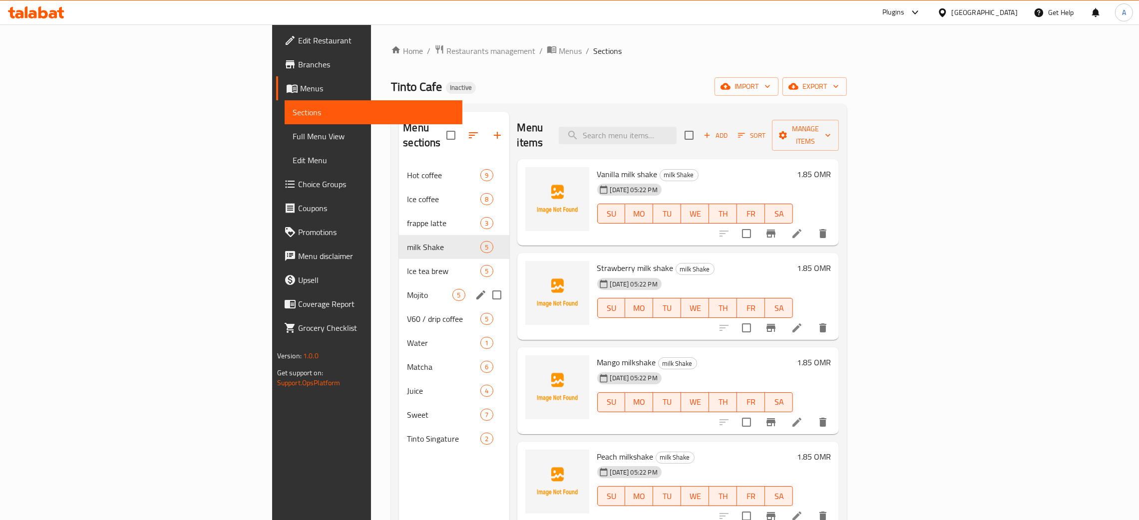
click at [399, 283] on div "Mojito 5" at bounding box center [454, 295] width 110 height 24
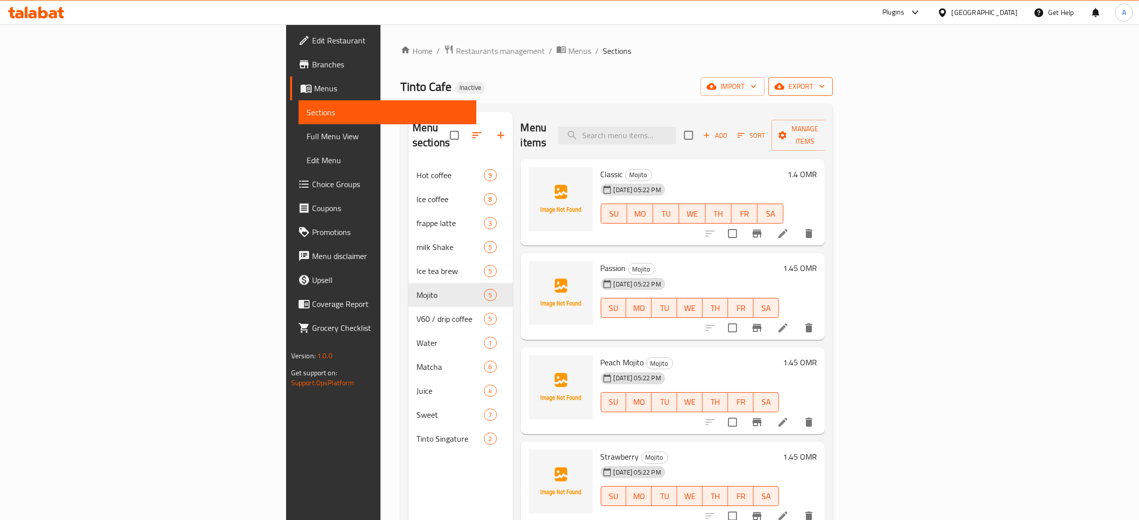
click at [825, 85] on span "export" at bounding box center [800, 86] width 48 height 12
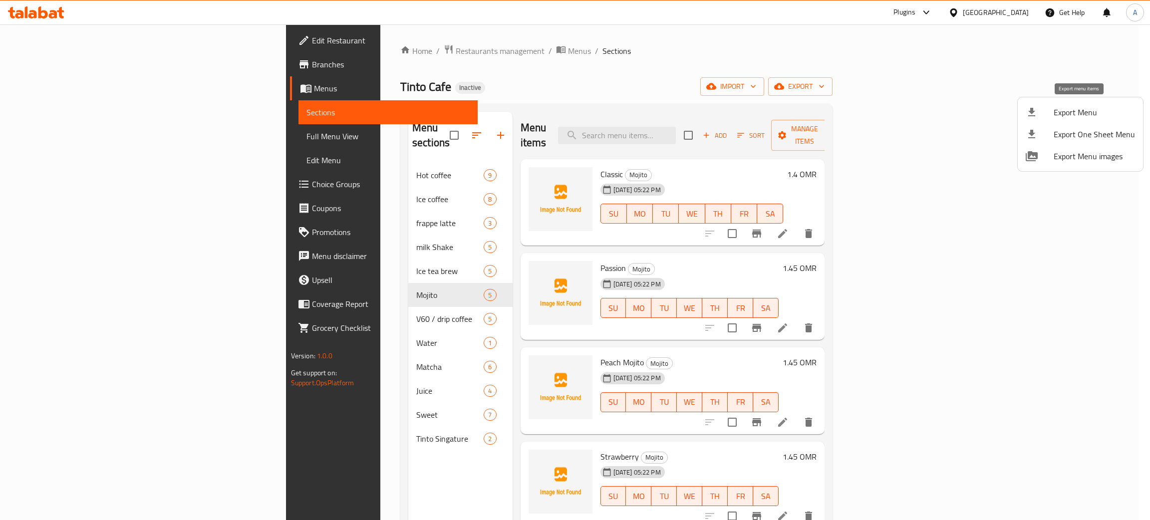
click at [1074, 108] on span "Export Menu" at bounding box center [1094, 112] width 81 height 12
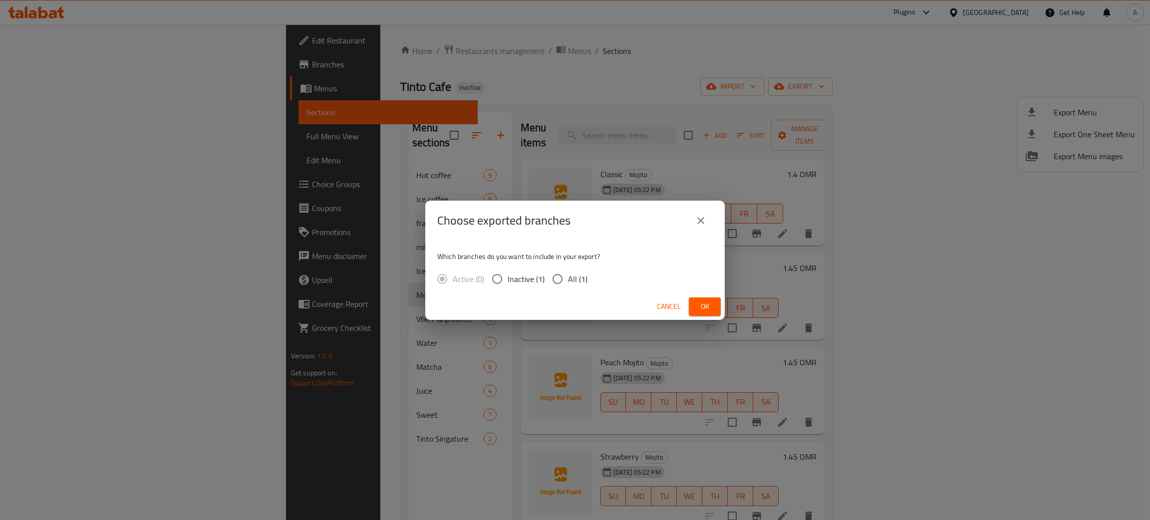
click at [710, 307] on span "Ok" at bounding box center [705, 307] width 16 height 12
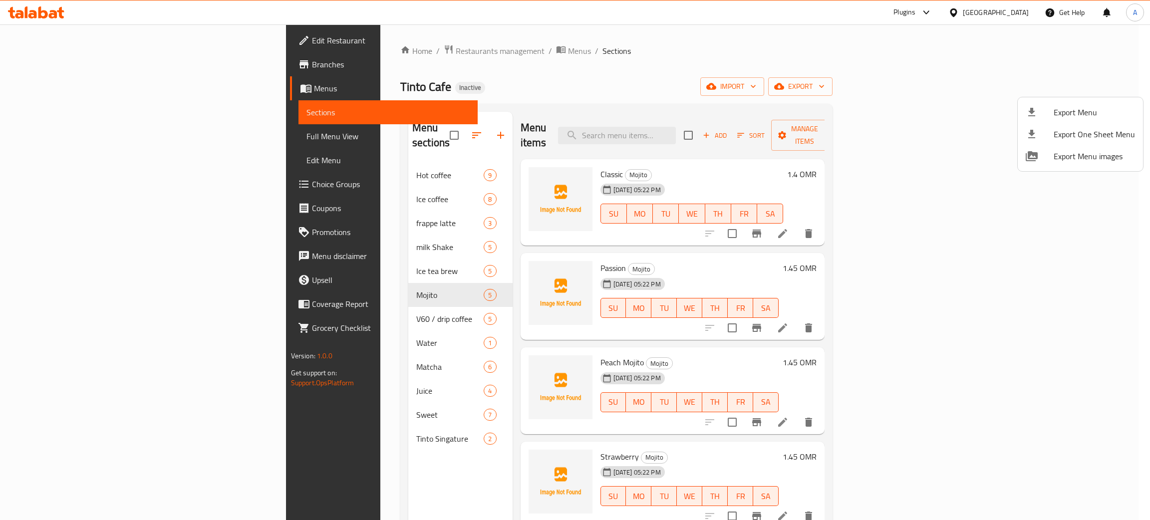
click at [1017, 11] on div at bounding box center [575, 260] width 1150 height 520
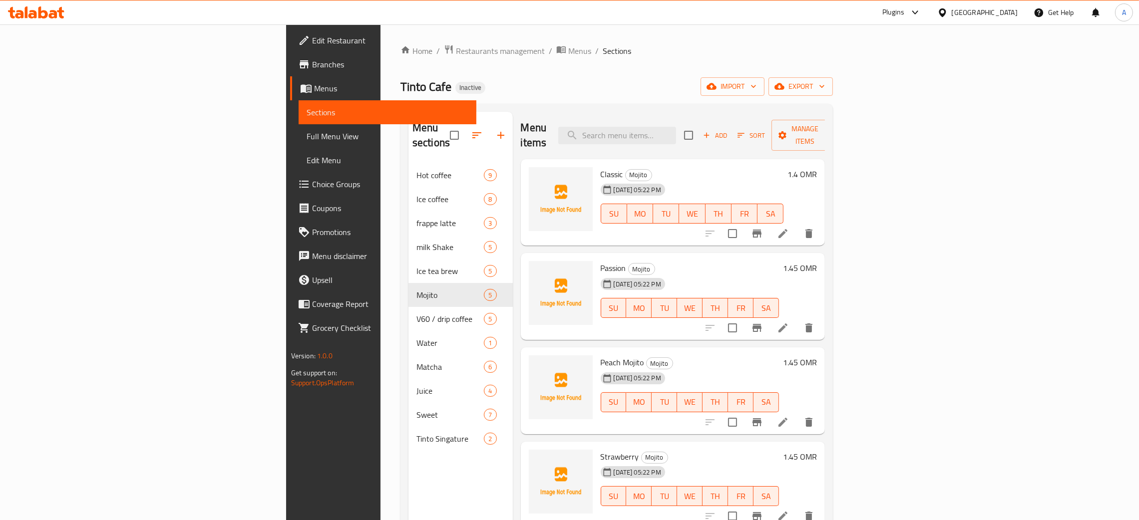
click at [1011, 11] on div "Oman" at bounding box center [985, 12] width 66 height 11
click at [879, 268] on div "Bahrain Egypt Iraq Jordan Kuwait Oman Qatar Saudi Arabia United Arab Emirates" at bounding box center [942, 150] width 150 height 248
click at [129, 6] on div "Plugins Oman Get Help A" at bounding box center [569, 12] width 1139 height 24
click at [1000, 10] on div "Oman" at bounding box center [985, 12] width 66 height 11
click at [917, 257] on div "[GEOGRAPHIC_DATA]" at bounding box center [909, 262] width 66 height 11
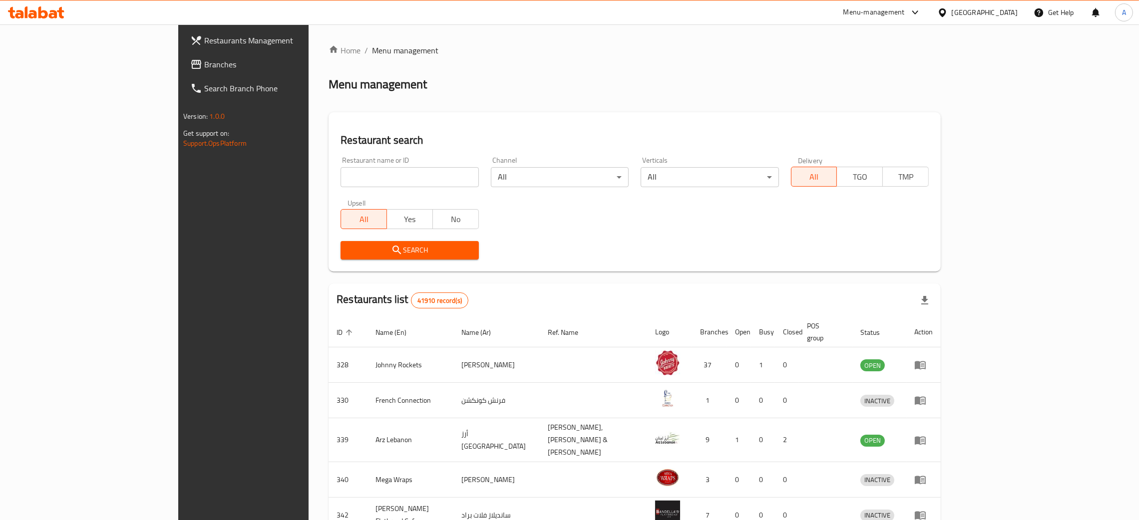
click at [340, 174] on input "search" at bounding box center [409, 177] width 138 height 20
paste input "Burj Erbil restaurant"
type input "Burj Erbil restaurant"
click button "Search" at bounding box center [409, 250] width 138 height 18
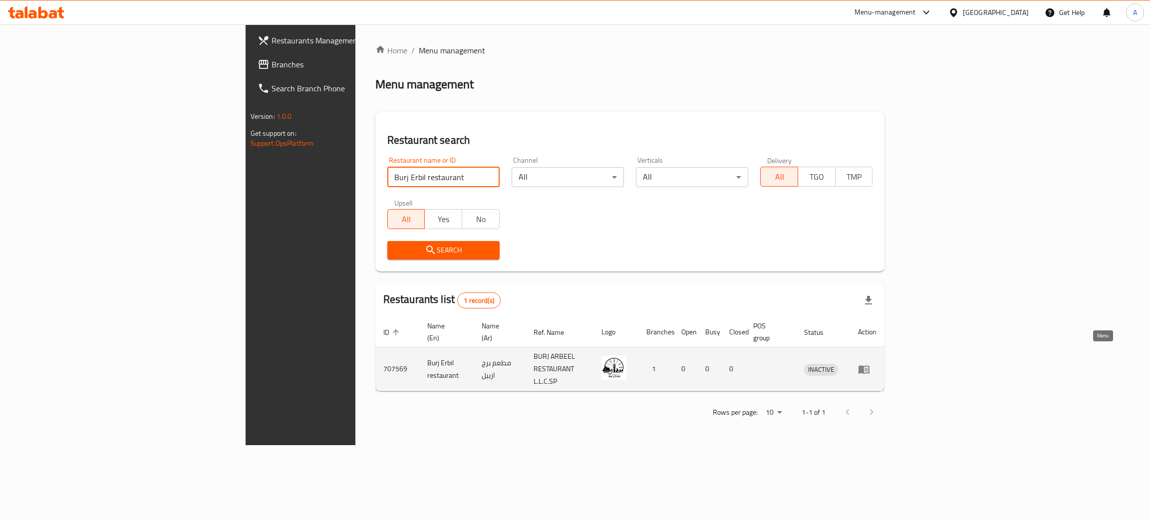
click at [870, 365] on icon "enhanced table" at bounding box center [864, 369] width 11 height 8
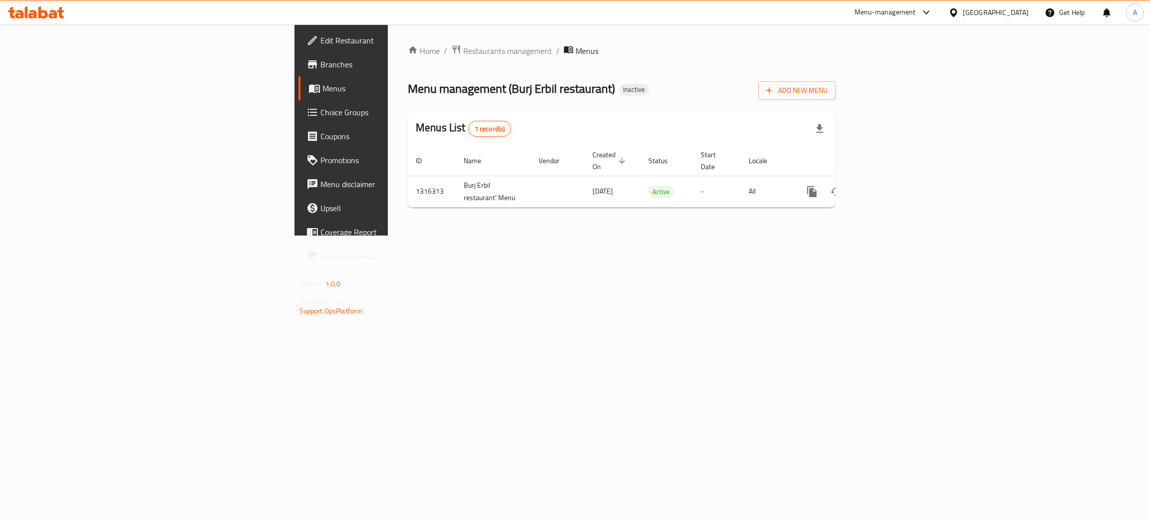
click at [321, 65] on span "Branches" at bounding box center [400, 64] width 158 height 12
click at [896, 179] on link "enhanced table" at bounding box center [884, 191] width 24 height 24
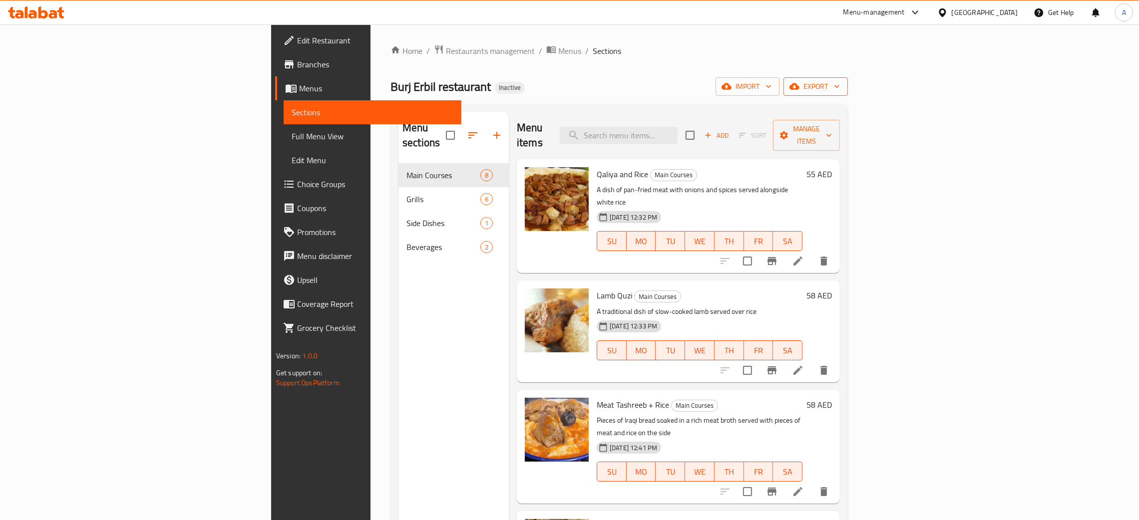
click at [842, 83] on icon "button" at bounding box center [837, 86] width 10 height 10
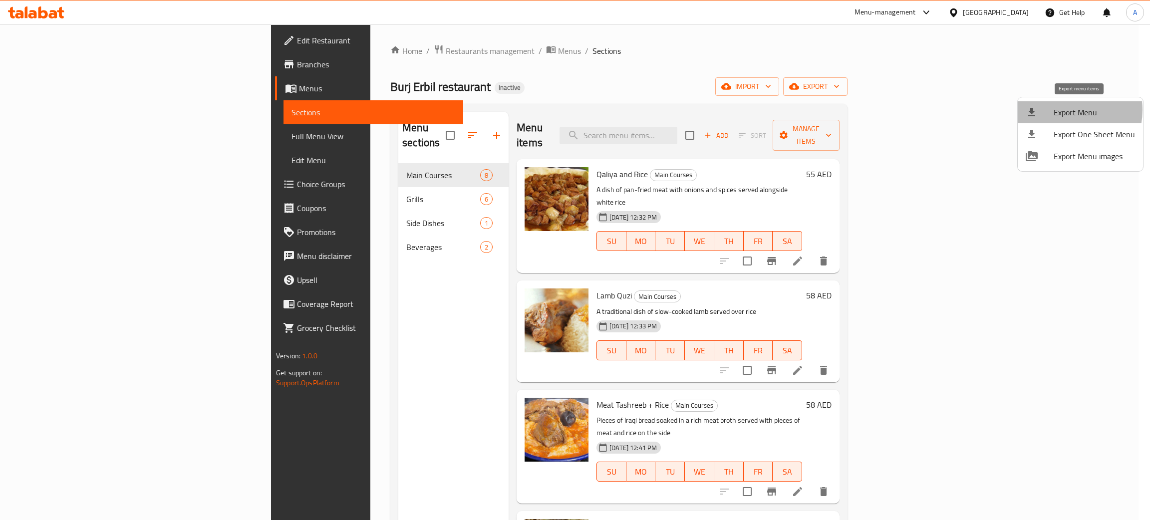
click at [1061, 110] on span "Export Menu" at bounding box center [1094, 112] width 81 height 12
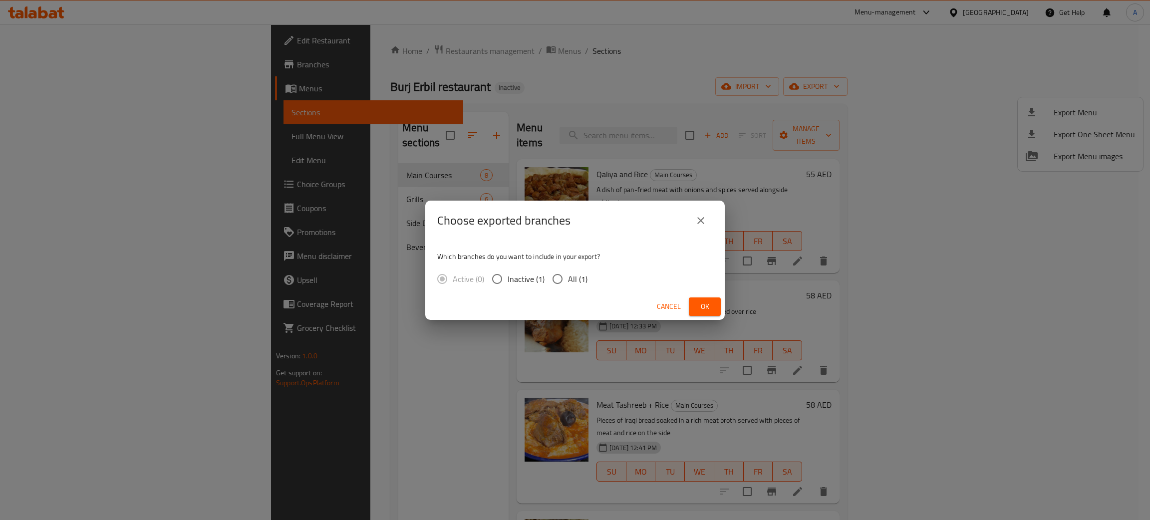
click at [714, 302] on button "Ok" at bounding box center [705, 307] width 32 height 18
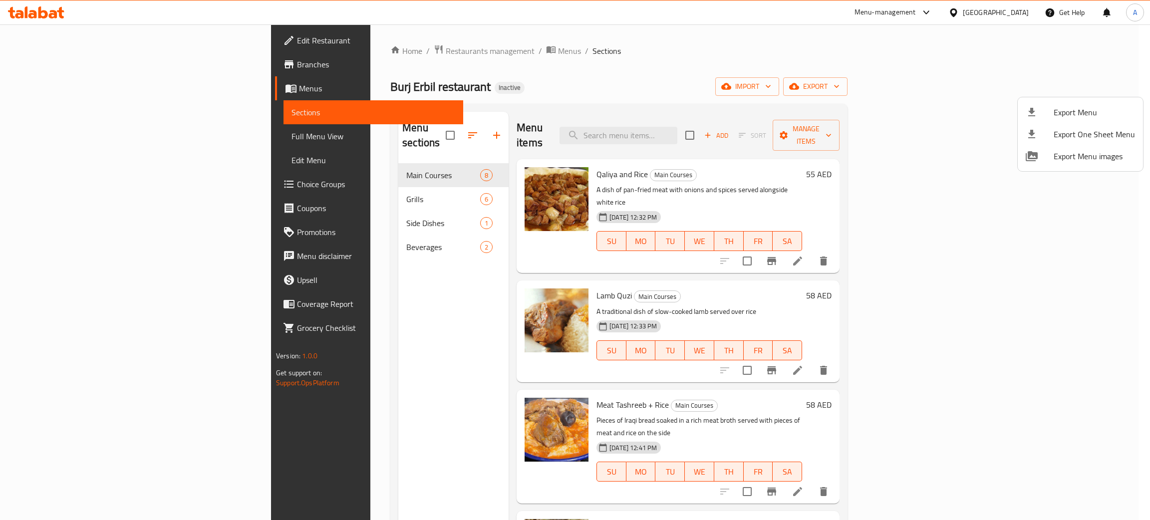
click at [43, 37] on div at bounding box center [575, 260] width 1150 height 520
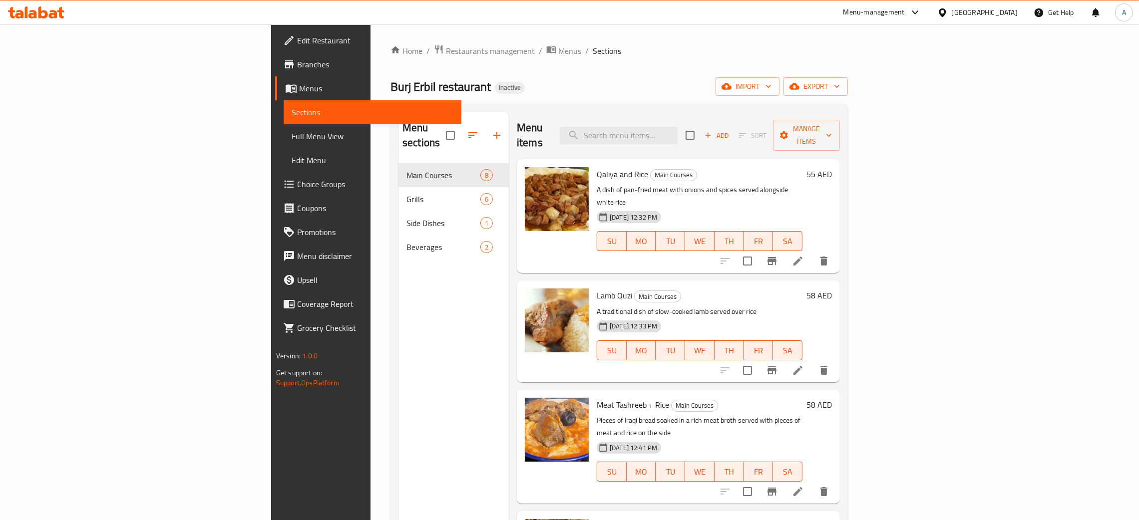
click at [297, 37] on span "Edit Restaurant" at bounding box center [375, 40] width 156 height 12
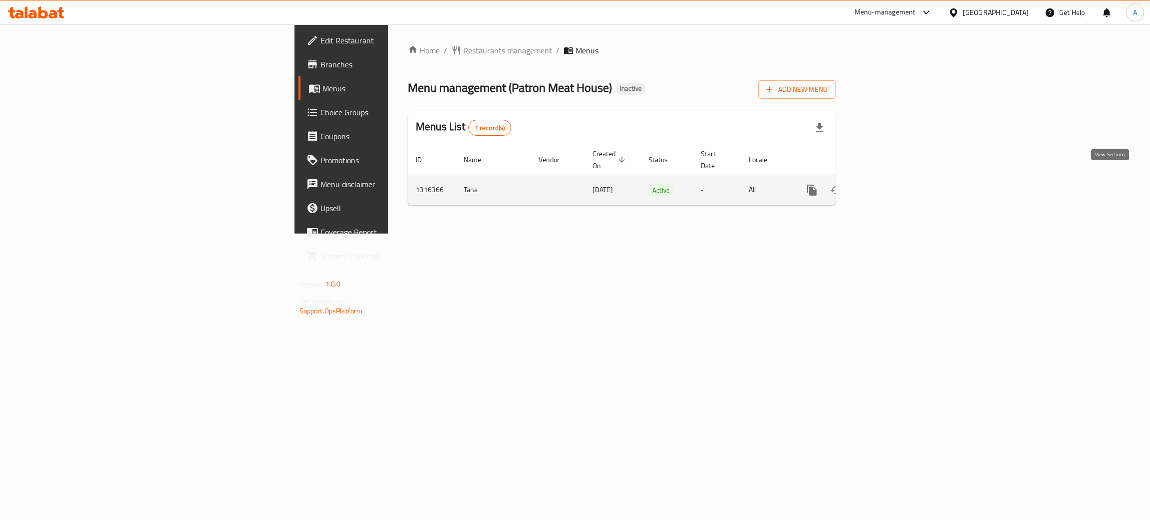
click at [890, 184] on icon "enhanced table" at bounding box center [884, 190] width 12 height 12
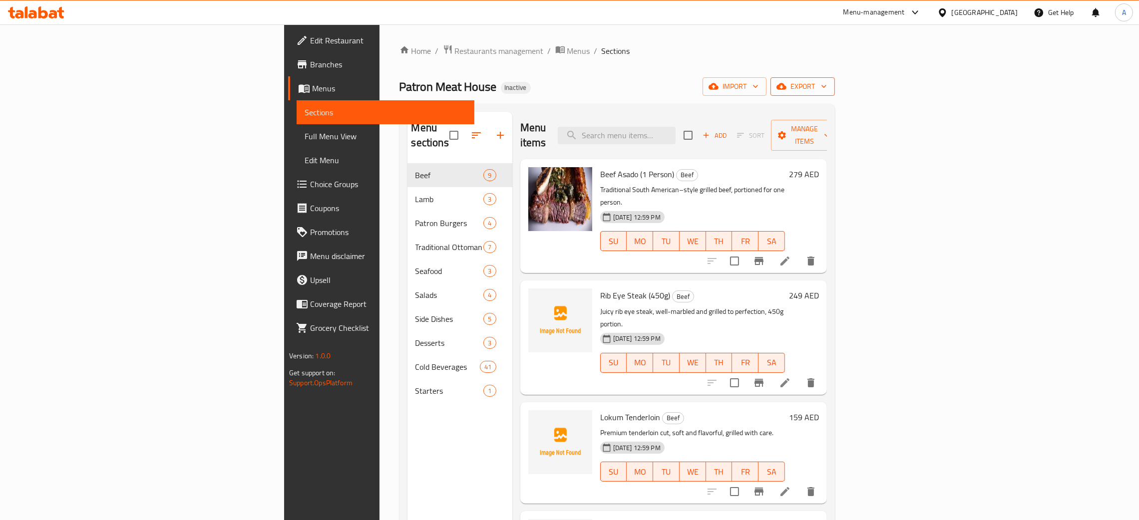
click at [829, 88] on icon "button" at bounding box center [824, 86] width 10 height 10
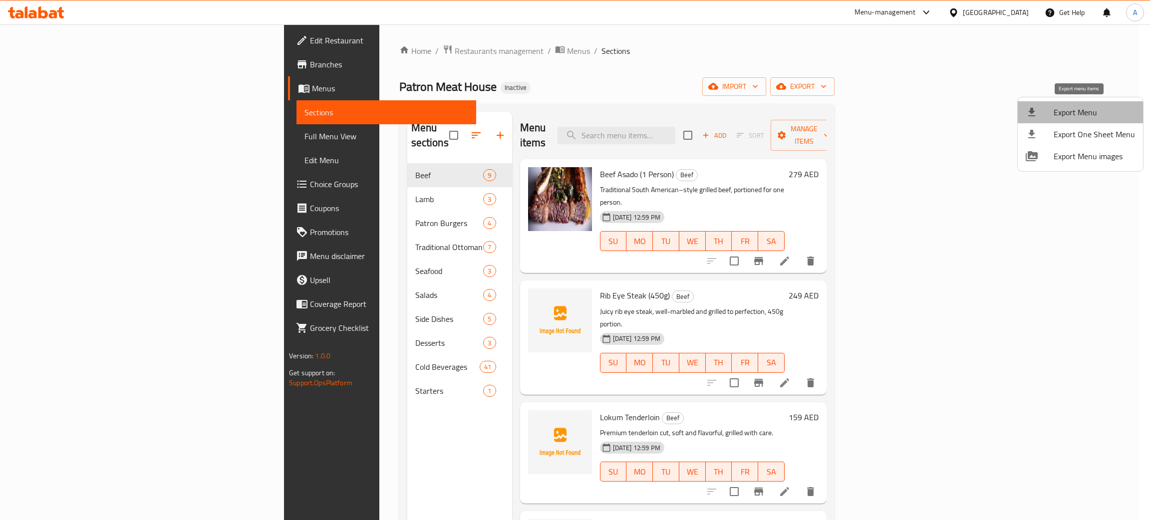
click at [1088, 110] on span "Export Menu" at bounding box center [1094, 112] width 81 height 12
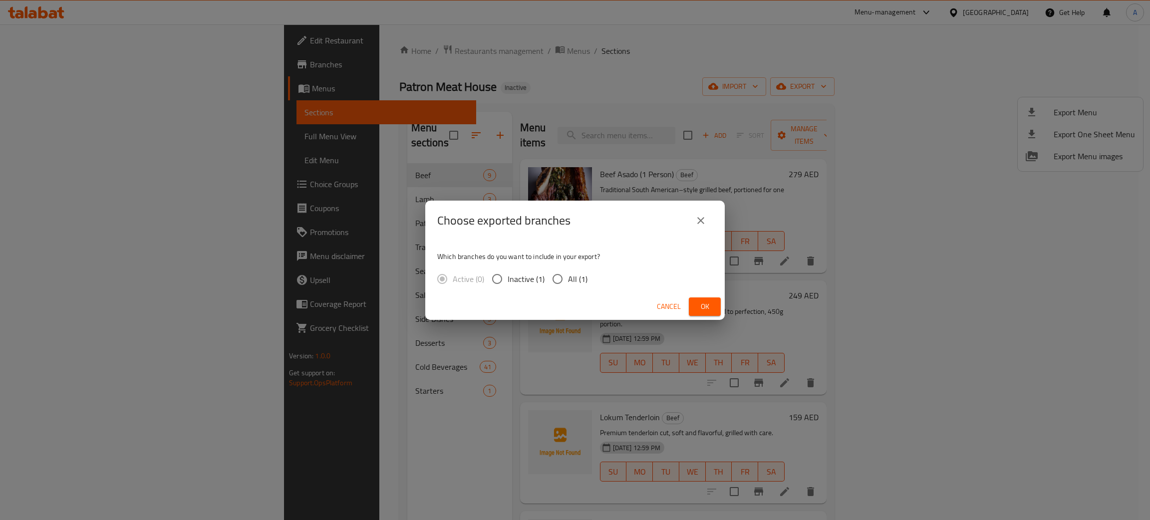
click at [712, 301] on span "Ok" at bounding box center [705, 307] width 16 height 12
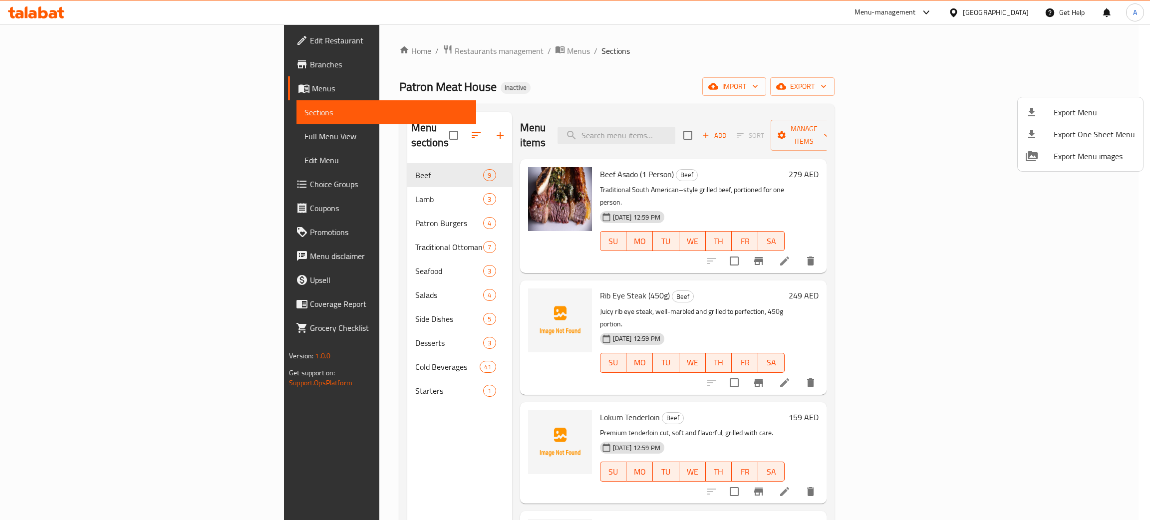
click at [323, 372] on div at bounding box center [575, 260] width 1150 height 520
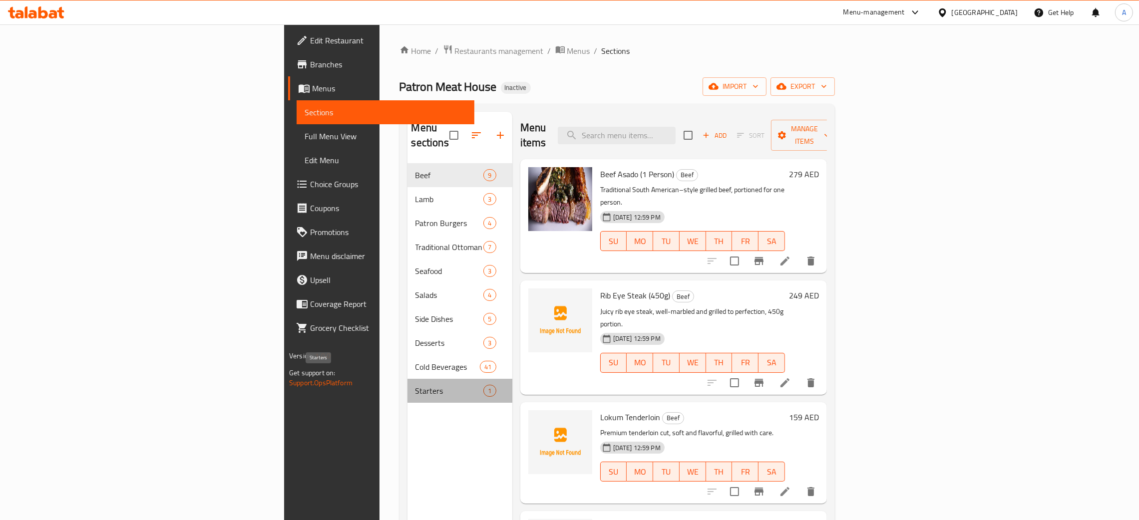
click at [415, 385] on span "Starters" at bounding box center [449, 391] width 68 height 12
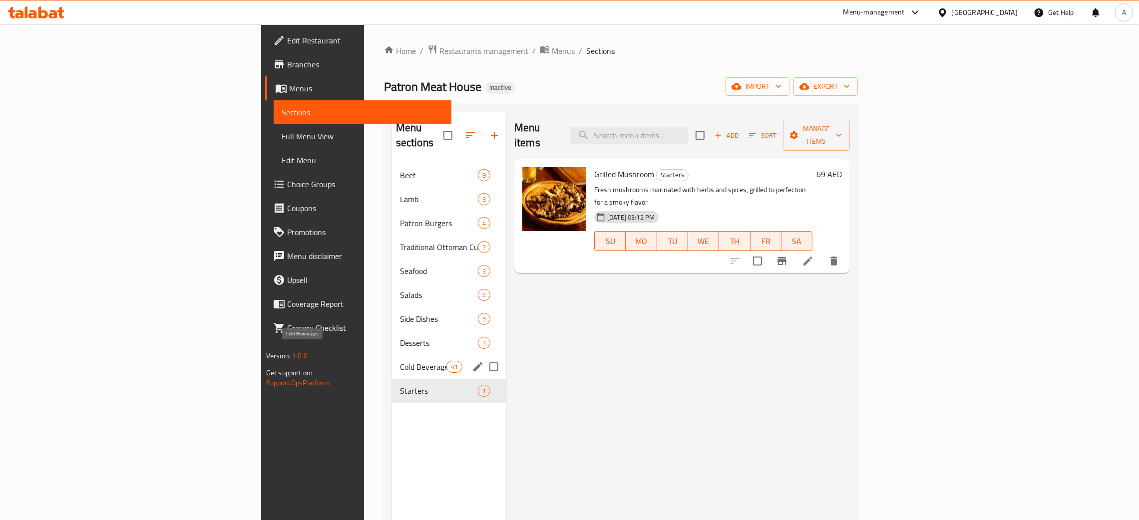
click at [400, 361] on span "Cold Beverages" at bounding box center [423, 367] width 46 height 12
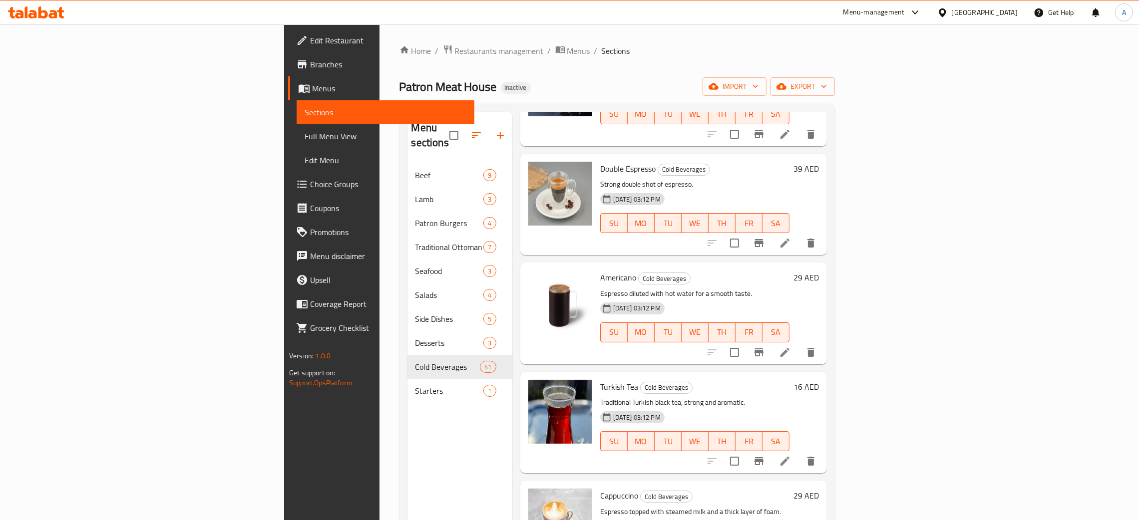
scroll to position [3974, 0]
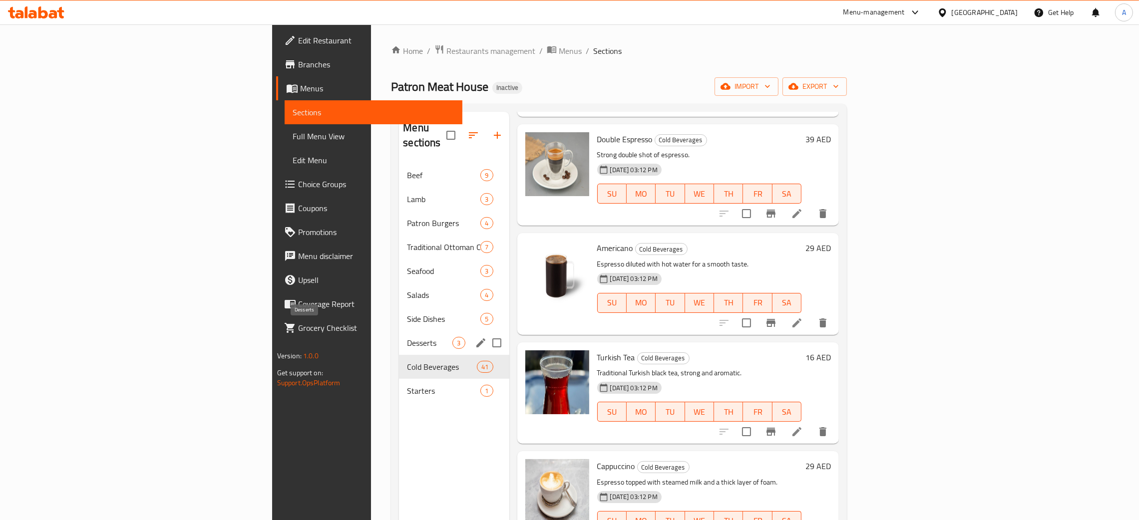
click at [407, 337] on span "Desserts" at bounding box center [429, 343] width 45 height 12
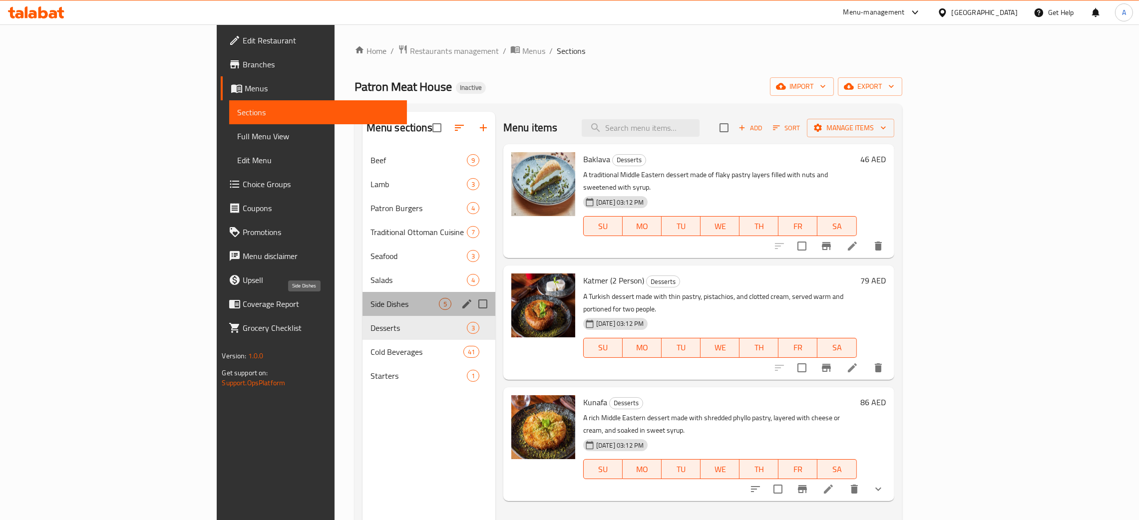
click at [370, 307] on span "Side Dishes" at bounding box center [404, 304] width 68 height 12
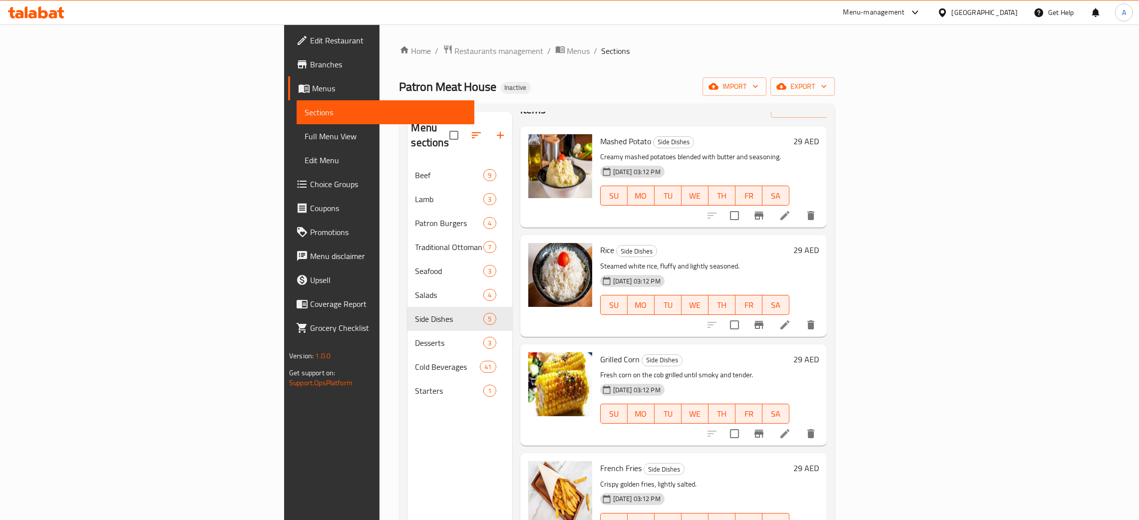
scroll to position [49, 0]
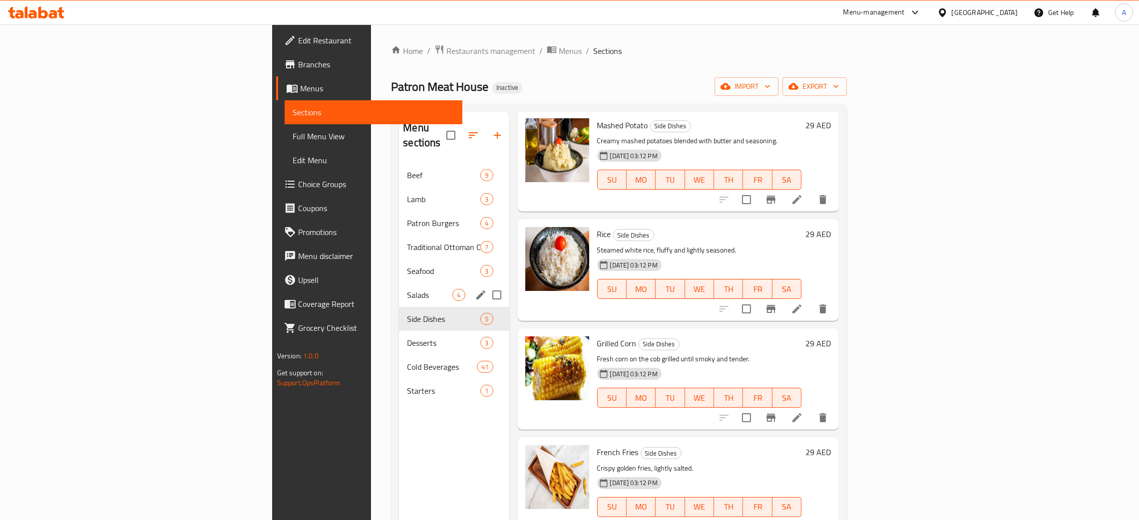
click at [399, 283] on div "Salads 4" at bounding box center [454, 295] width 110 height 24
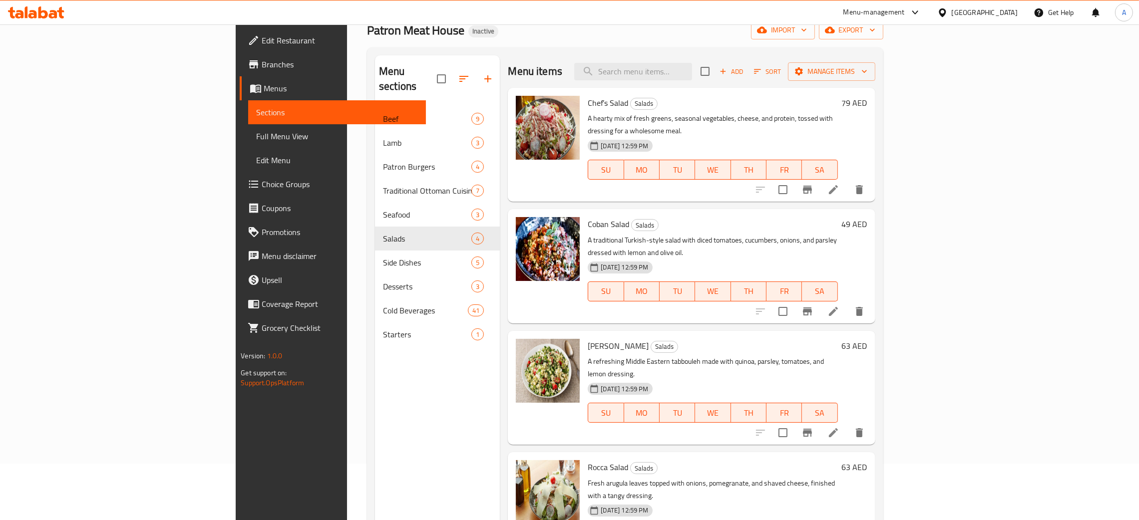
scroll to position [141, 0]
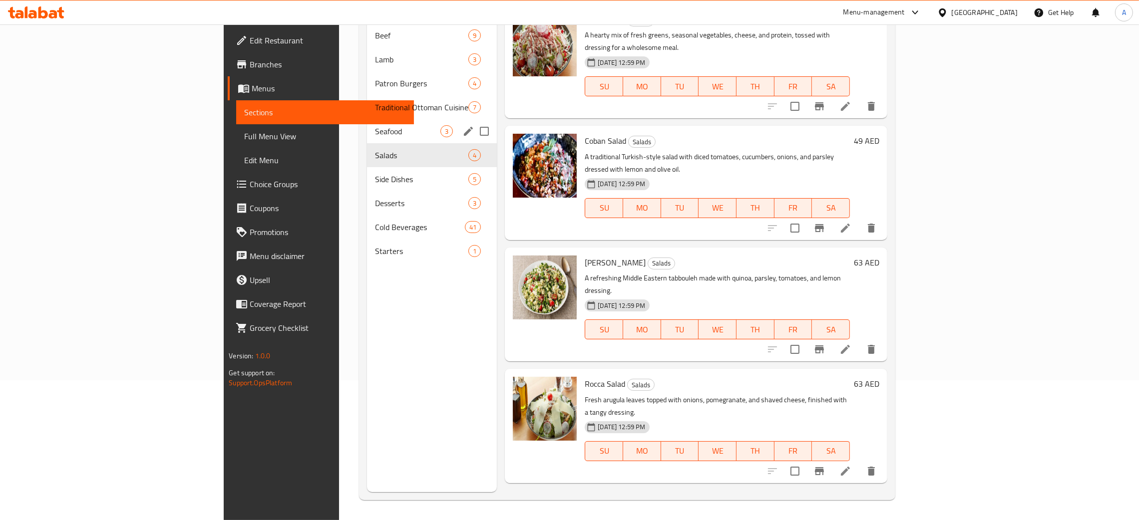
click at [367, 122] on div "Seafood 3" at bounding box center [432, 131] width 130 height 24
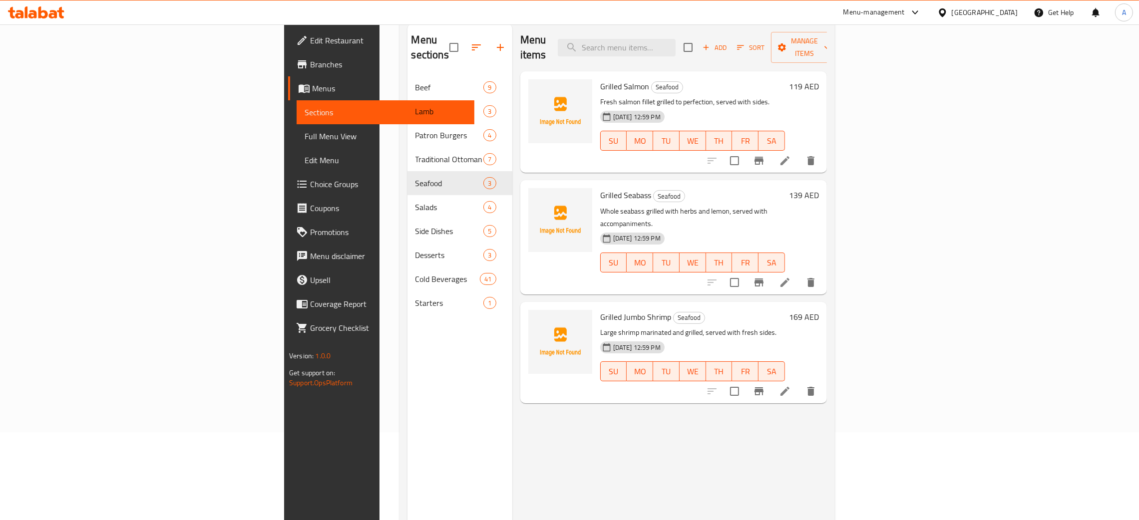
scroll to position [66, 0]
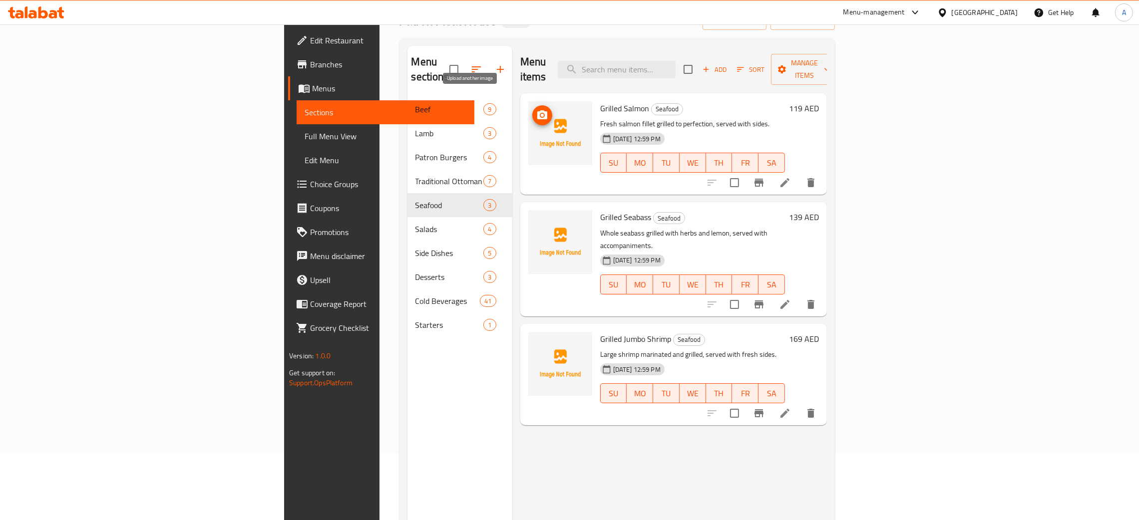
click at [536, 109] on icon "upload picture" at bounding box center [542, 115] width 12 height 12
